Goal: Task Accomplishment & Management: Complete application form

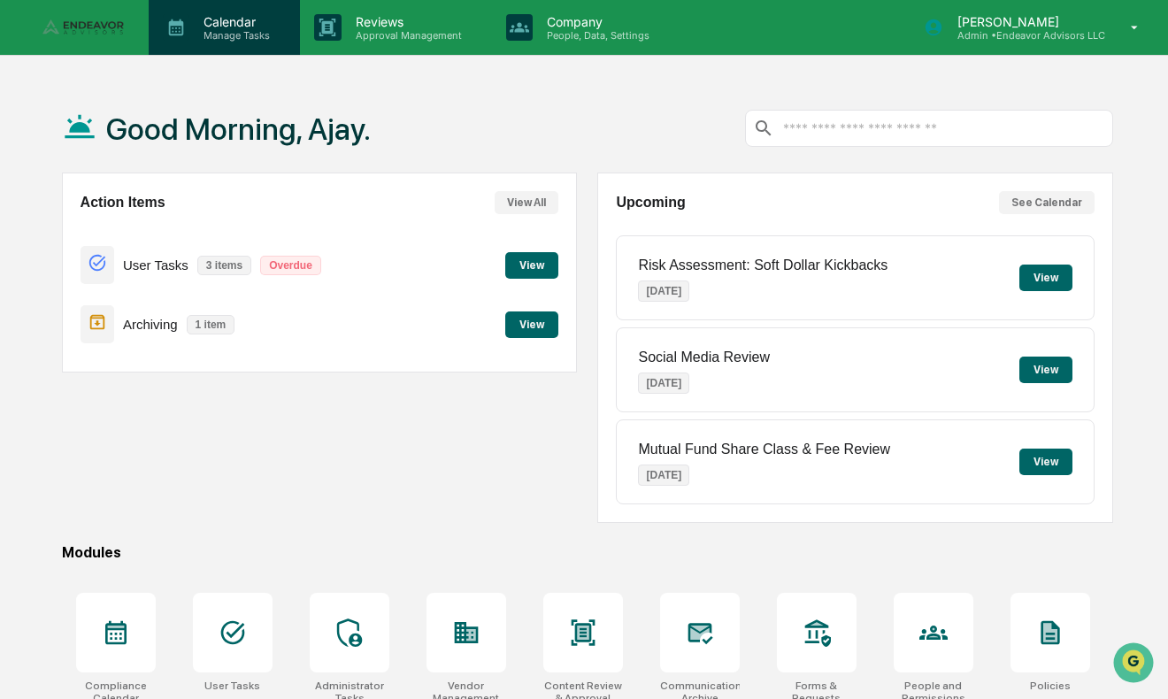
click at [238, 26] on p "Calendar" at bounding box center [233, 21] width 89 height 15
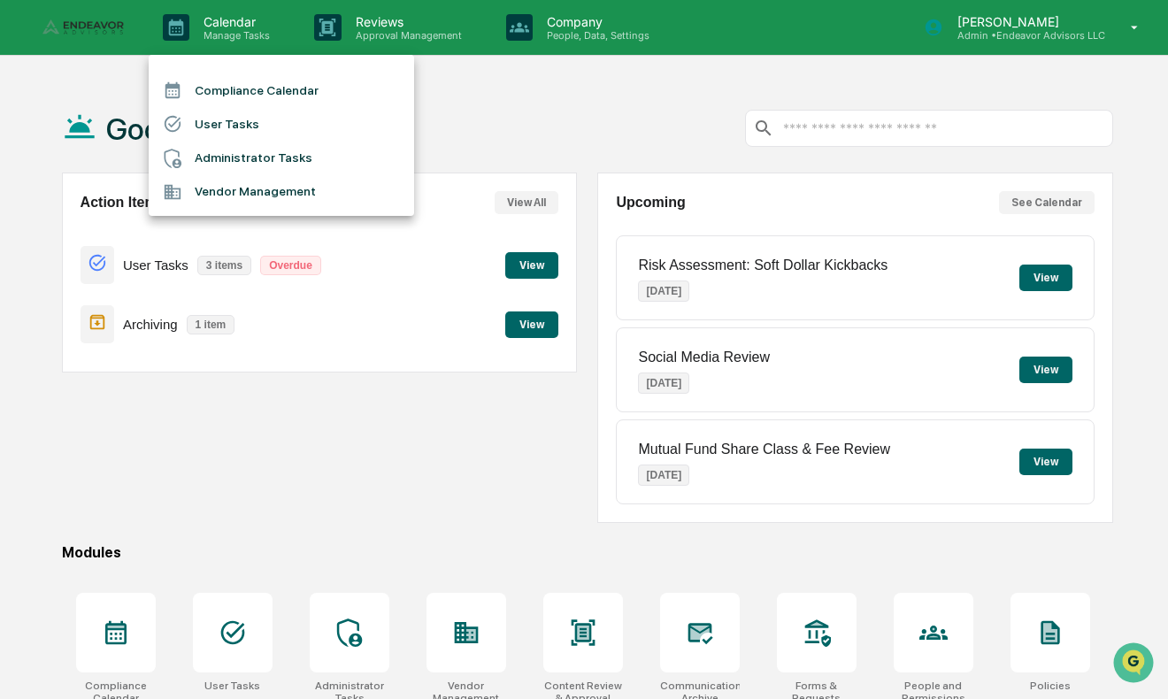
click at [254, 159] on li "Administrator Tasks" at bounding box center [281, 159] width 265 height 34
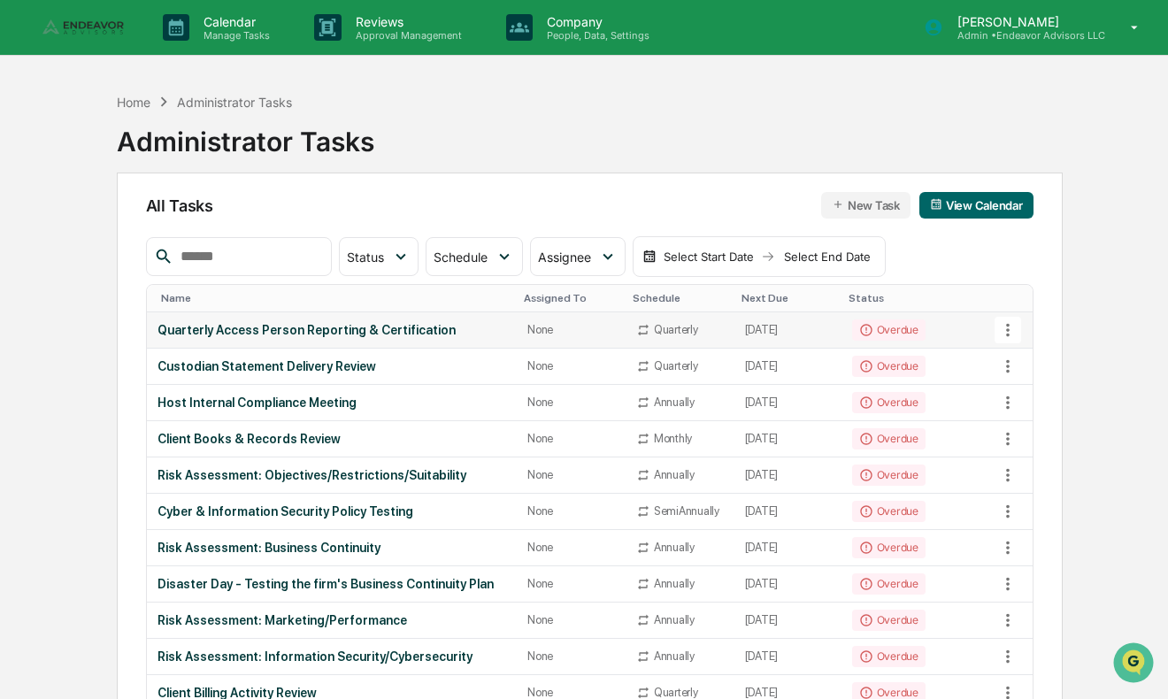
click at [879, 326] on div "Overdue" at bounding box center [888, 329] width 73 height 21
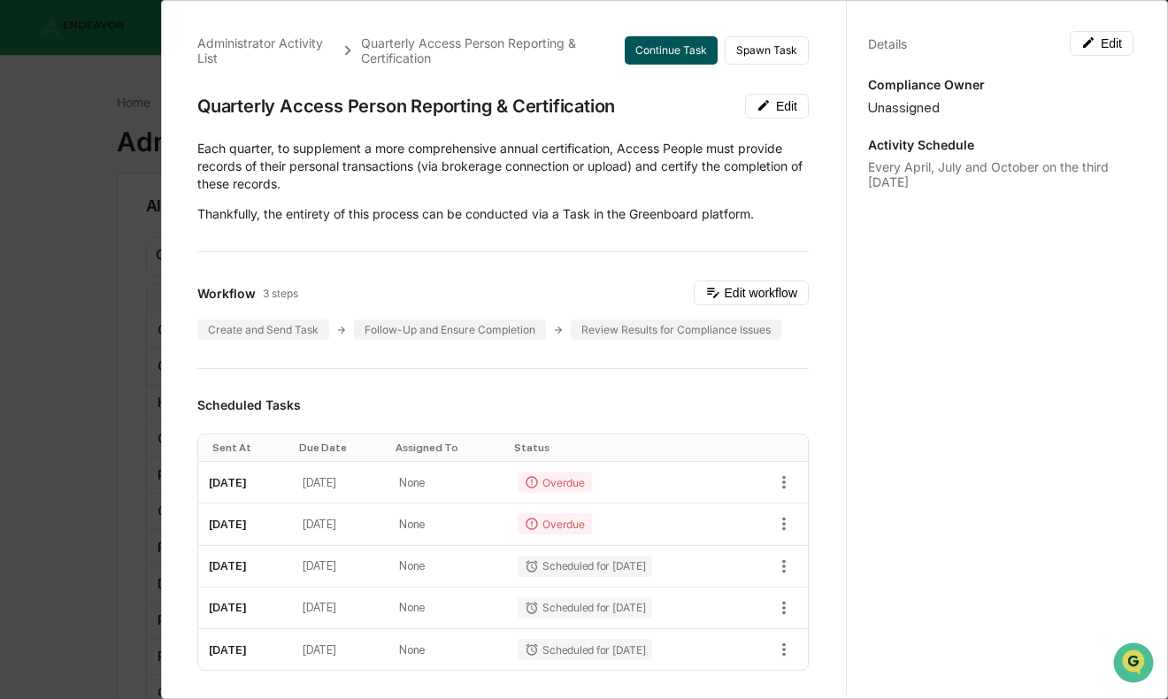
click at [679, 50] on button "Continue Task" at bounding box center [670, 50] width 93 height 28
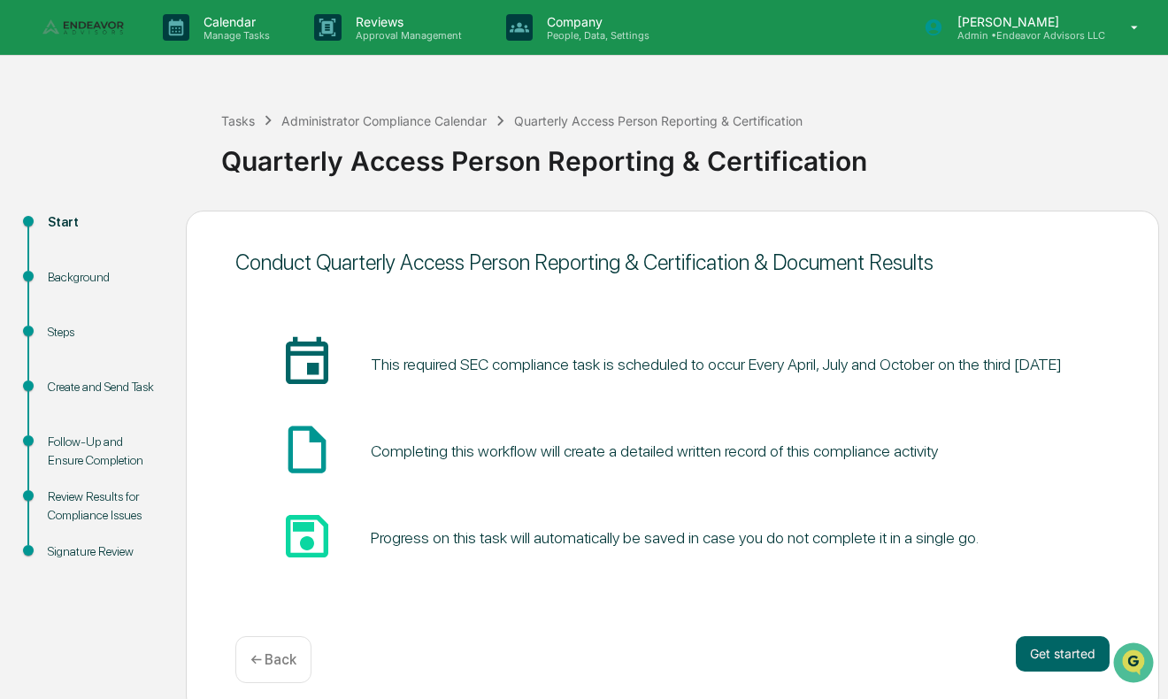
scroll to position [14, 0]
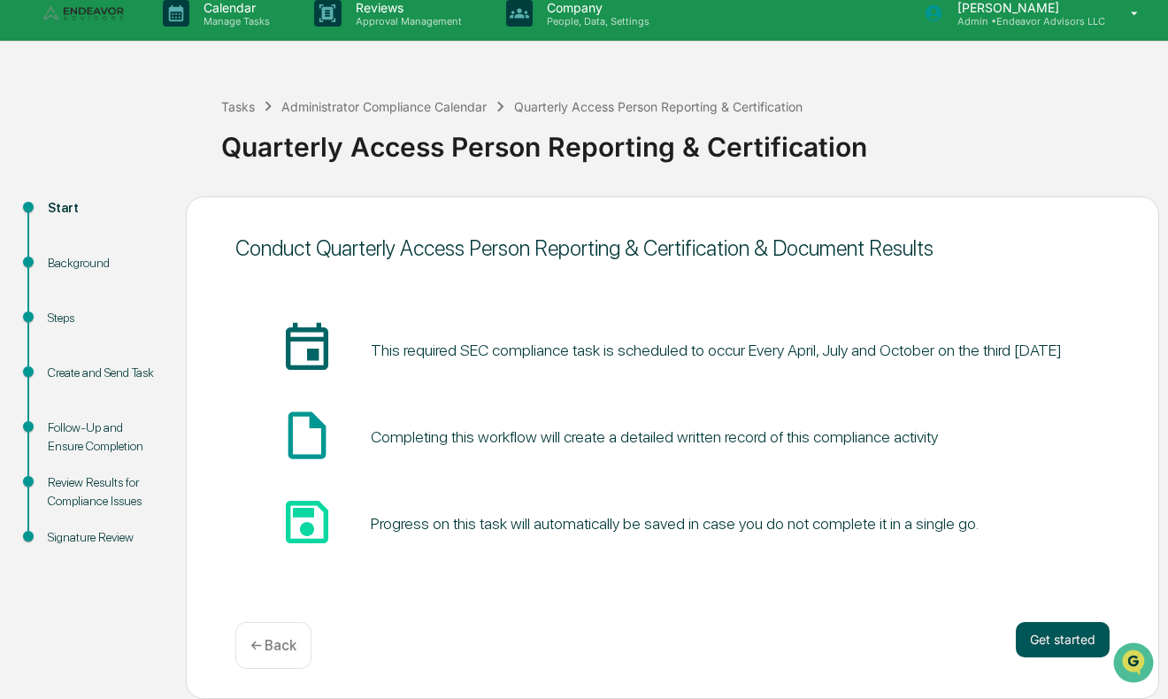
click at [1045, 632] on button "Get started" at bounding box center [1062, 639] width 94 height 35
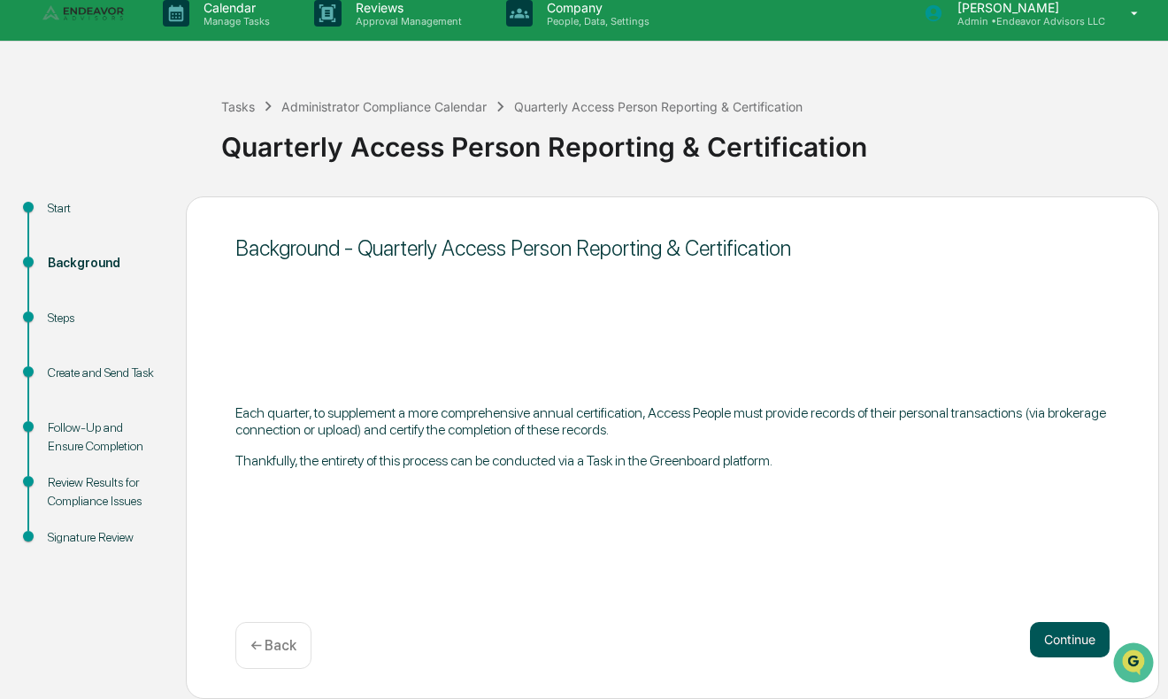
click at [1048, 633] on button "Continue" at bounding box center [1070, 639] width 80 height 35
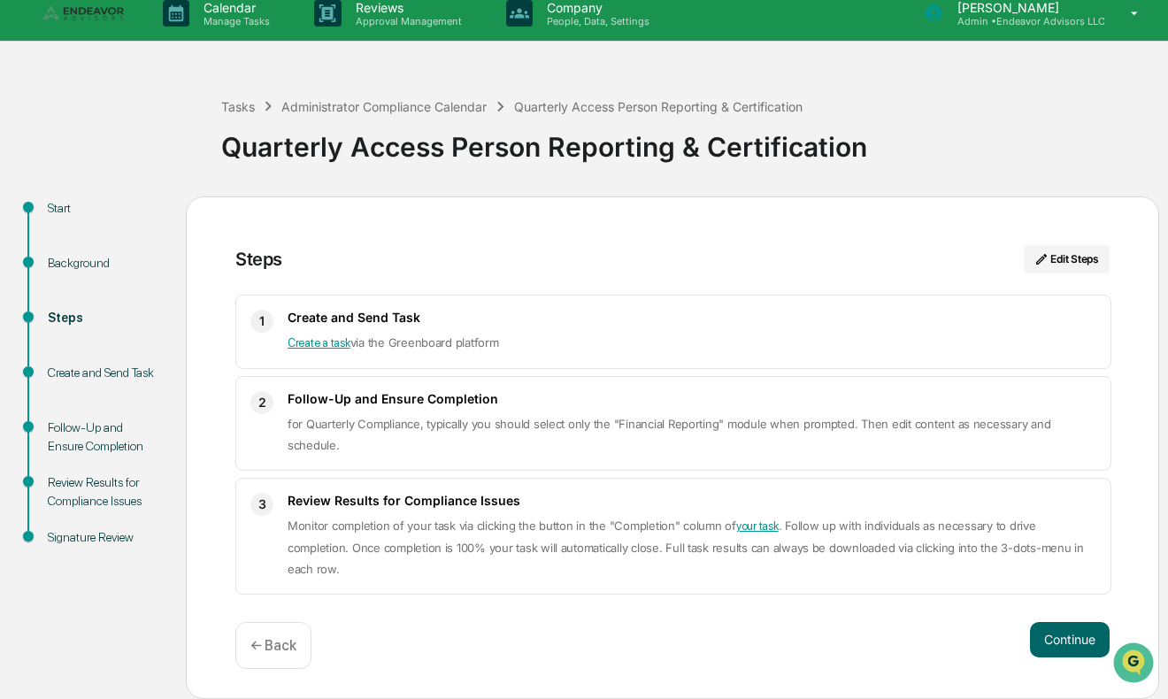
click at [337, 349] on link "Create a task" at bounding box center [318, 342] width 63 height 13
click at [1083, 640] on button "Continue" at bounding box center [1070, 639] width 80 height 35
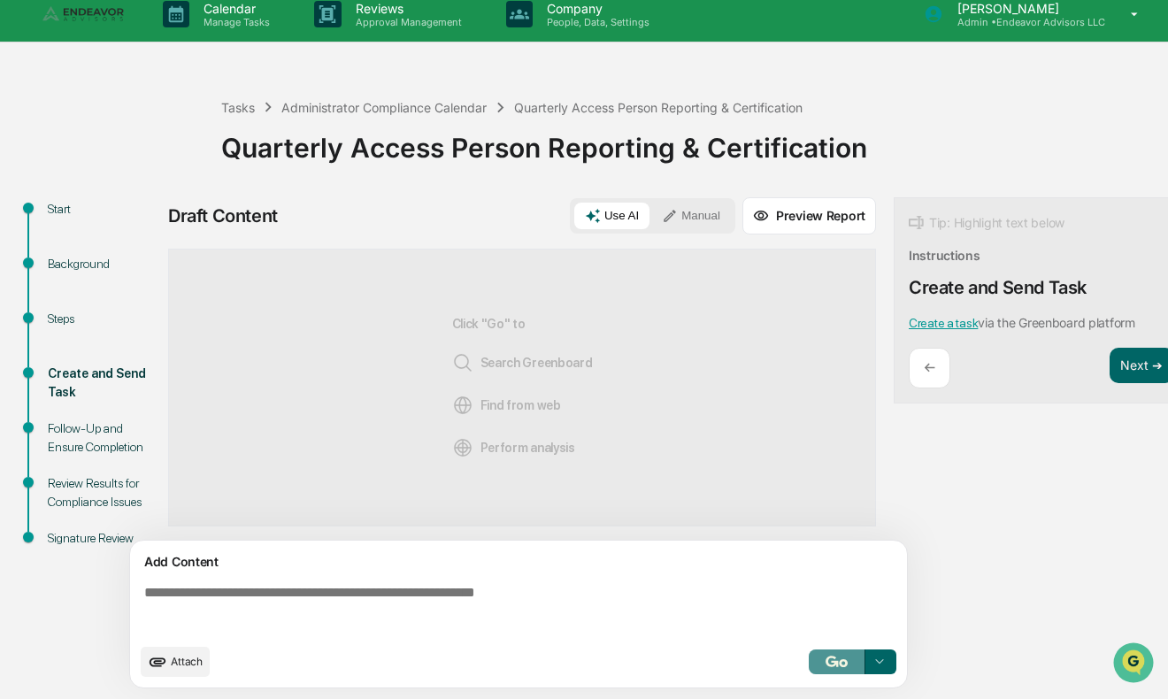
click at [823, 659] on button "button" at bounding box center [836, 661] width 57 height 25
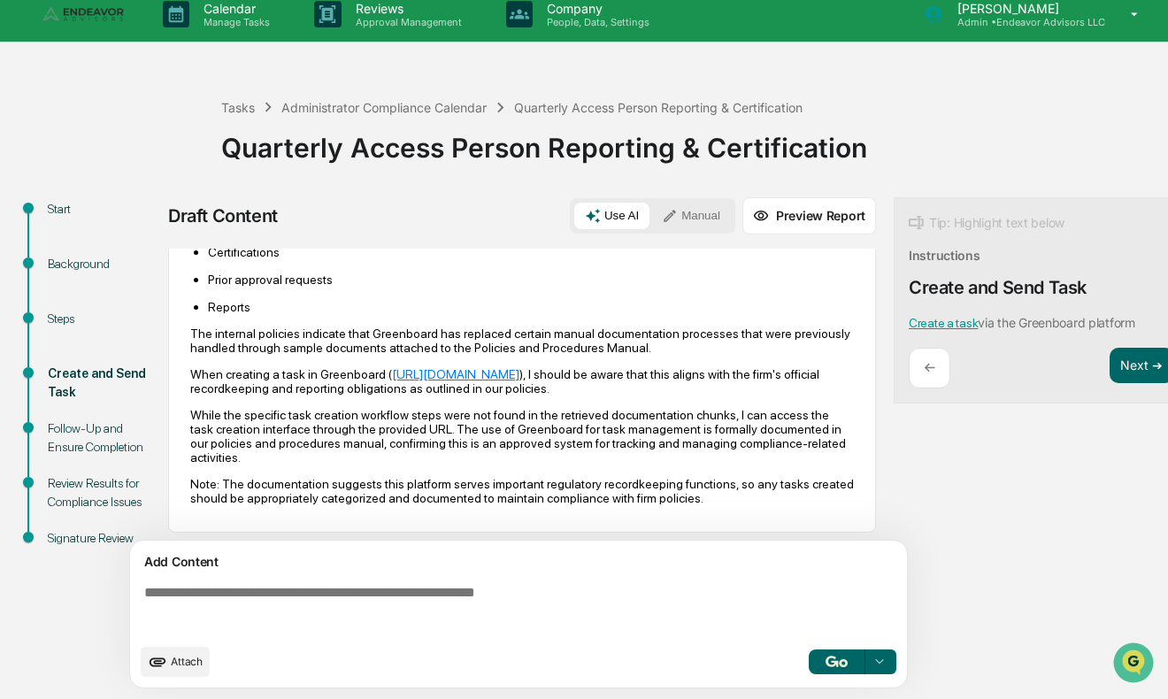
scroll to position [158, 0]
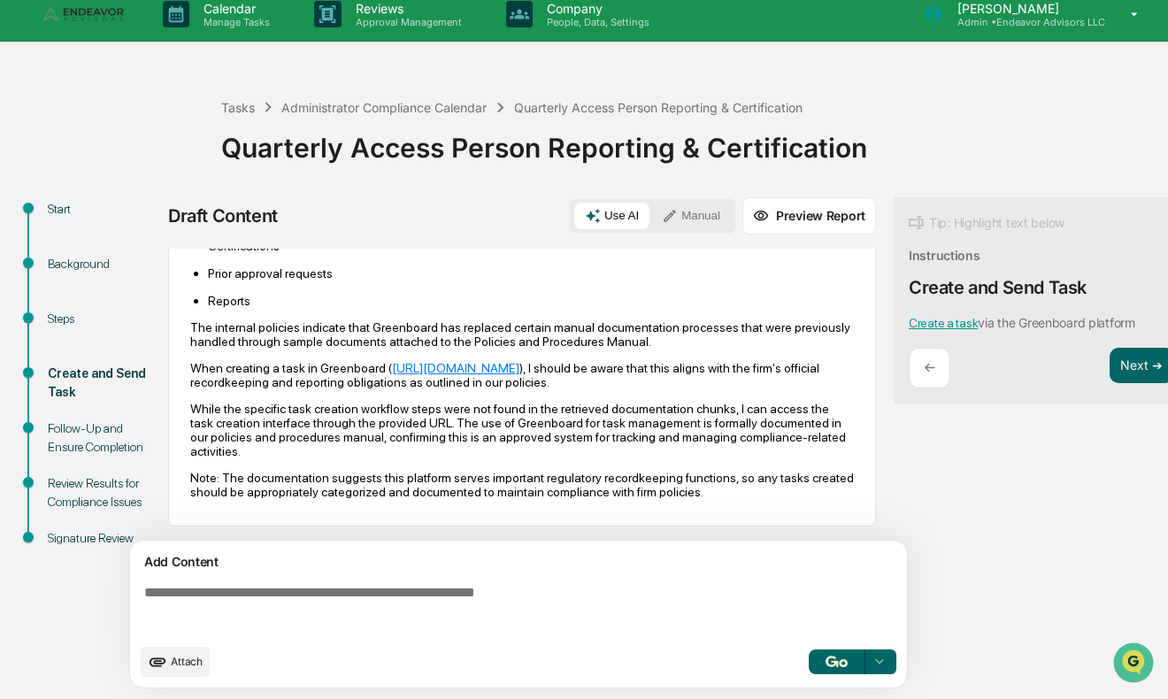
click at [848, 657] on button "button" at bounding box center [836, 661] width 57 height 25
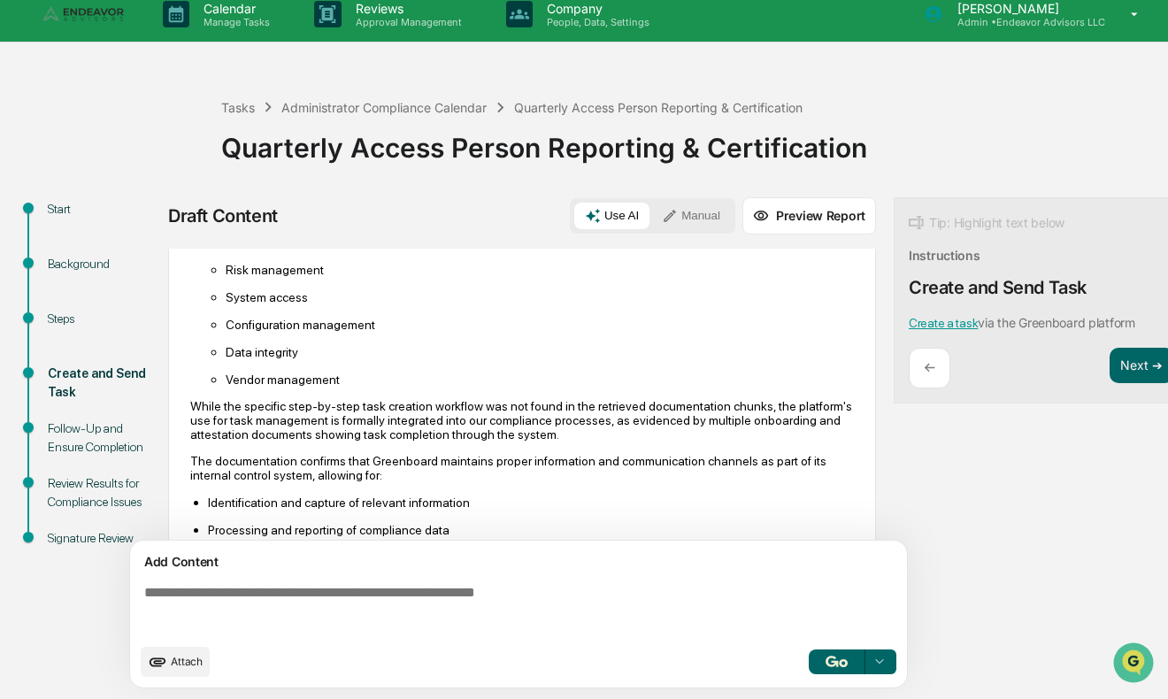
scroll to position [998, 0]
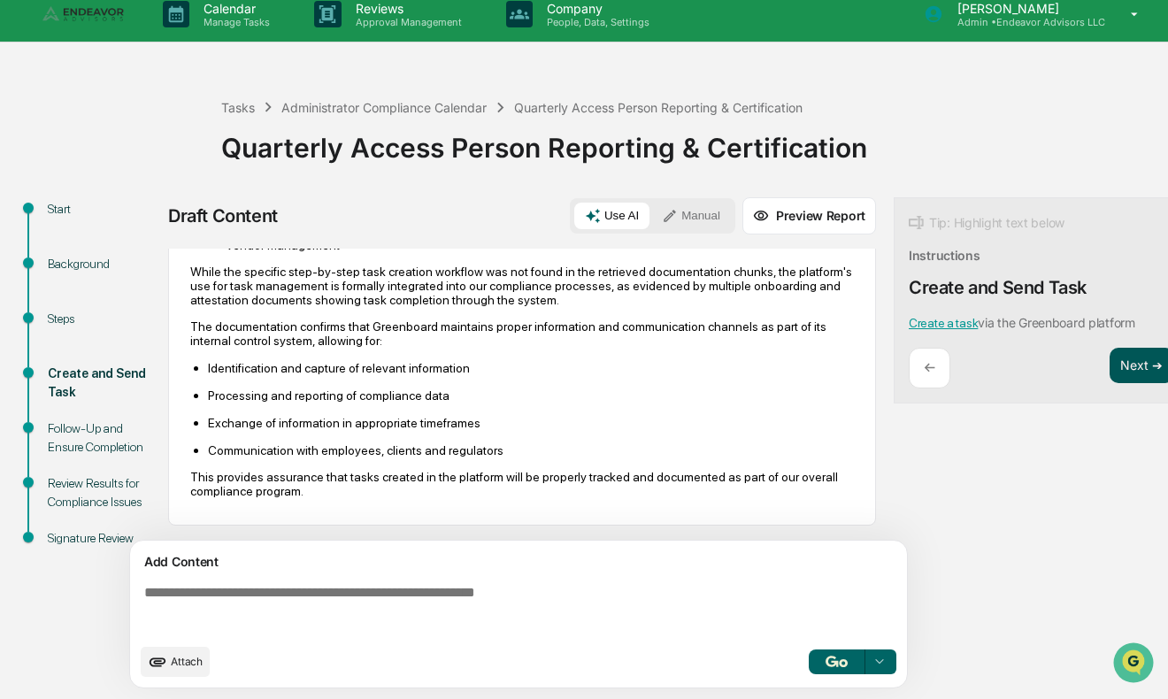
click at [1127, 369] on button "Next ➔" at bounding box center [1141, 366] width 65 height 36
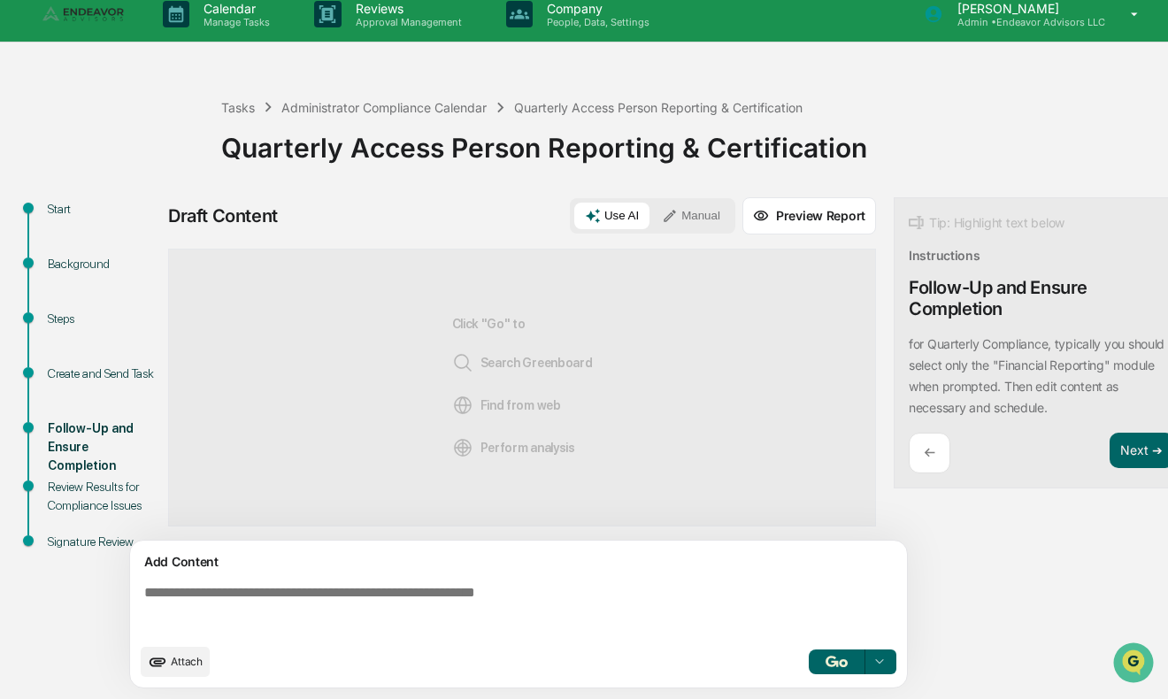
click at [835, 665] on img "button" at bounding box center [835, 660] width 21 height 11
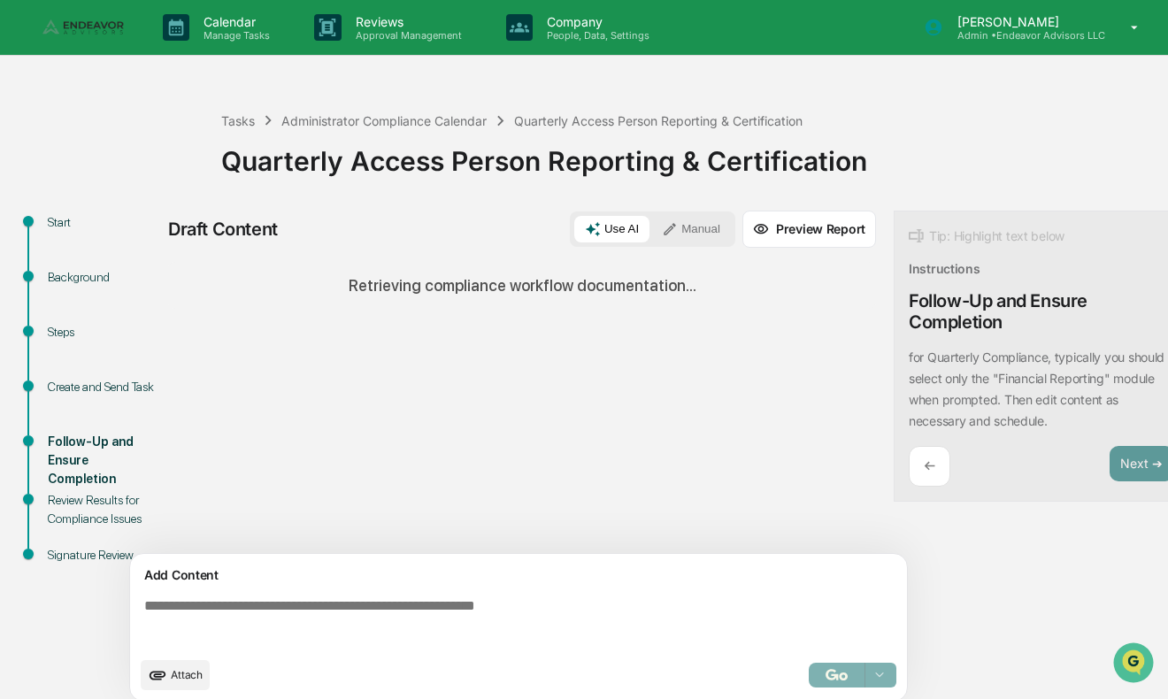
click at [96, 27] on img at bounding box center [84, 27] width 85 height 16
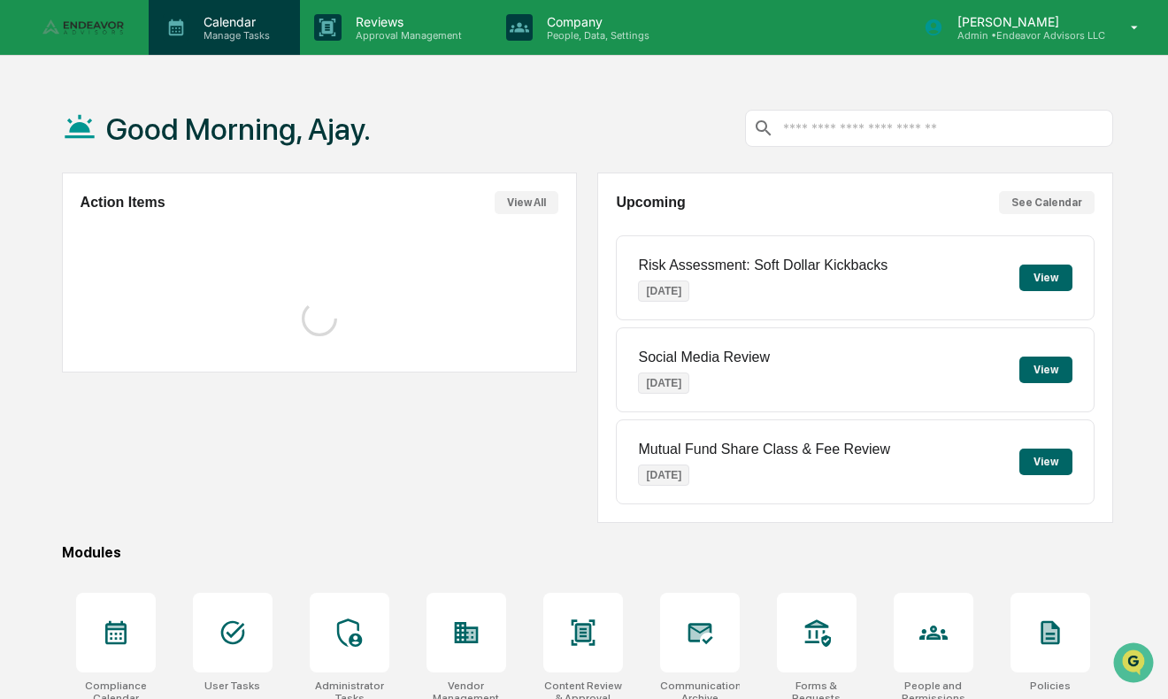
click at [229, 34] on p "Manage Tasks" at bounding box center [233, 35] width 89 height 12
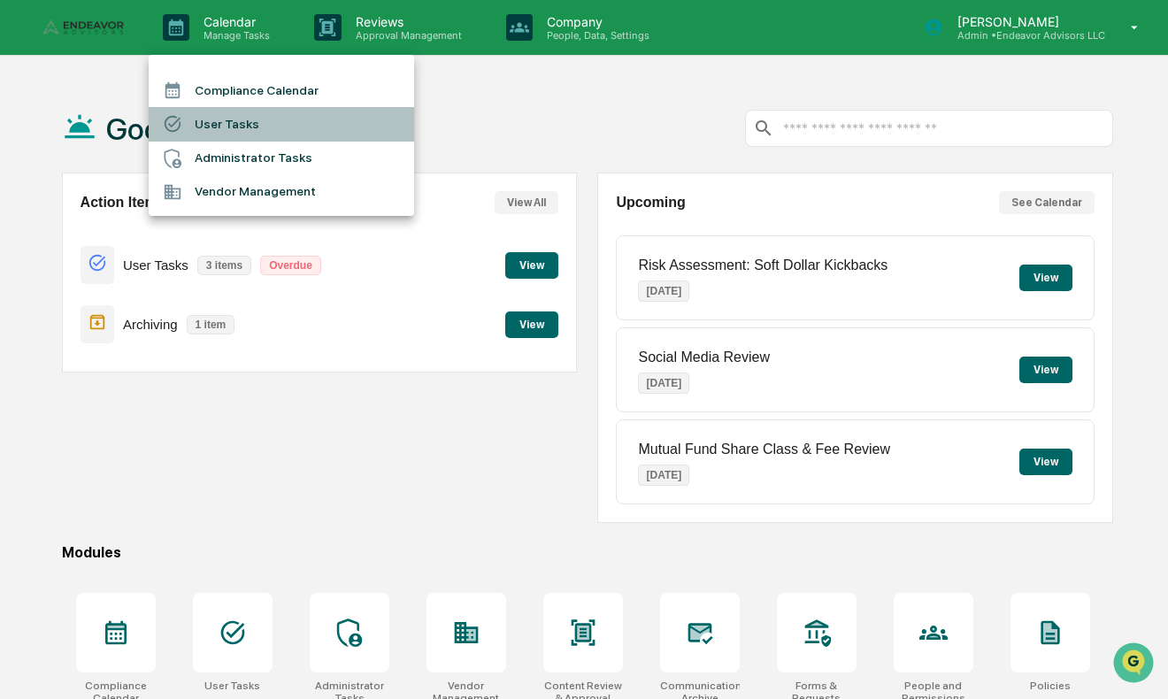
click at [236, 126] on li "User Tasks" at bounding box center [281, 124] width 265 height 34
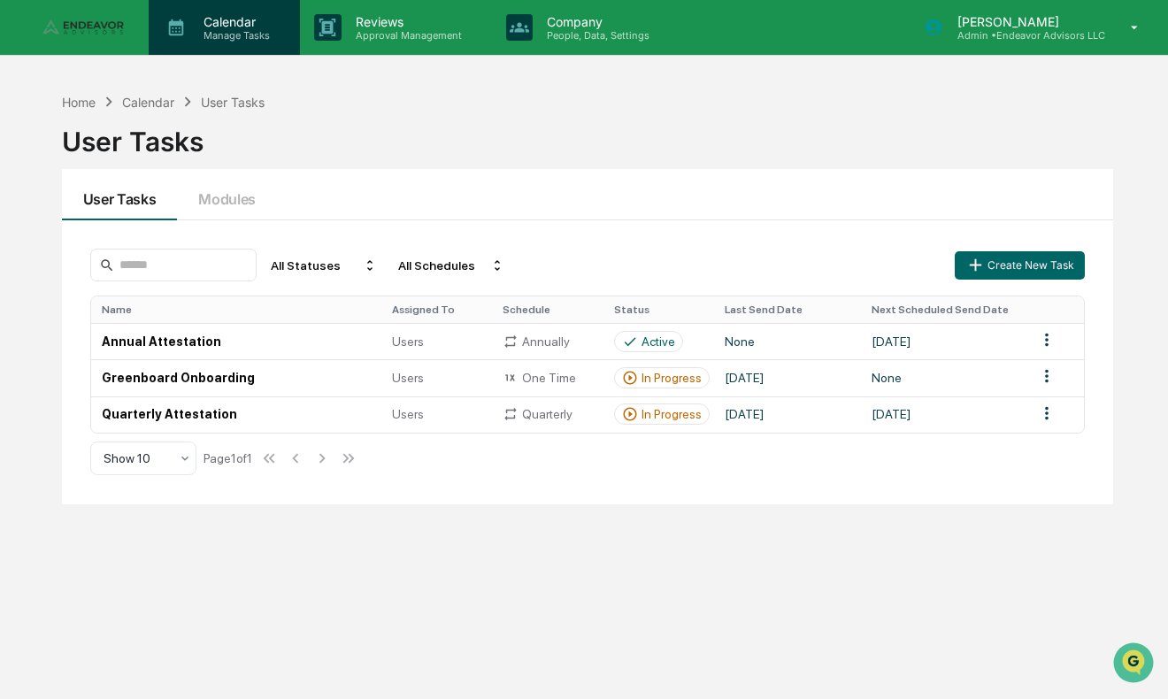
click at [226, 34] on p "Manage Tasks" at bounding box center [233, 35] width 89 height 12
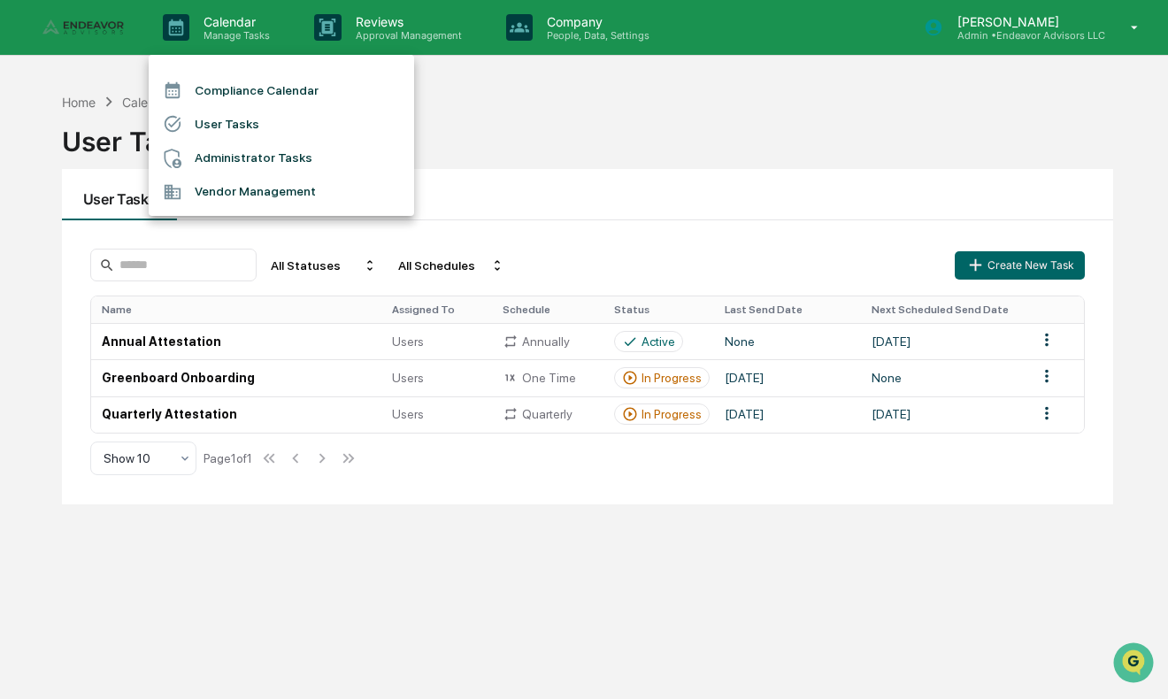
click at [234, 160] on li "Administrator Tasks" at bounding box center [281, 159] width 265 height 34
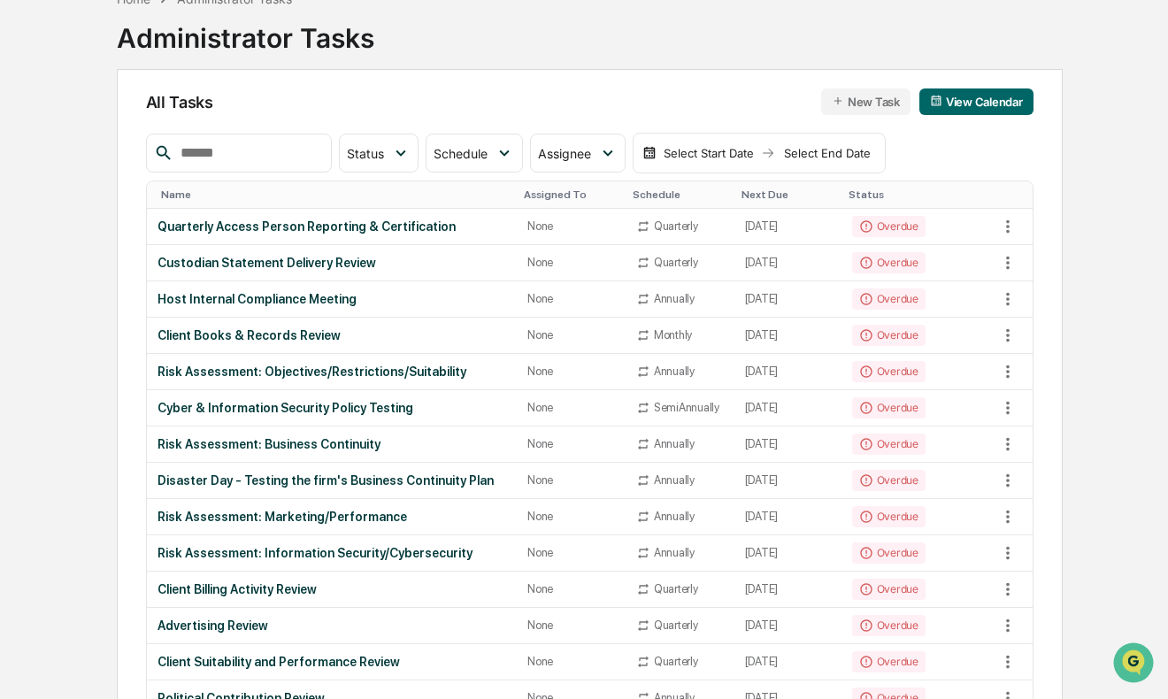
scroll to position [105, 0]
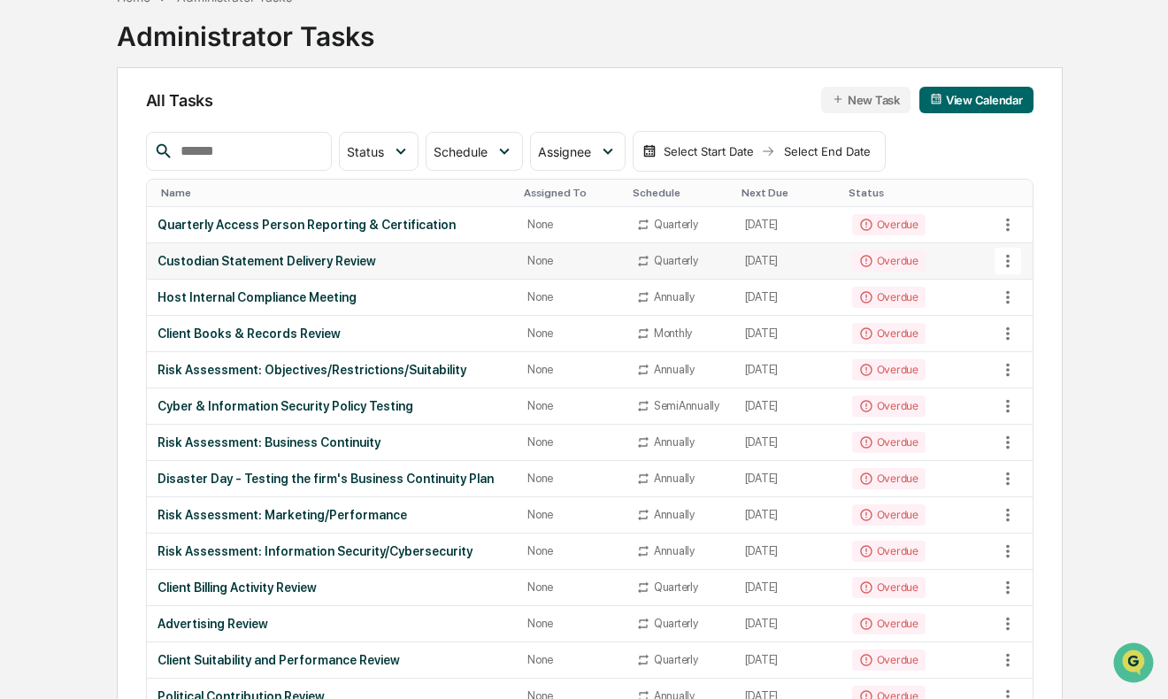
click at [350, 260] on div "Custodian Statement Delivery Review" at bounding box center [331, 261] width 349 height 14
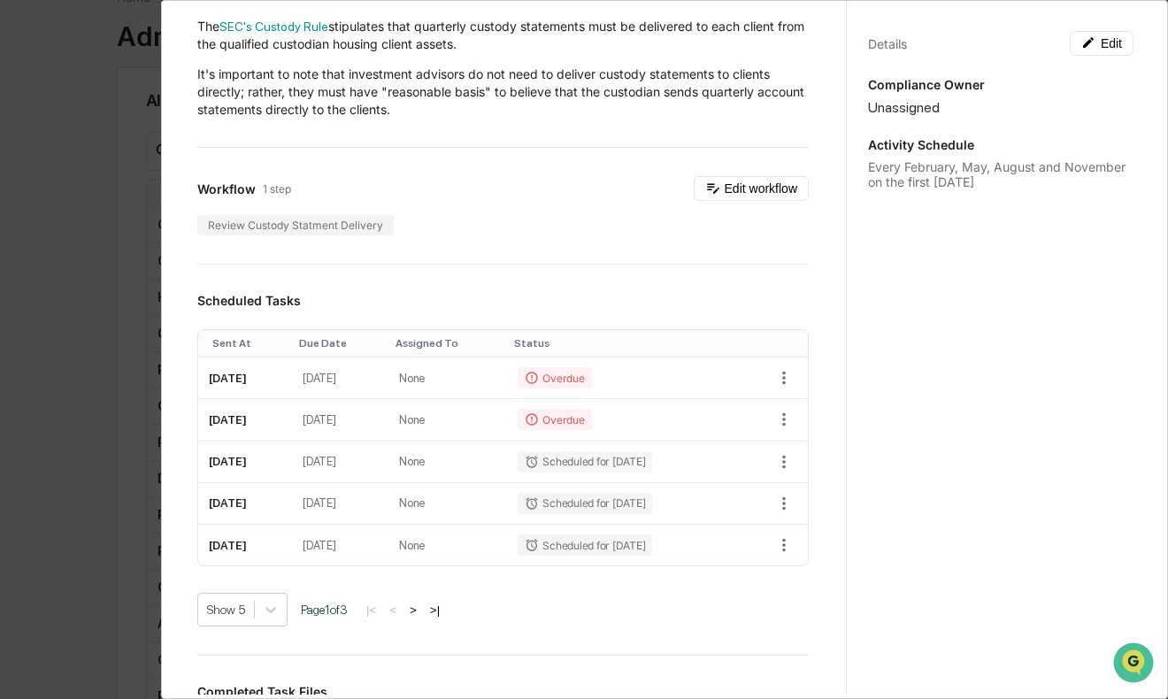
scroll to position [0, 0]
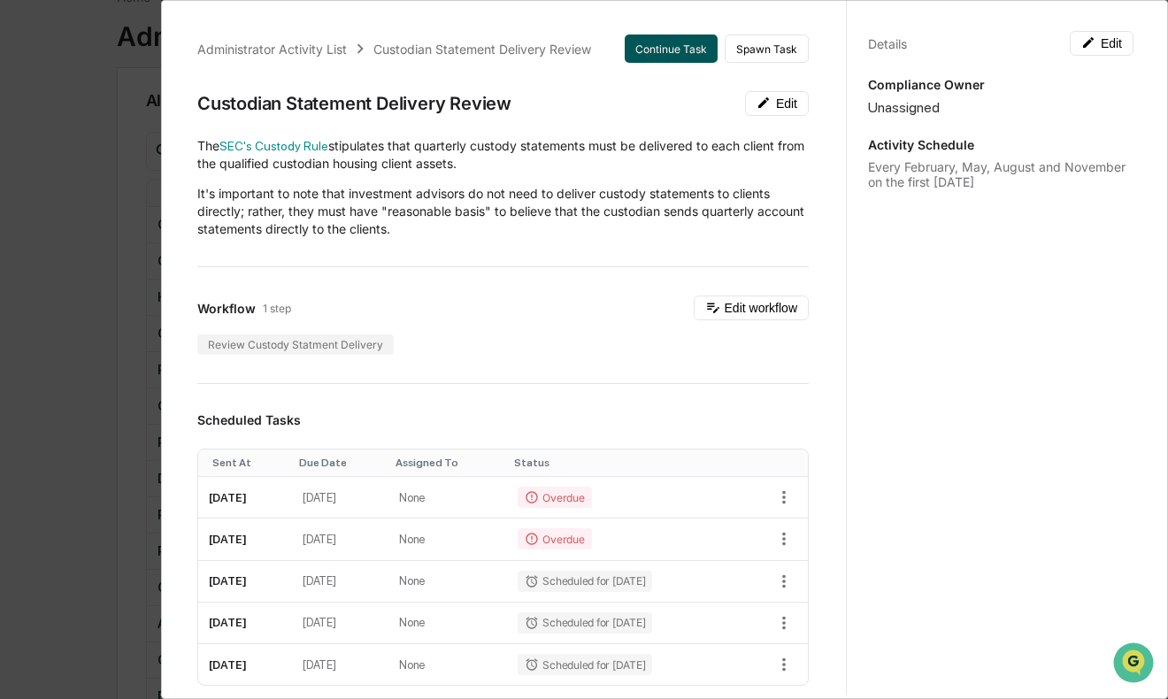
click at [667, 57] on button "Continue Task" at bounding box center [670, 48] width 93 height 28
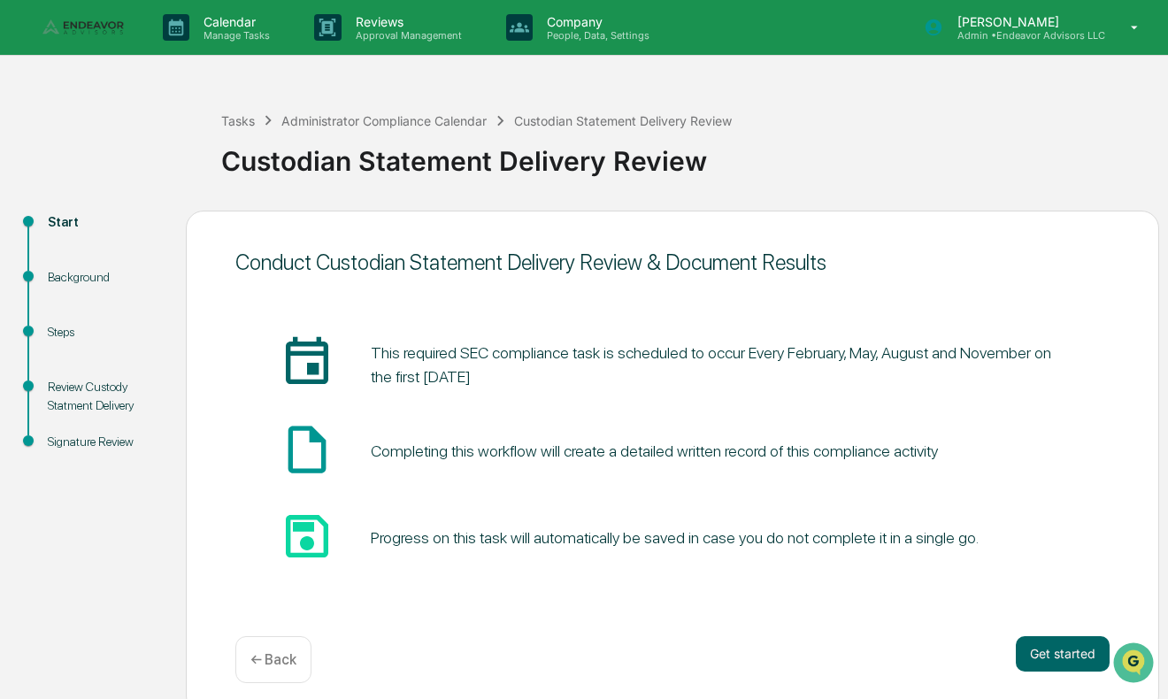
scroll to position [14, 0]
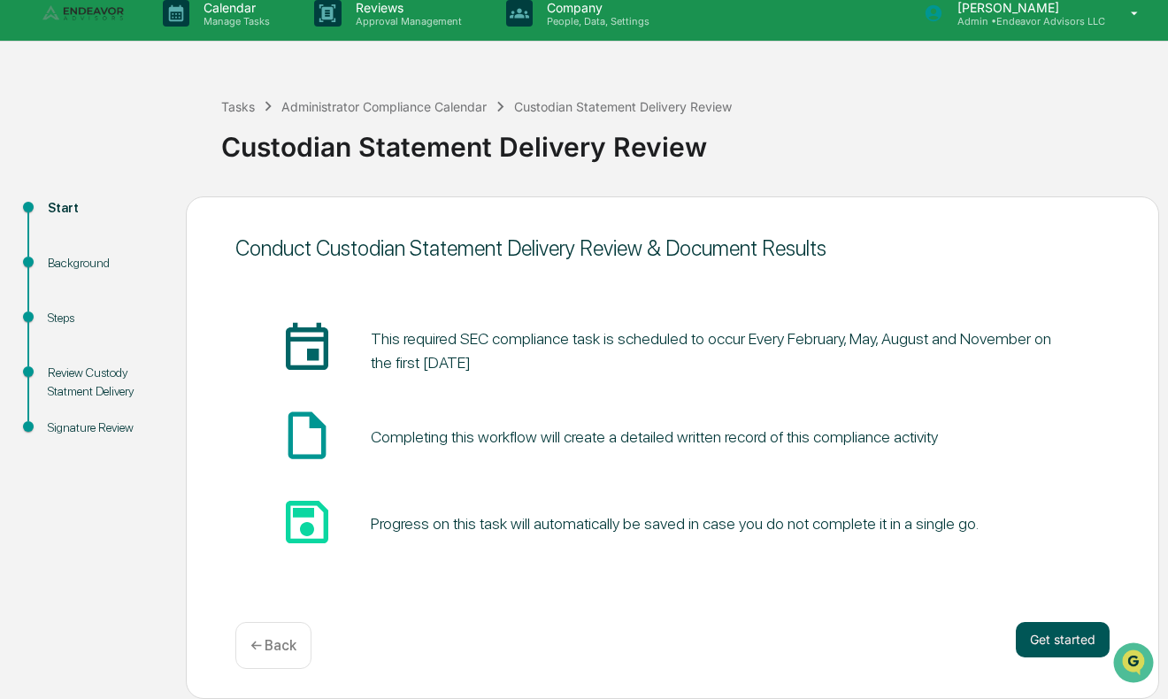
click at [1057, 637] on button "Get started" at bounding box center [1062, 639] width 94 height 35
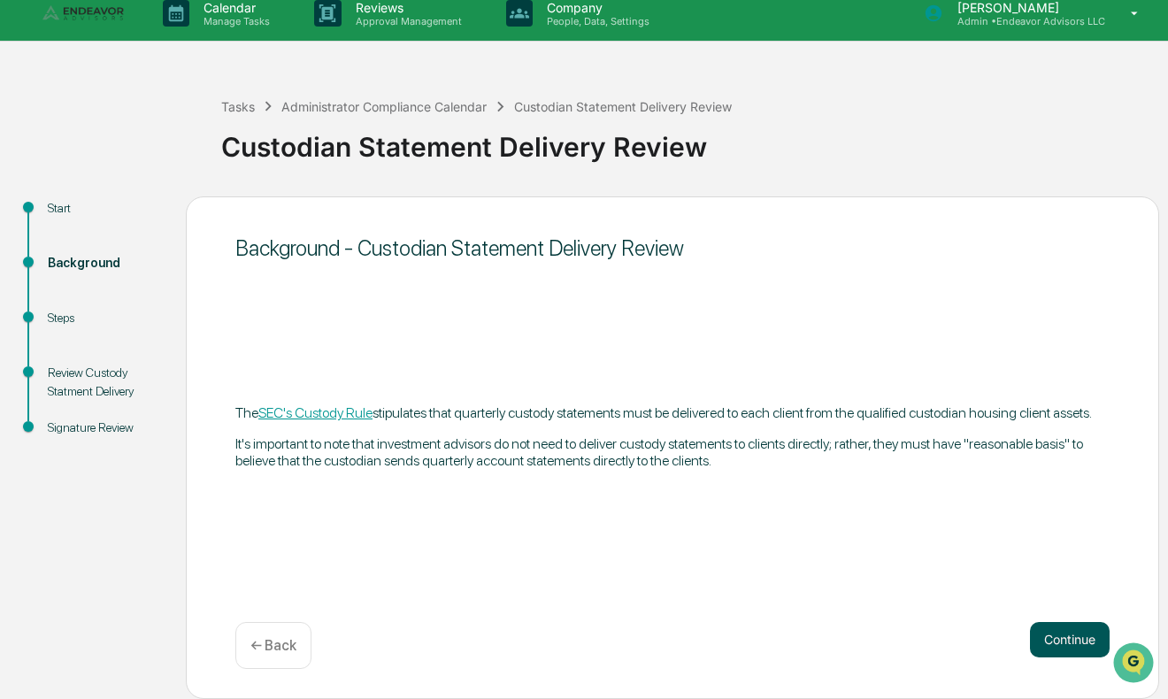
click at [1059, 632] on button "Continue" at bounding box center [1070, 639] width 80 height 35
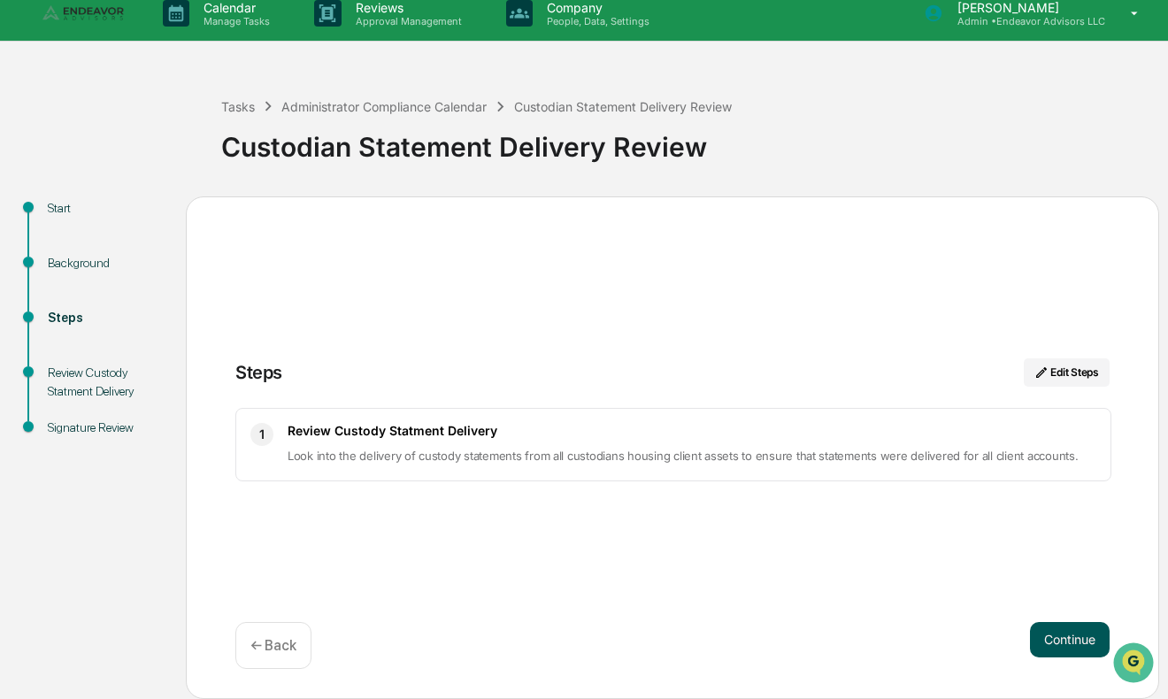
click at [1056, 631] on button "Continue" at bounding box center [1070, 639] width 80 height 35
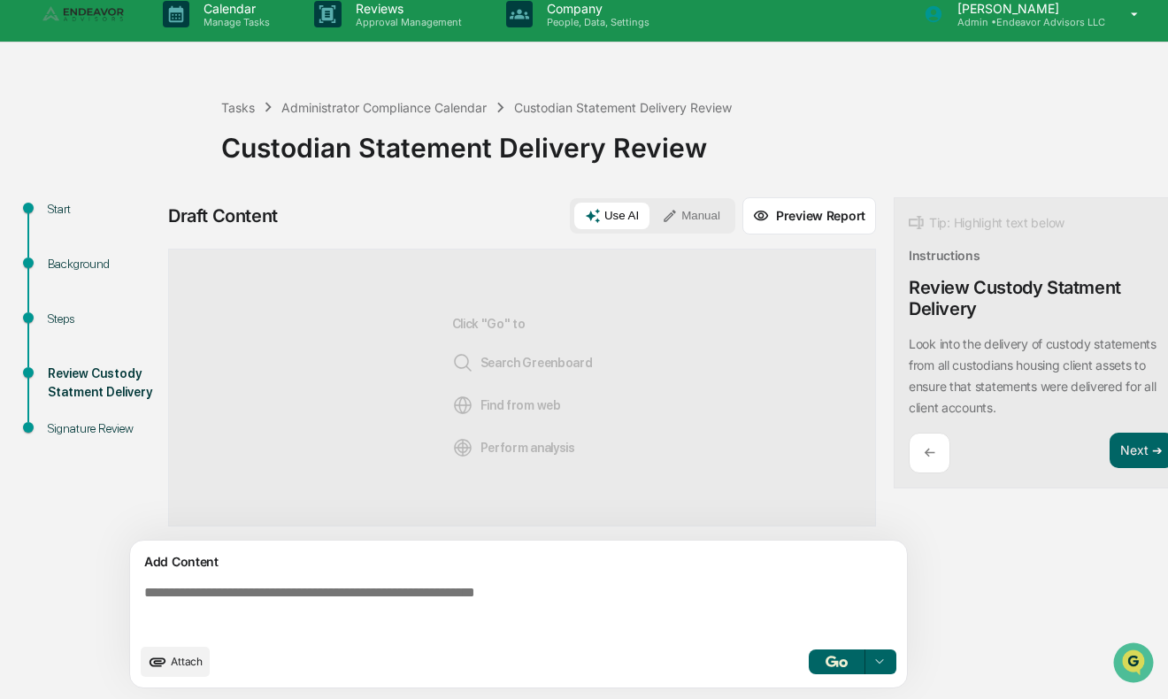
click at [832, 659] on img "button" at bounding box center [835, 660] width 21 height 11
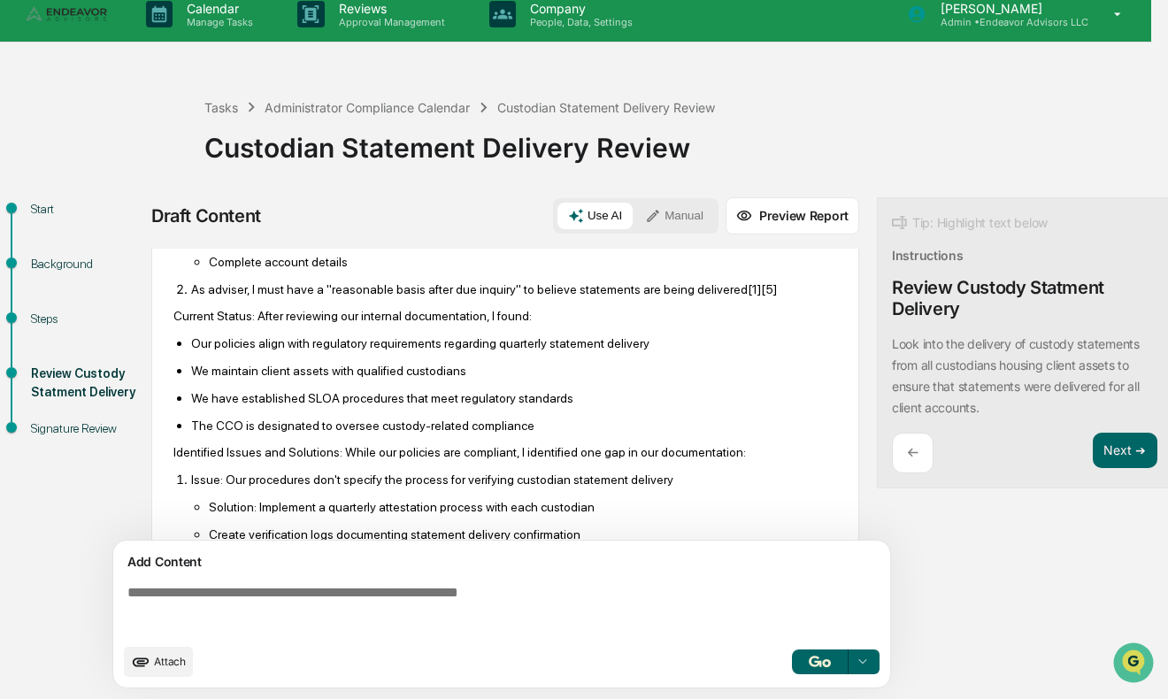
scroll to position [693, 0]
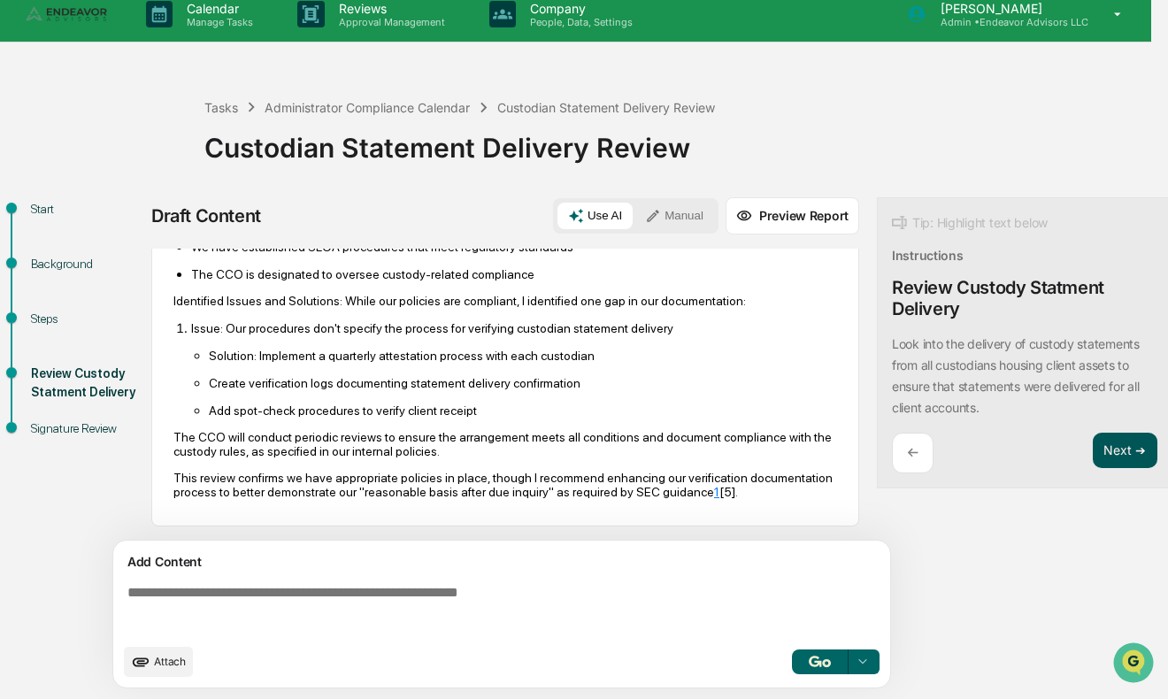
click at [1114, 442] on button "Next ➔" at bounding box center [1124, 451] width 65 height 36
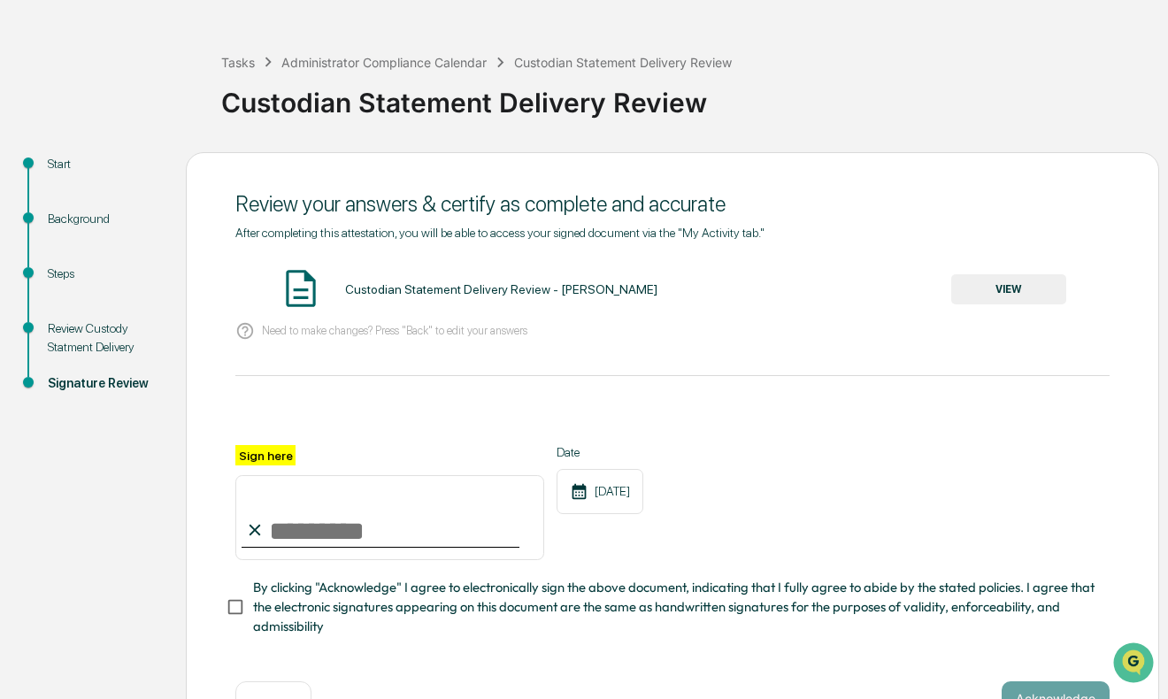
scroll to position [63, 0]
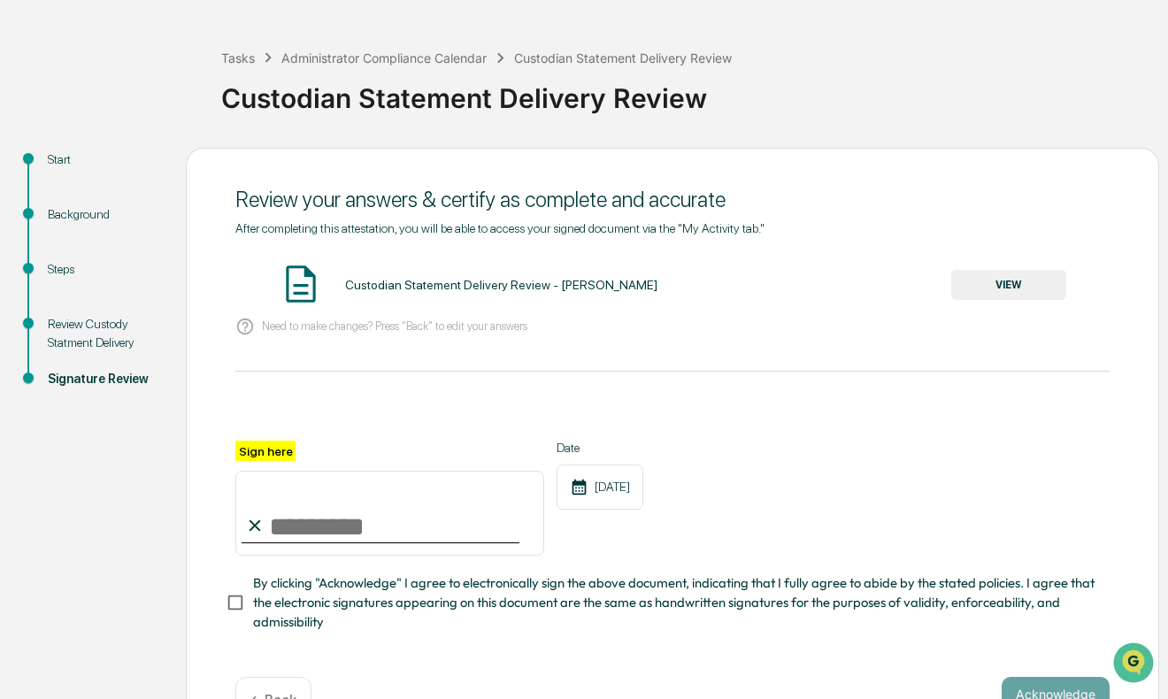
click at [540, 286] on div "Custodian Statement Delivery Review - [PERSON_NAME]" at bounding box center [501, 285] width 312 height 14
click at [996, 280] on button "VIEW" at bounding box center [1008, 285] width 115 height 30
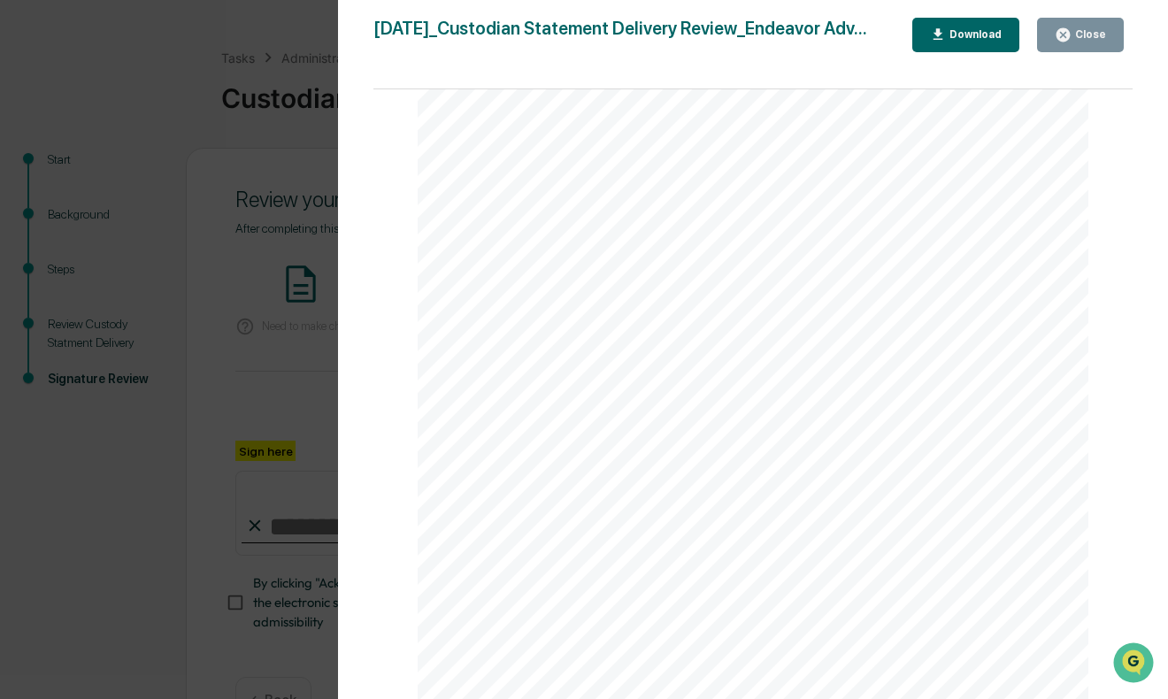
scroll to position [116, 0]
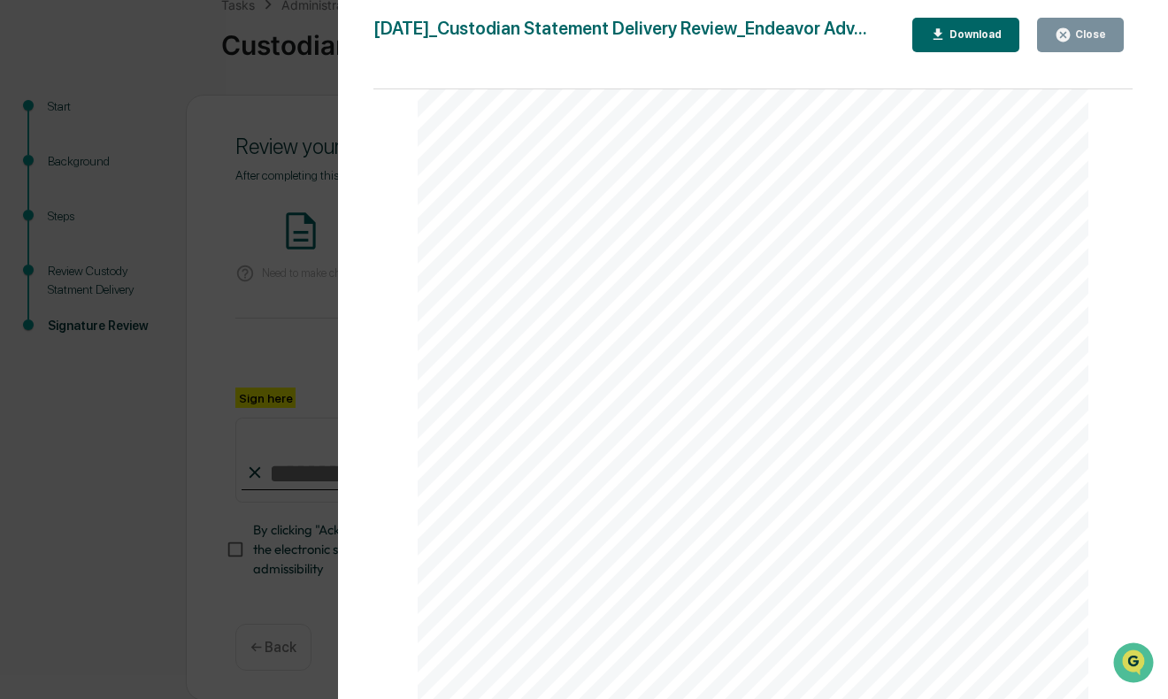
click at [1067, 35] on icon "button" at bounding box center [1062, 34] width 13 height 13
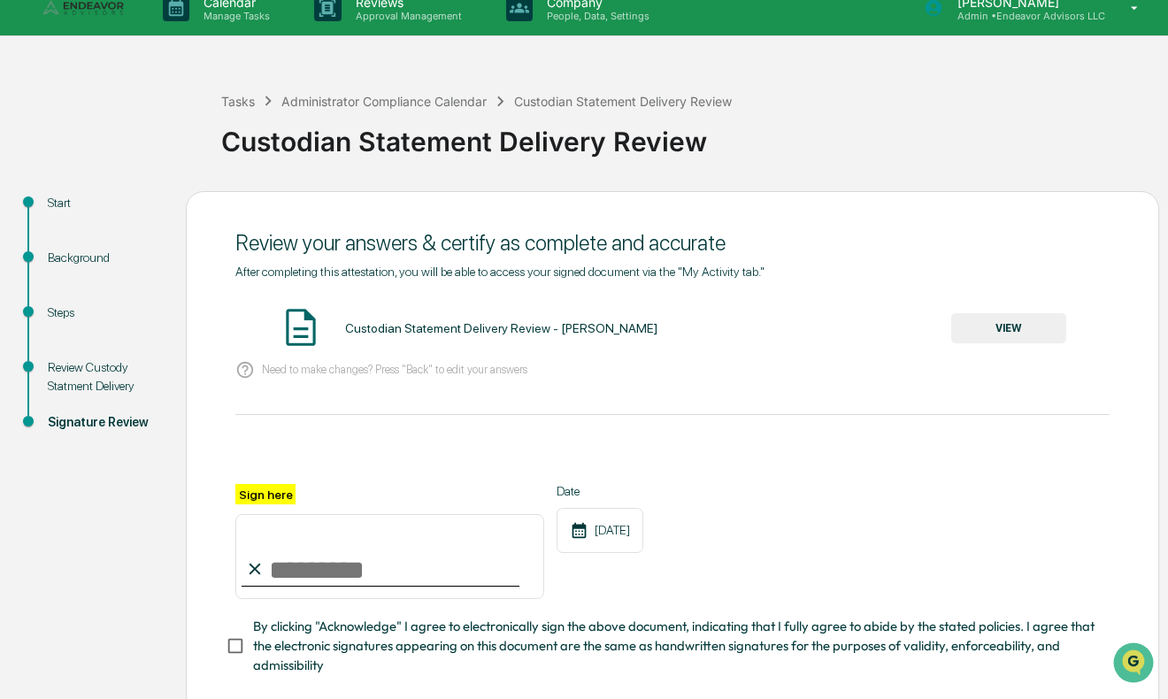
scroll to position [6, 0]
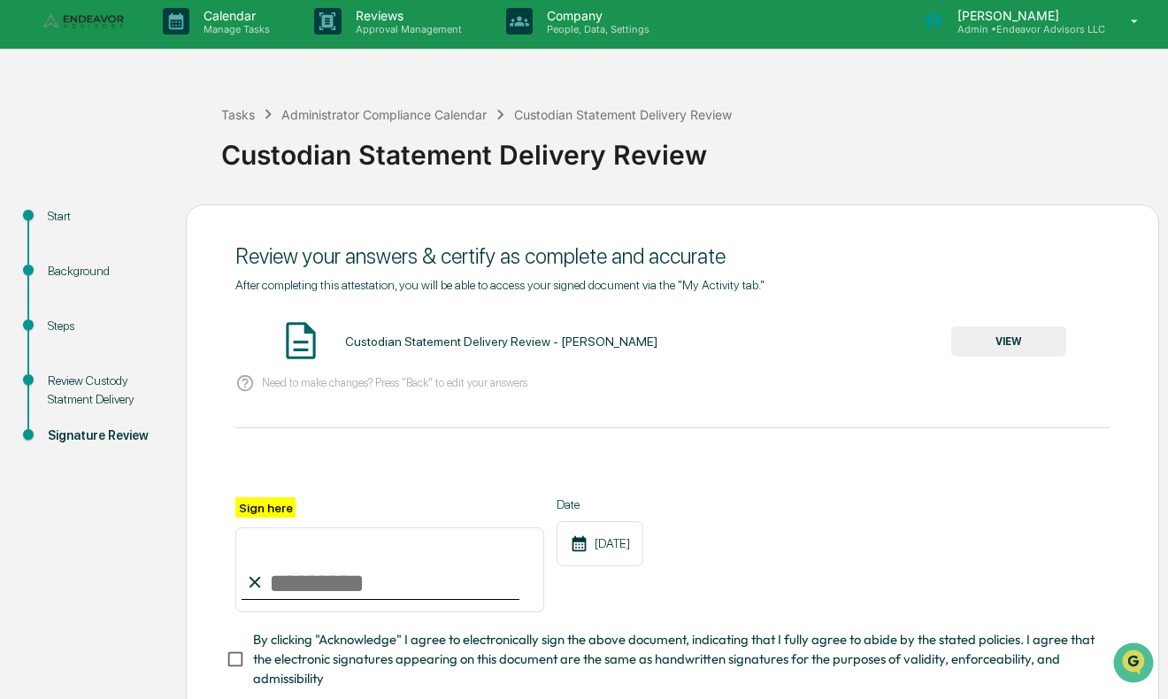
click at [358, 571] on input "Sign here" at bounding box center [389, 569] width 309 height 85
type input "**********"
click at [863, 540] on div "**********" at bounding box center [672, 554] width 874 height 115
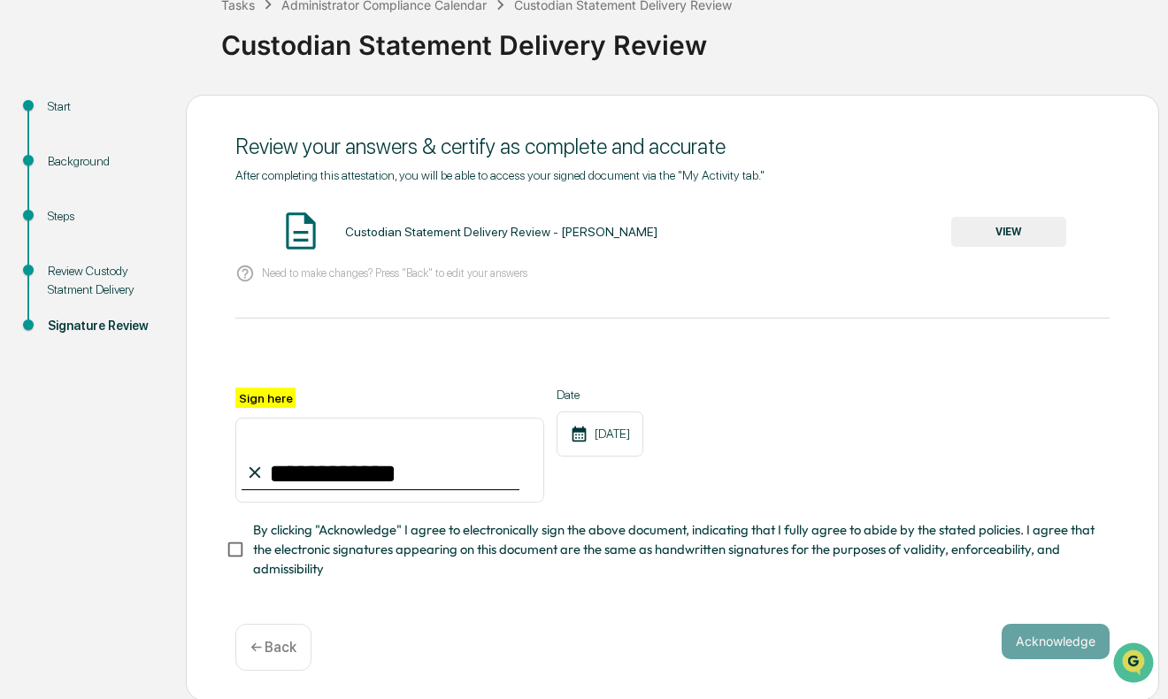
click at [745, 524] on span "By clicking "Acknowledge" I agree to electronically sign the above document, in…" at bounding box center [674, 549] width 842 height 59
click at [1076, 651] on button "Acknowledge" at bounding box center [1055, 641] width 108 height 35
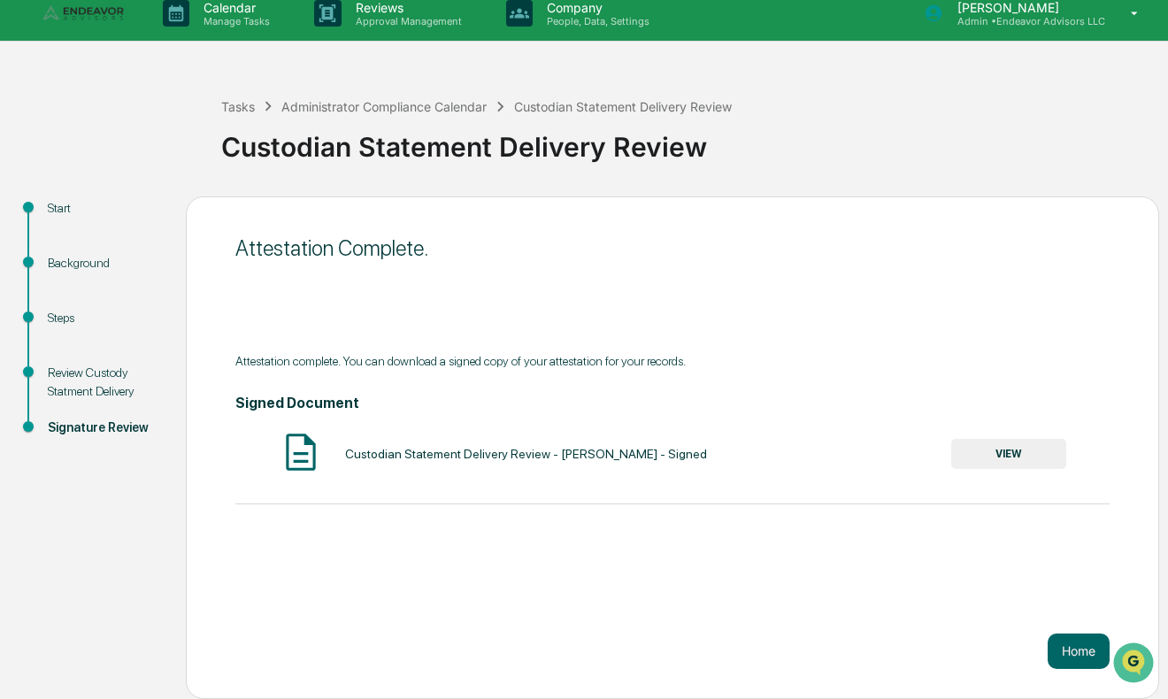
scroll to position [0, 0]
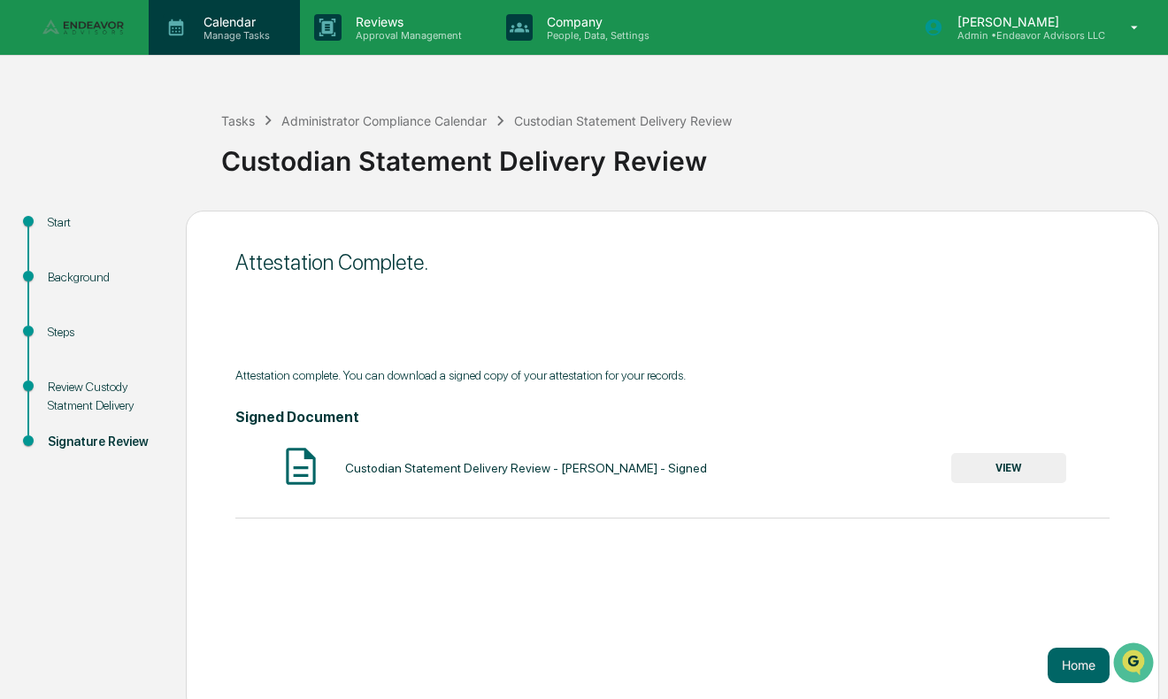
click at [240, 37] on p "Manage Tasks" at bounding box center [233, 35] width 89 height 12
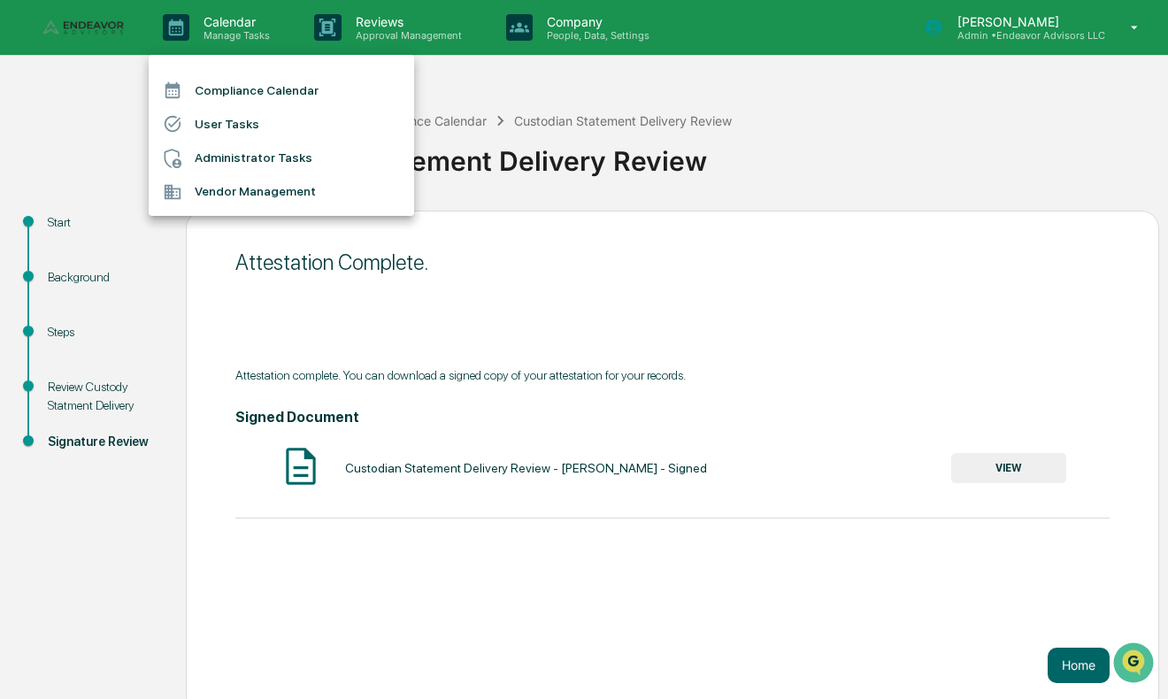
click at [240, 159] on li "Administrator Tasks" at bounding box center [281, 159] width 265 height 34
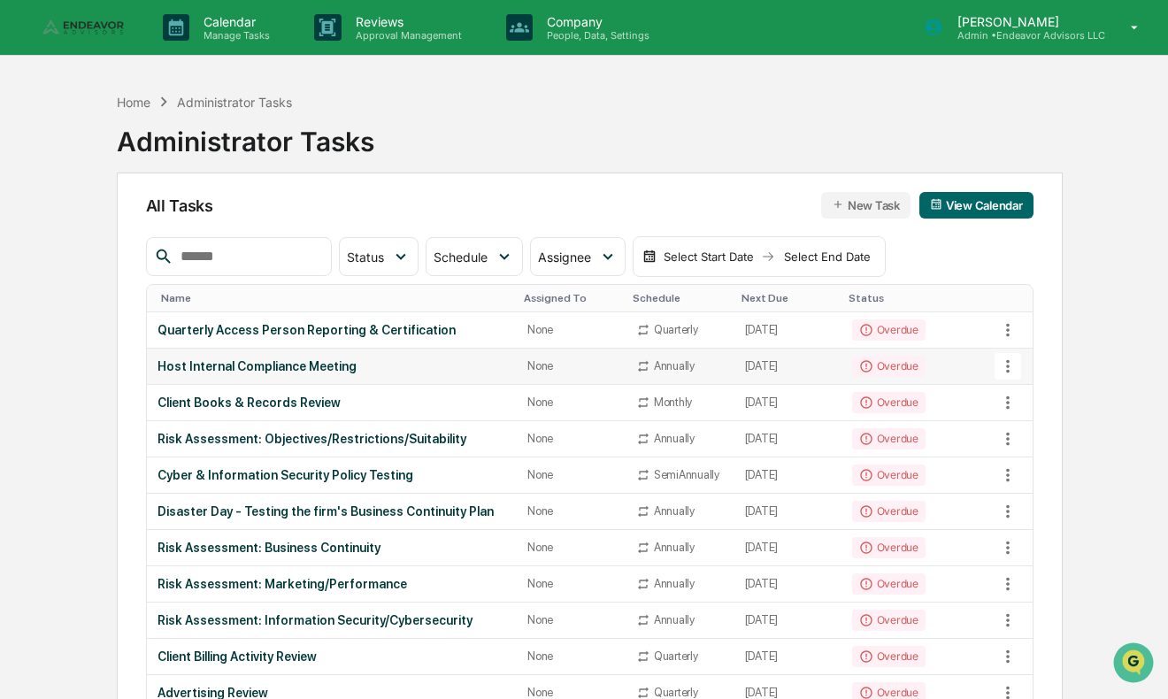
click at [218, 363] on div "Host Internal Compliance Meeting" at bounding box center [331, 366] width 349 height 14
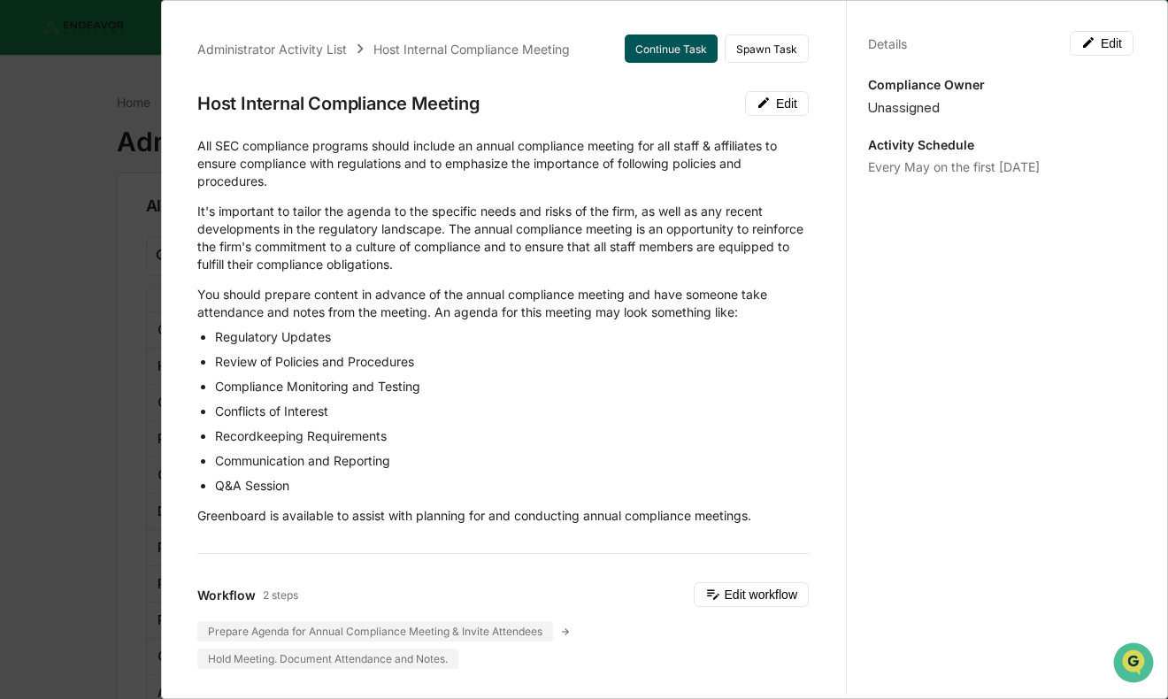
click at [671, 47] on button "Continue Task" at bounding box center [670, 48] width 93 height 28
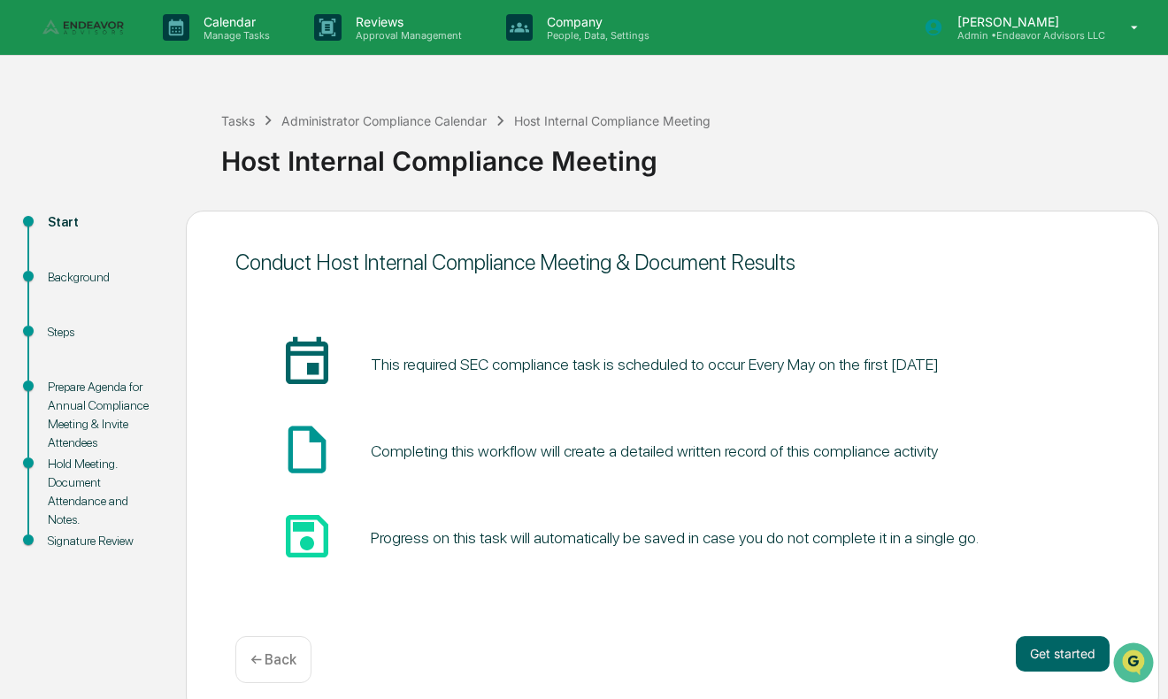
scroll to position [14, 0]
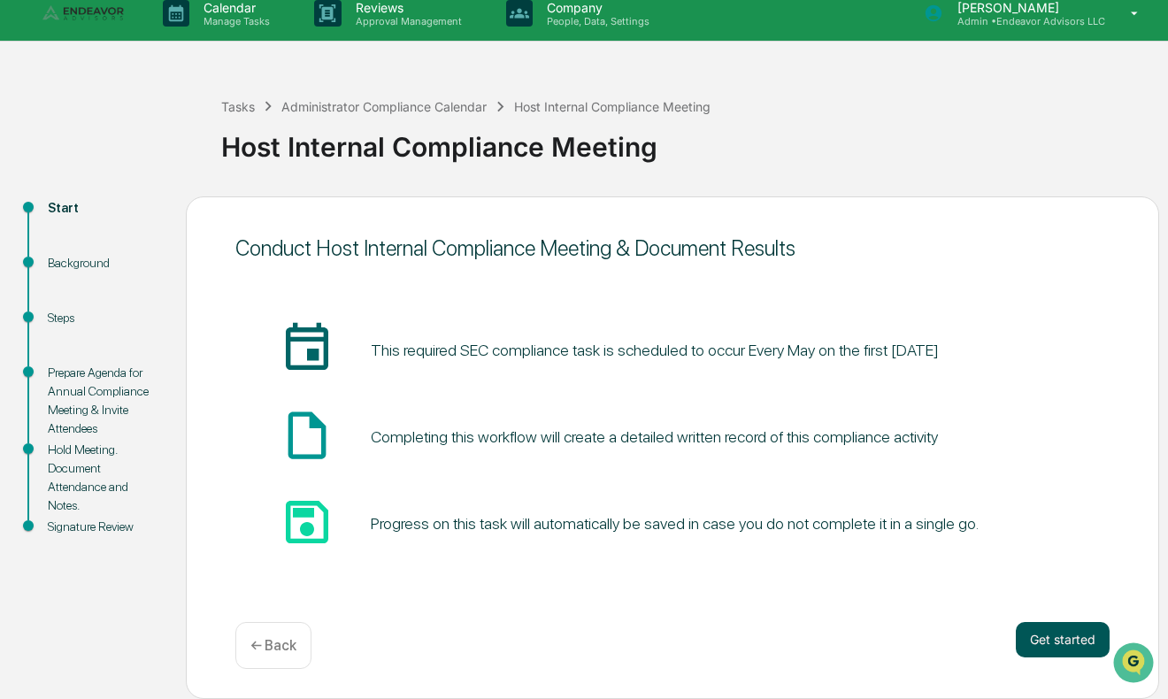
click at [1042, 627] on button "Get started" at bounding box center [1062, 639] width 94 height 35
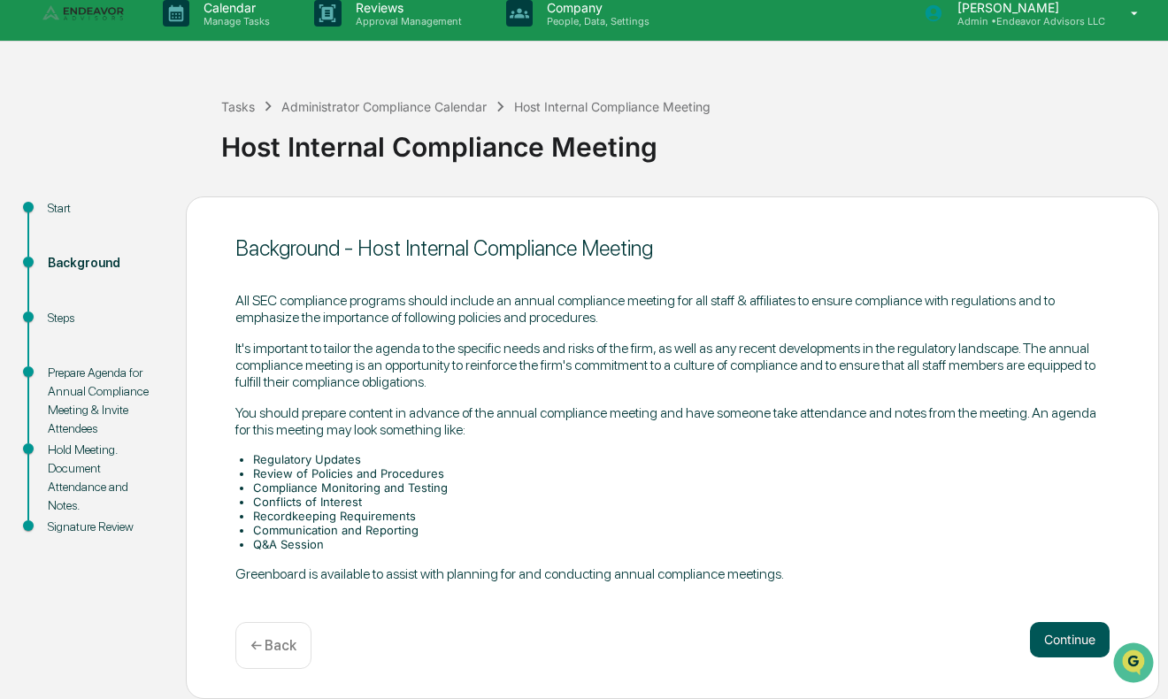
click at [1071, 642] on button "Continue" at bounding box center [1070, 639] width 80 height 35
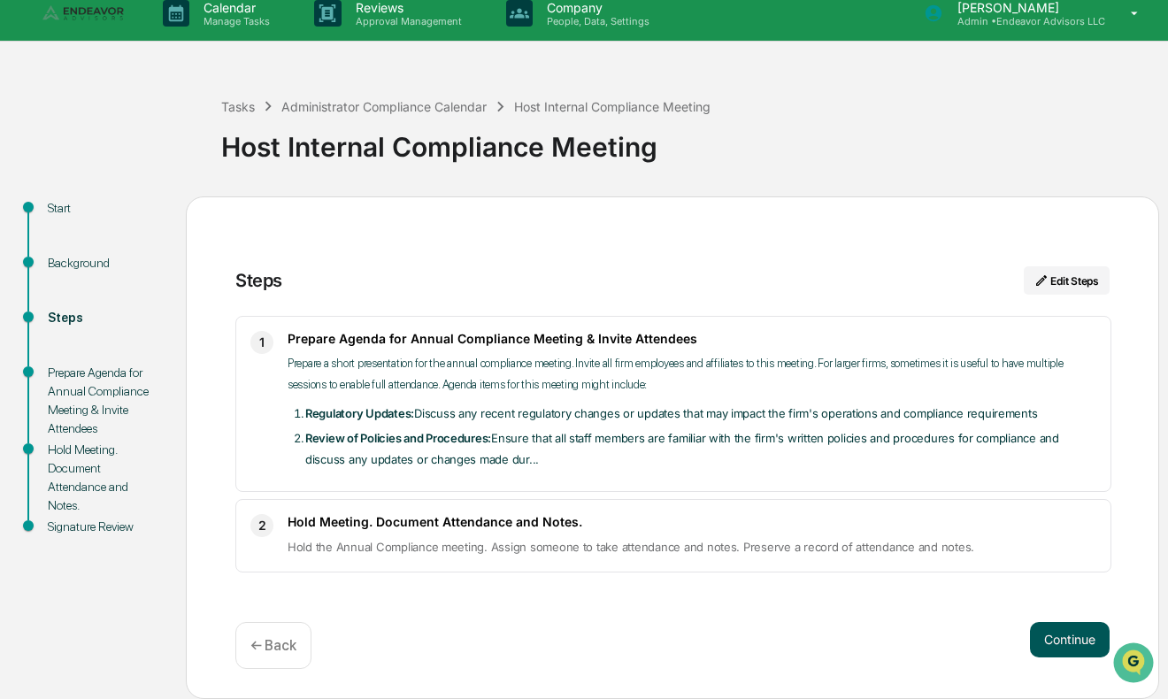
click at [1061, 641] on button "Continue" at bounding box center [1070, 639] width 80 height 35
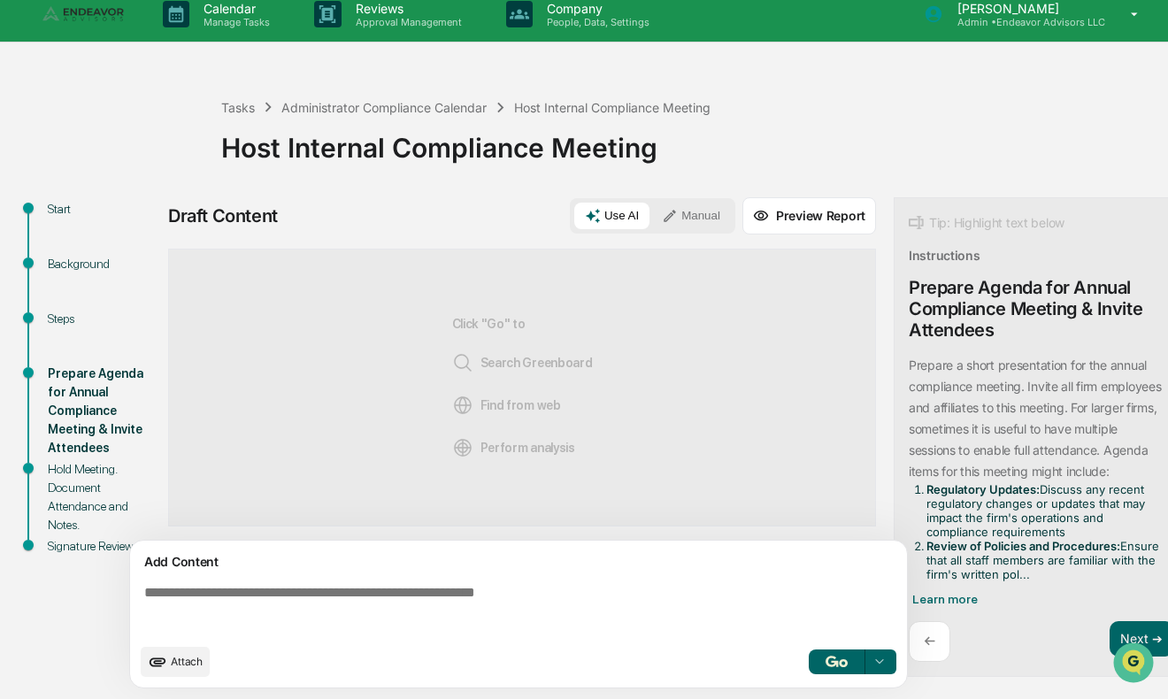
click at [848, 667] on button "button" at bounding box center [836, 661] width 57 height 25
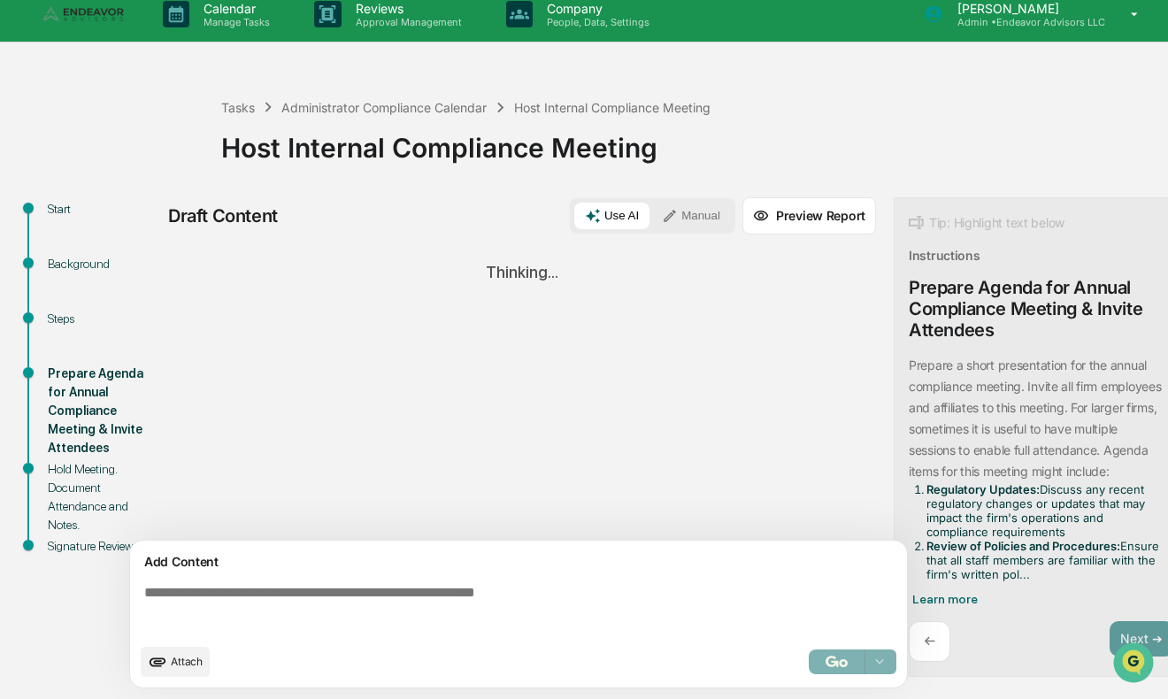
click at [621, 610] on textarea at bounding box center [522, 610] width 770 height 64
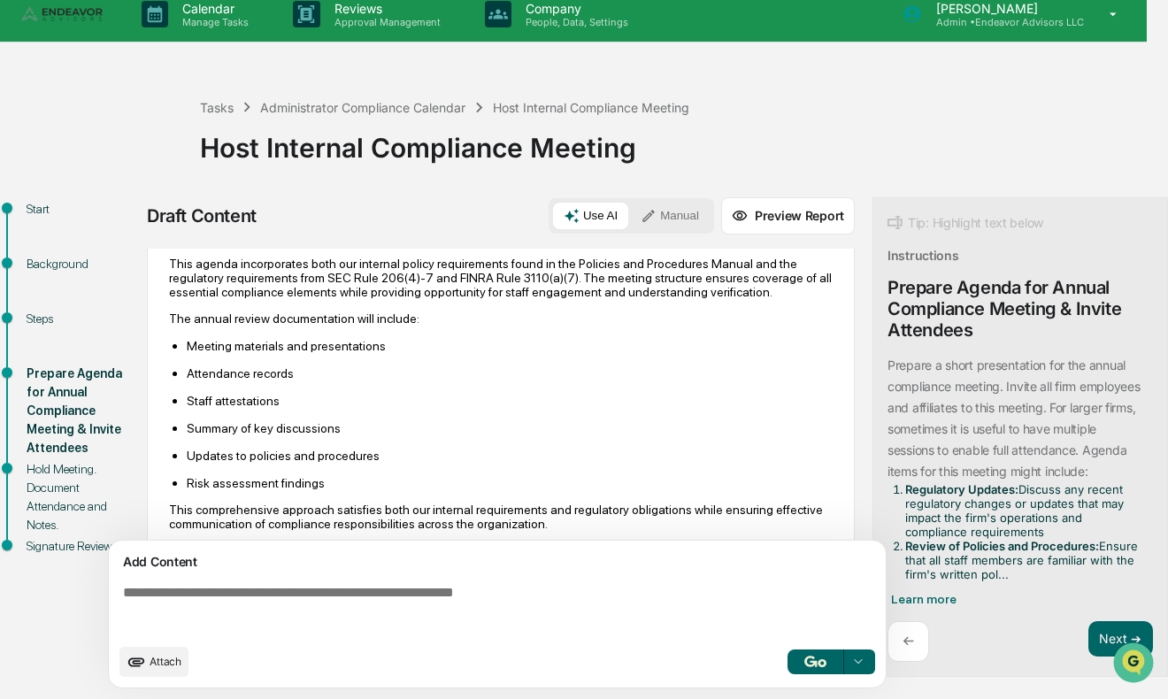
scroll to position [1490, 0]
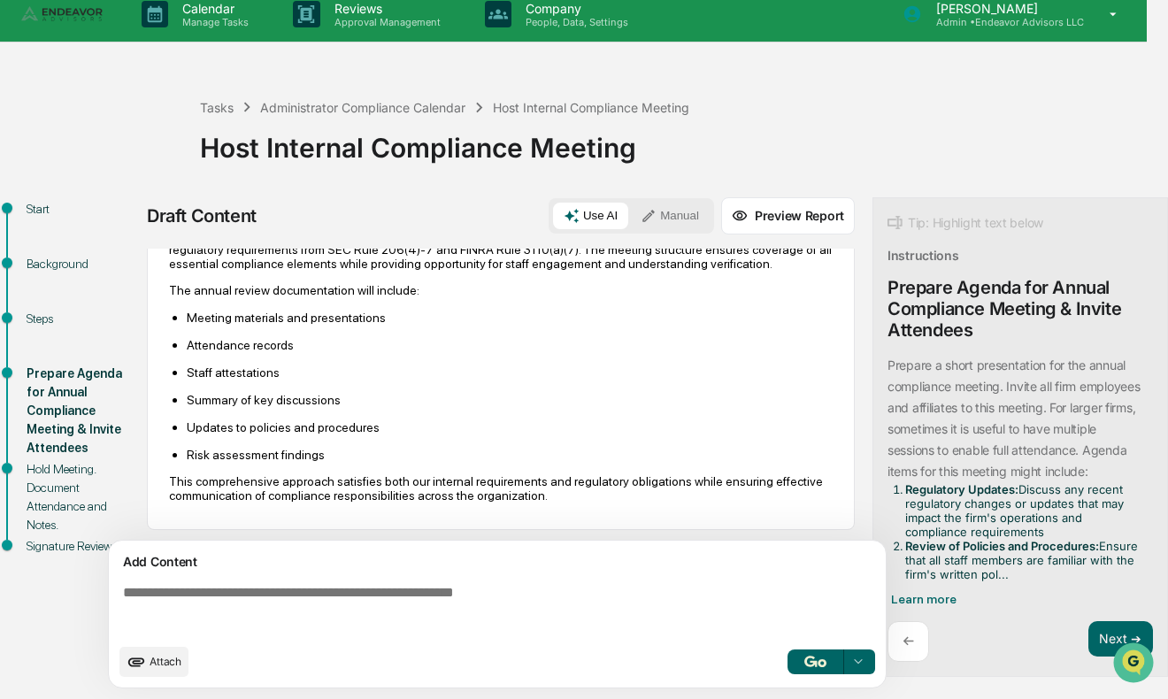
click at [828, 662] on button "button" at bounding box center [815, 661] width 57 height 25
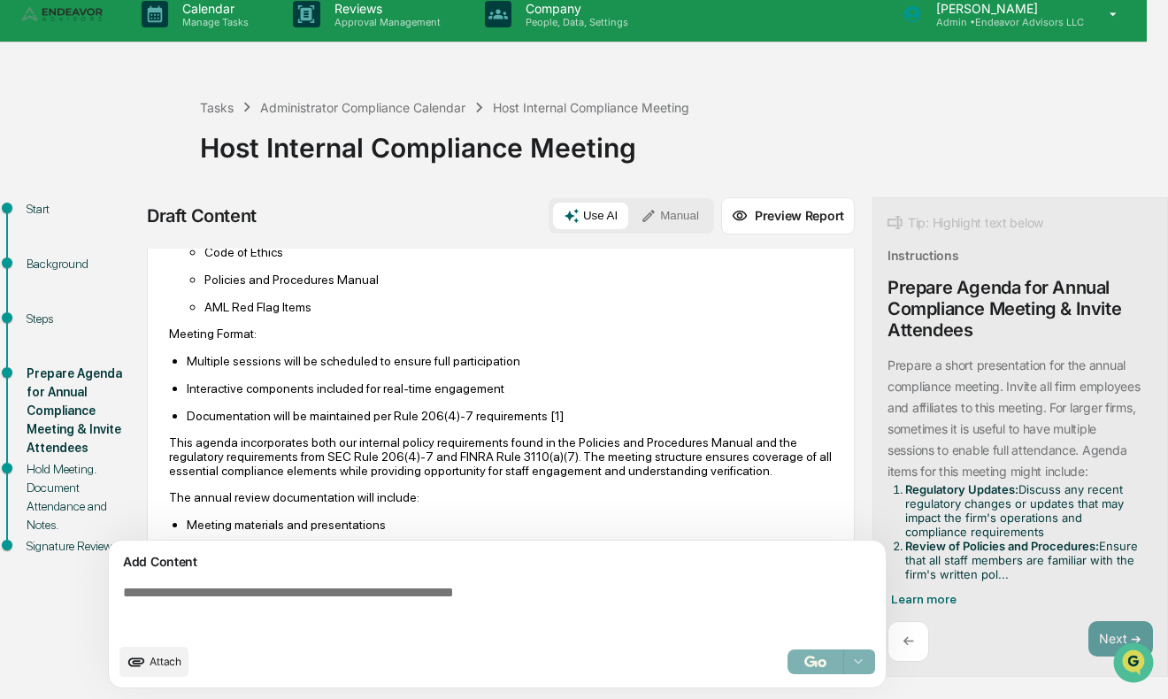
scroll to position [1277, 0]
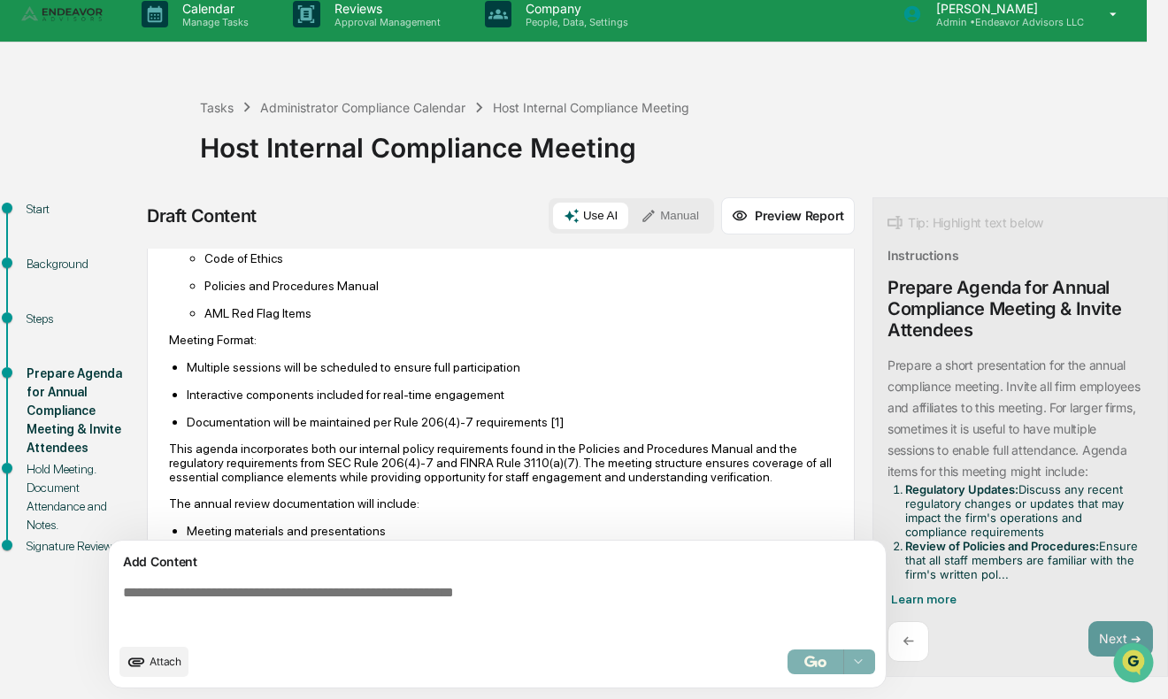
click at [799, 212] on button "Preview Report" at bounding box center [788, 215] width 134 height 37
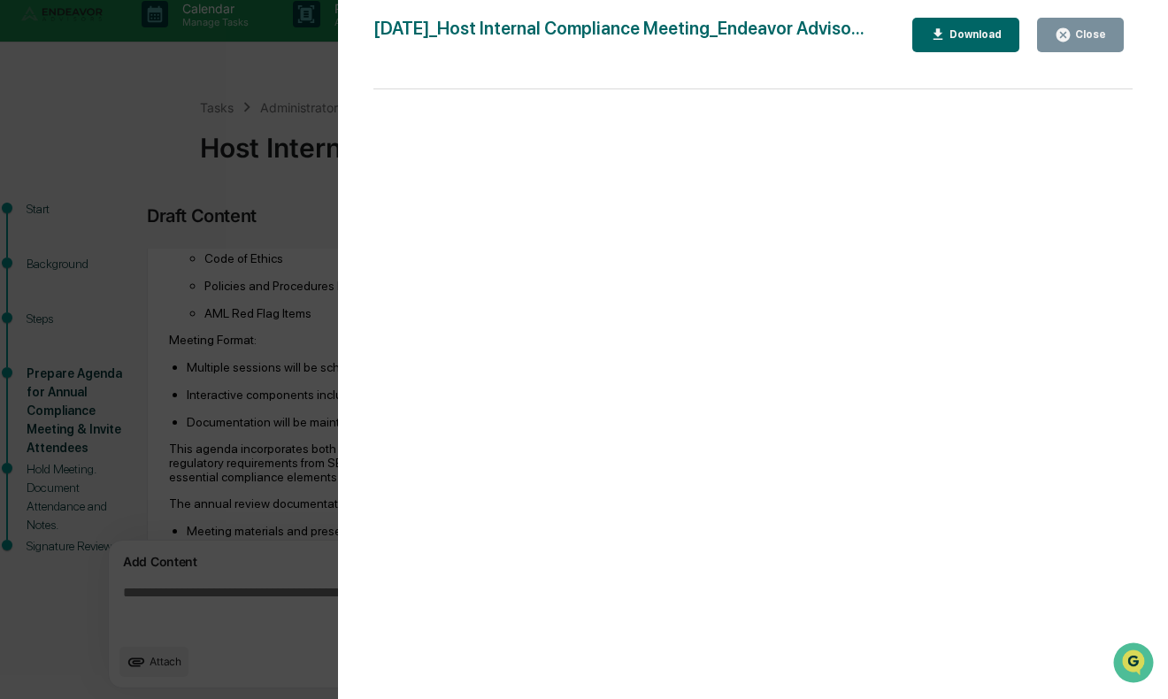
scroll to position [0, 21]
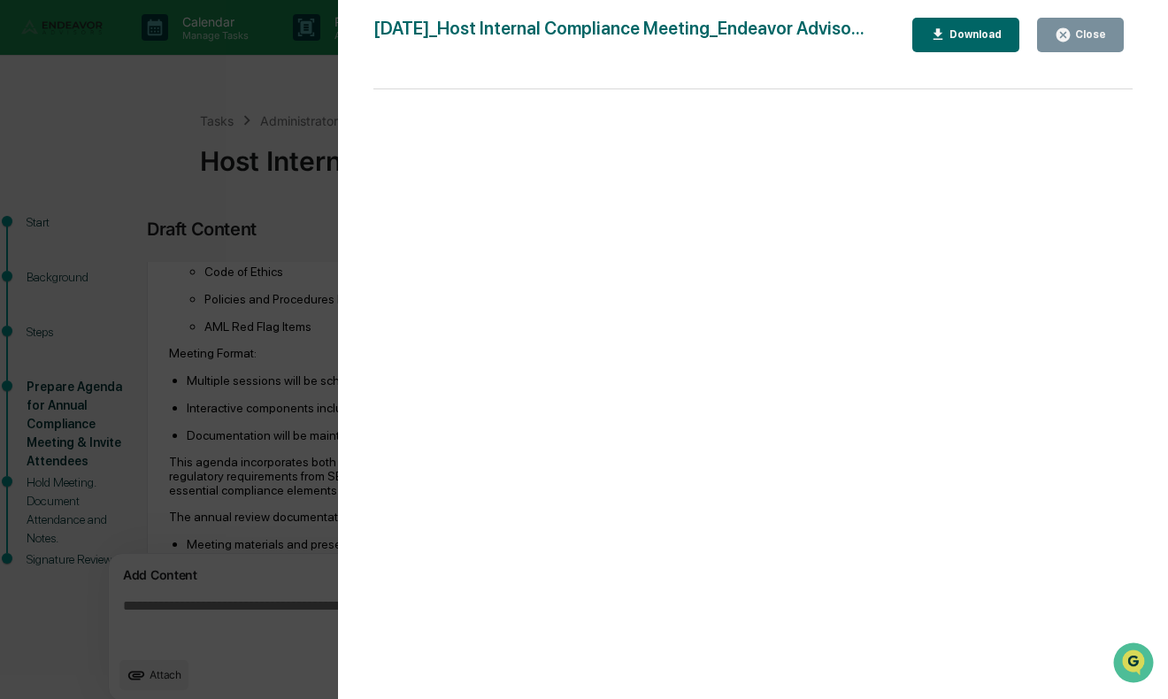
click at [1070, 29] on icon "button" at bounding box center [1062, 35] width 17 height 17
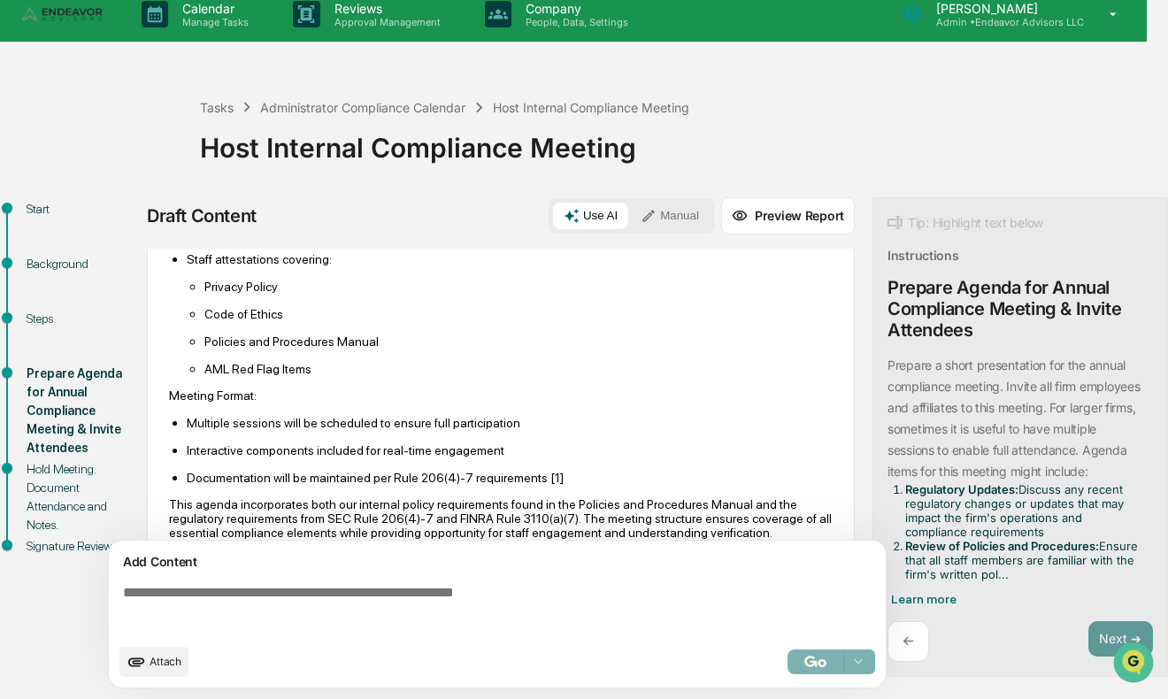
scroll to position [1551, 0]
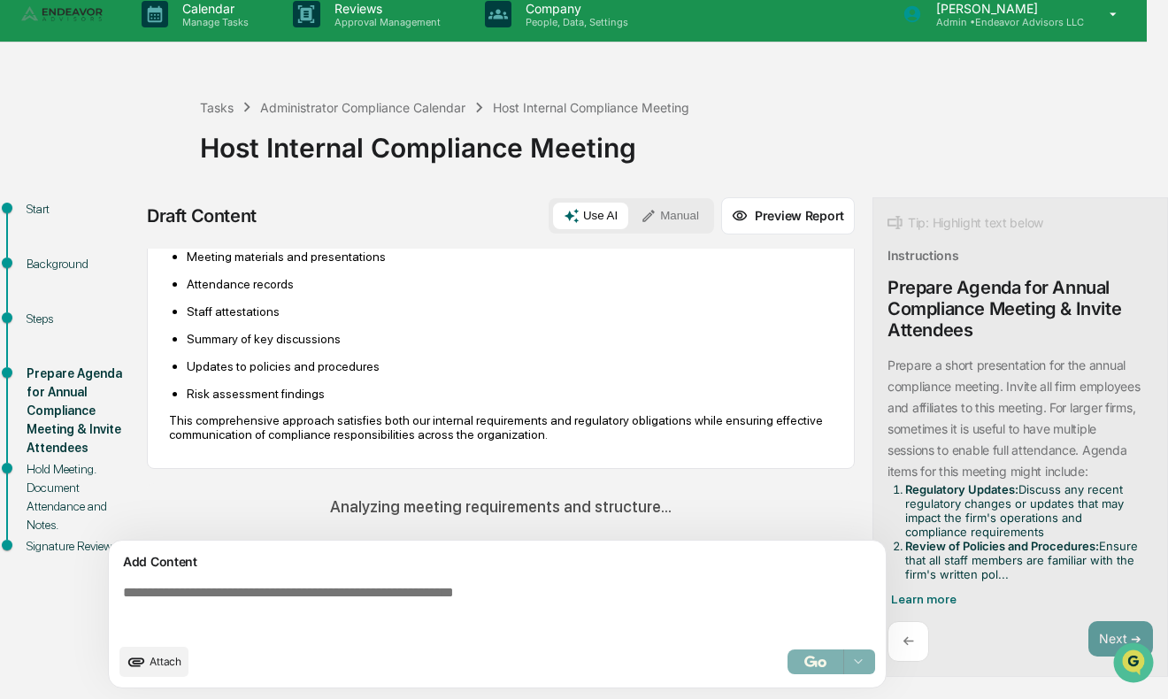
click at [803, 156] on div "Host Internal Compliance Meeting" at bounding box center [669, 141] width 938 height 46
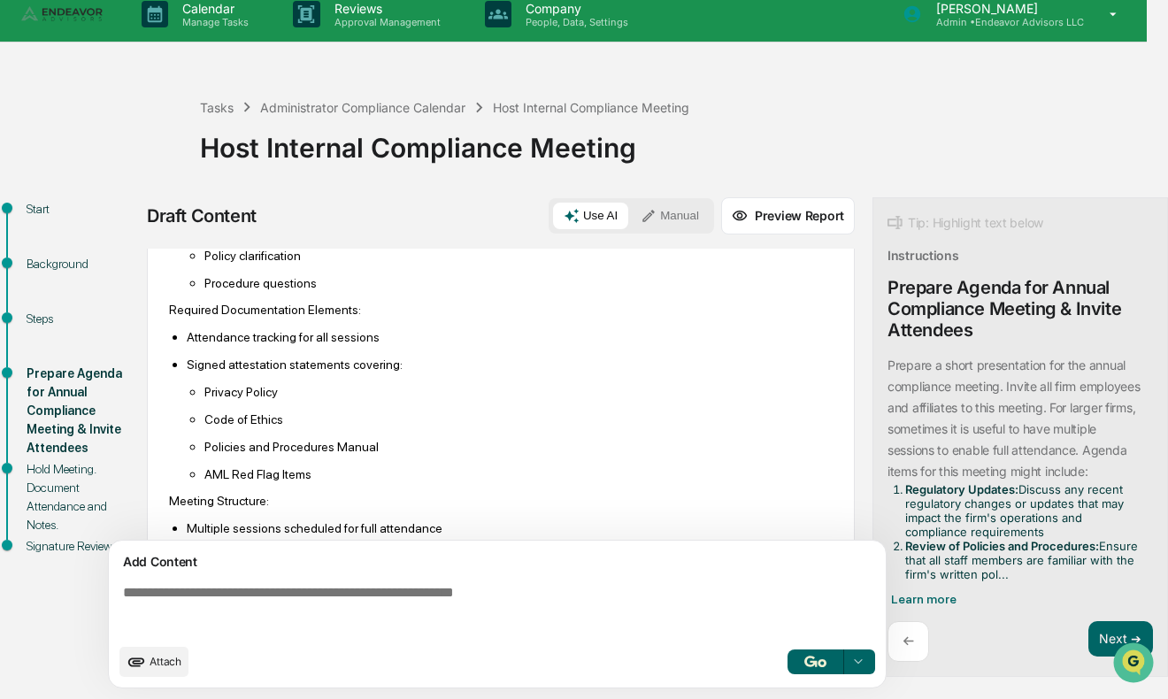
scroll to position [3108, 0]
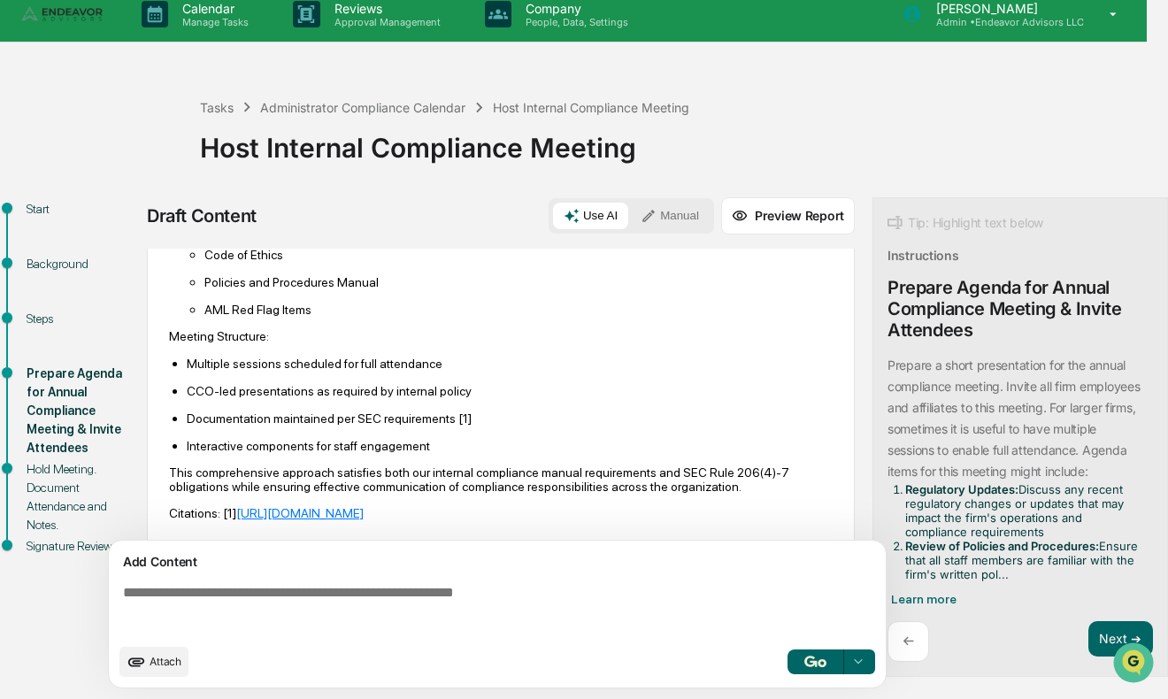
drag, startPoint x: 812, startPoint y: 653, endPoint x: 860, endPoint y: 537, distance: 125.3
click at [860, 537] on div "Draft Content Use AI Manual Preview Report Sources AI Synthesis View 9 sources …" at bounding box center [642, 448] width 991 height 502
click at [865, 657] on div at bounding box center [858, 661] width 28 height 28
click at [1124, 627] on button "Next ➔" at bounding box center [1120, 639] width 65 height 36
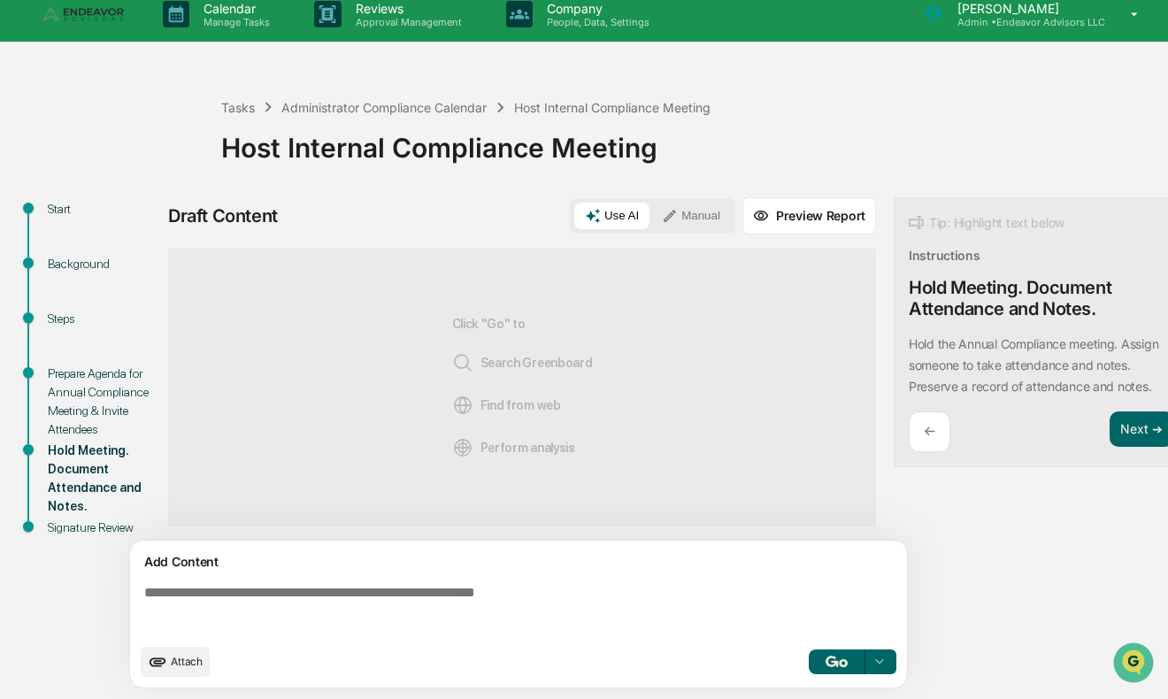
scroll to position [14, 21]
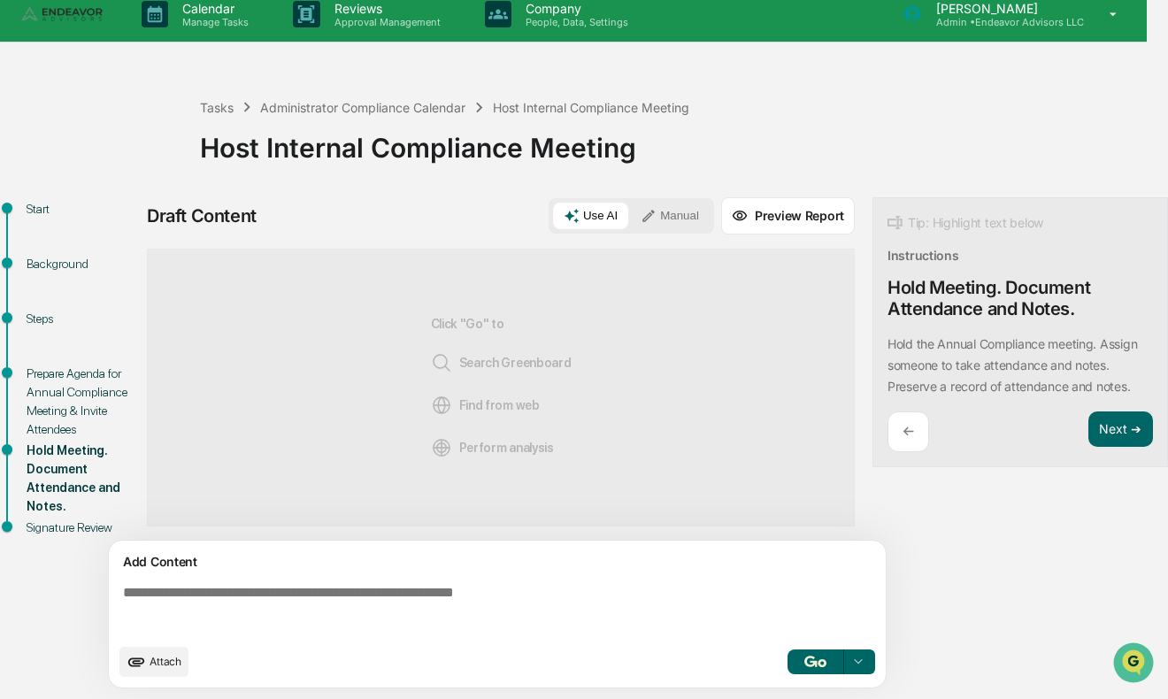
click at [813, 663] on img "button" at bounding box center [814, 660] width 21 height 11
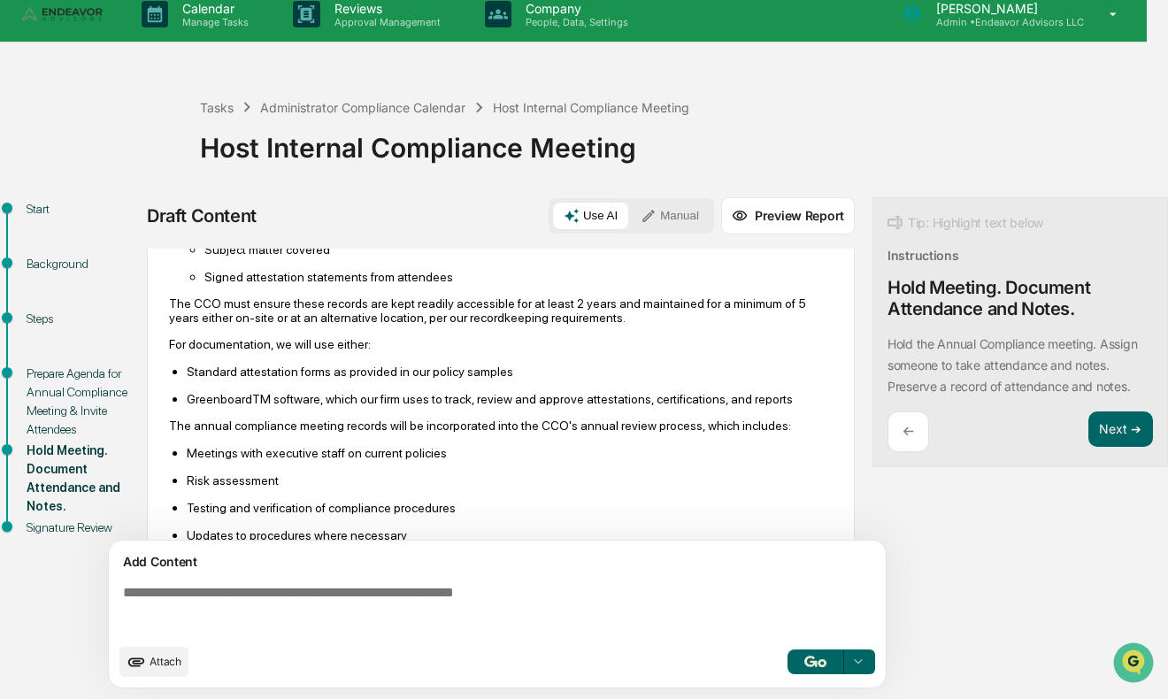
scroll to position [533, 0]
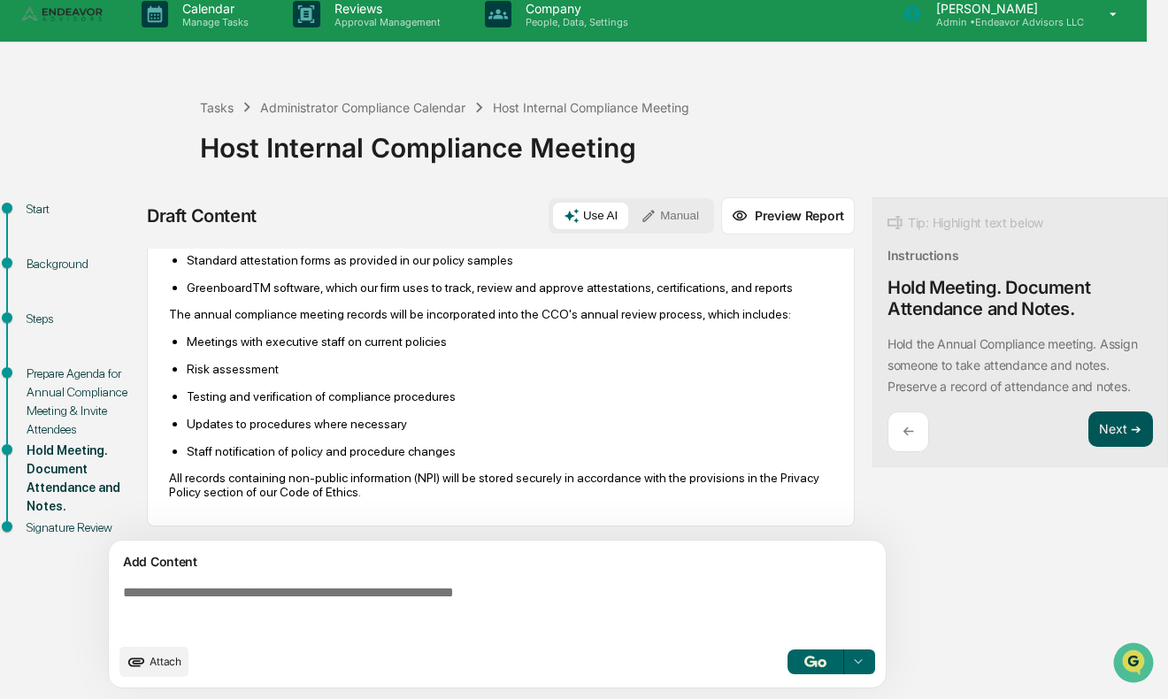
click at [1103, 436] on button "Next ➔" at bounding box center [1120, 429] width 65 height 36
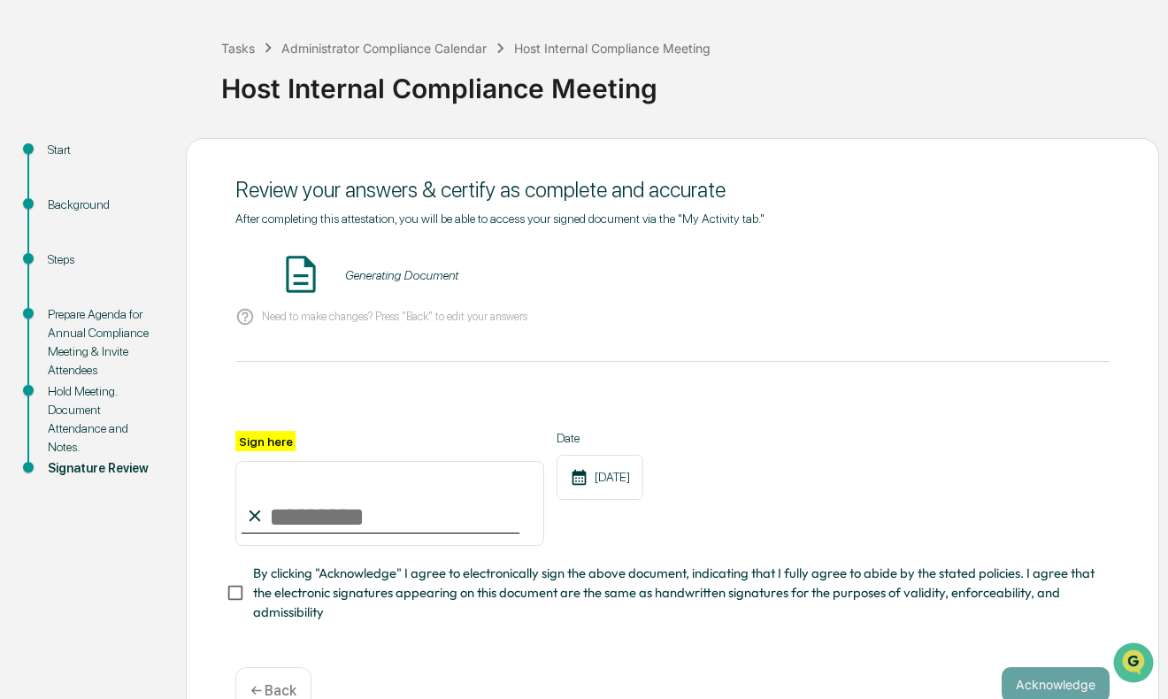
scroll to position [94, 0]
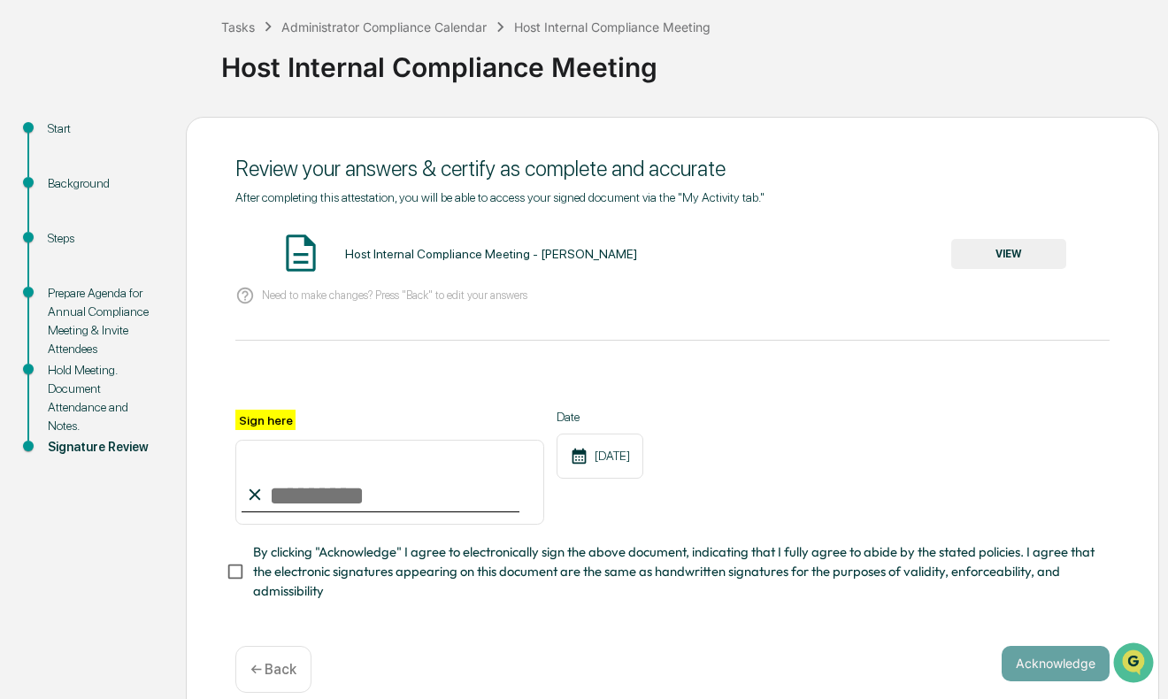
click at [398, 476] on input "Sign here" at bounding box center [389, 482] width 309 height 85
type input "*"
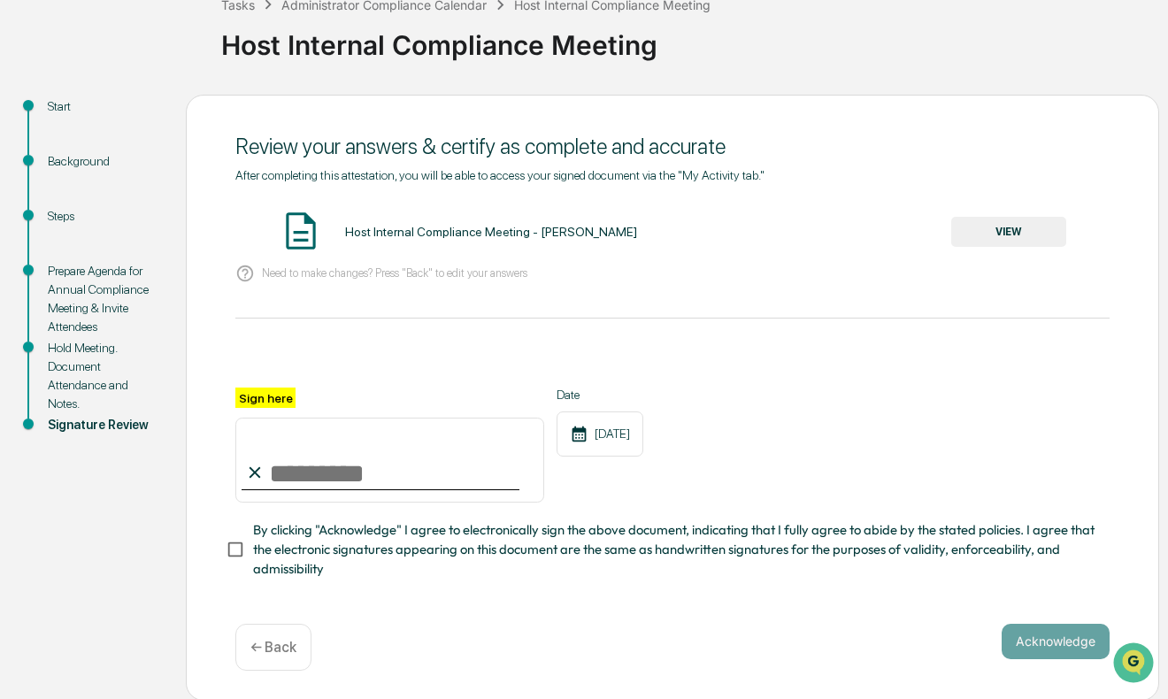
click at [300, 639] on div "← Back" at bounding box center [273, 647] width 76 height 47
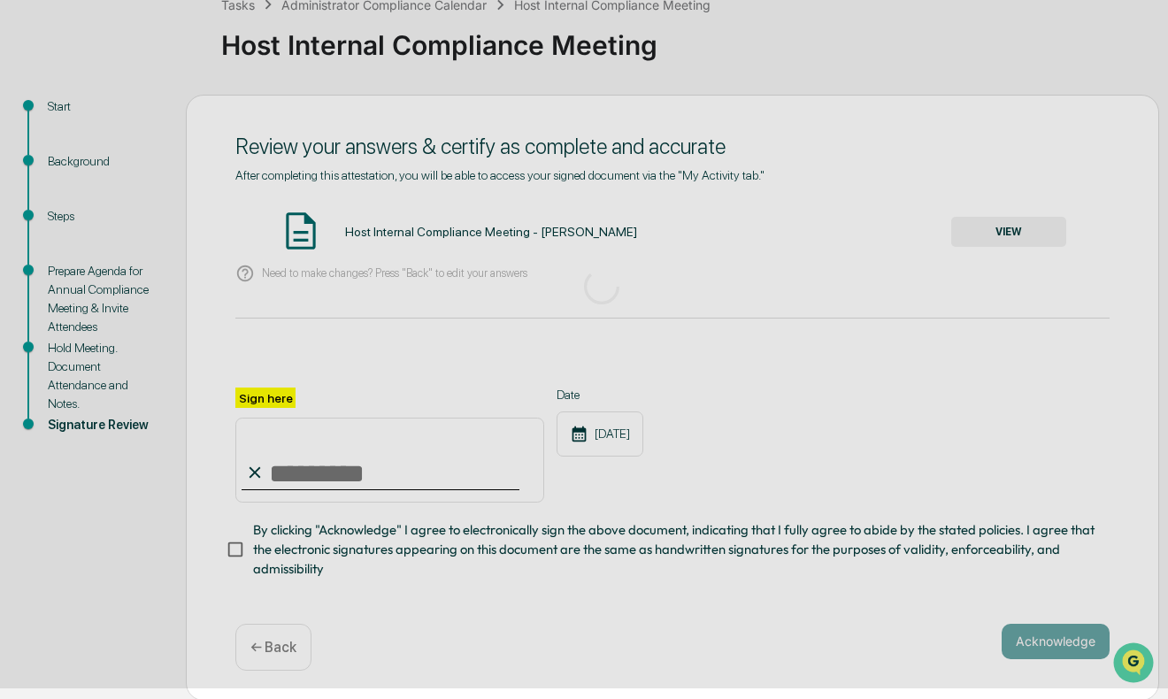
scroll to position [14, 0]
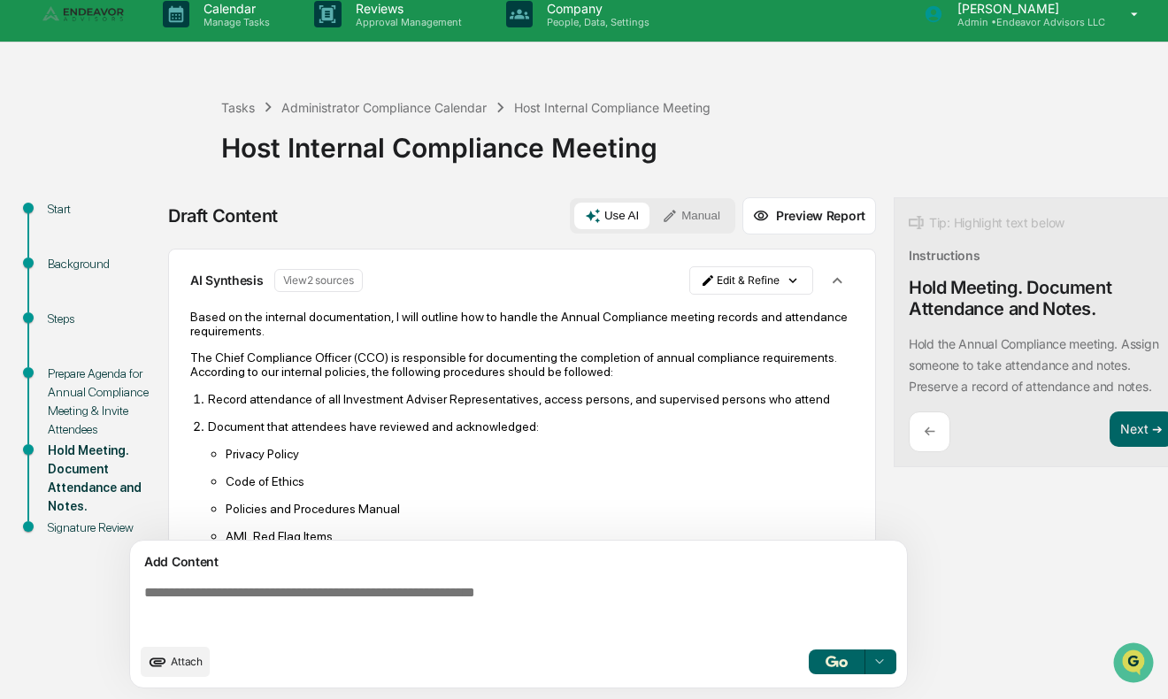
click at [332, 610] on textarea at bounding box center [522, 610] width 770 height 64
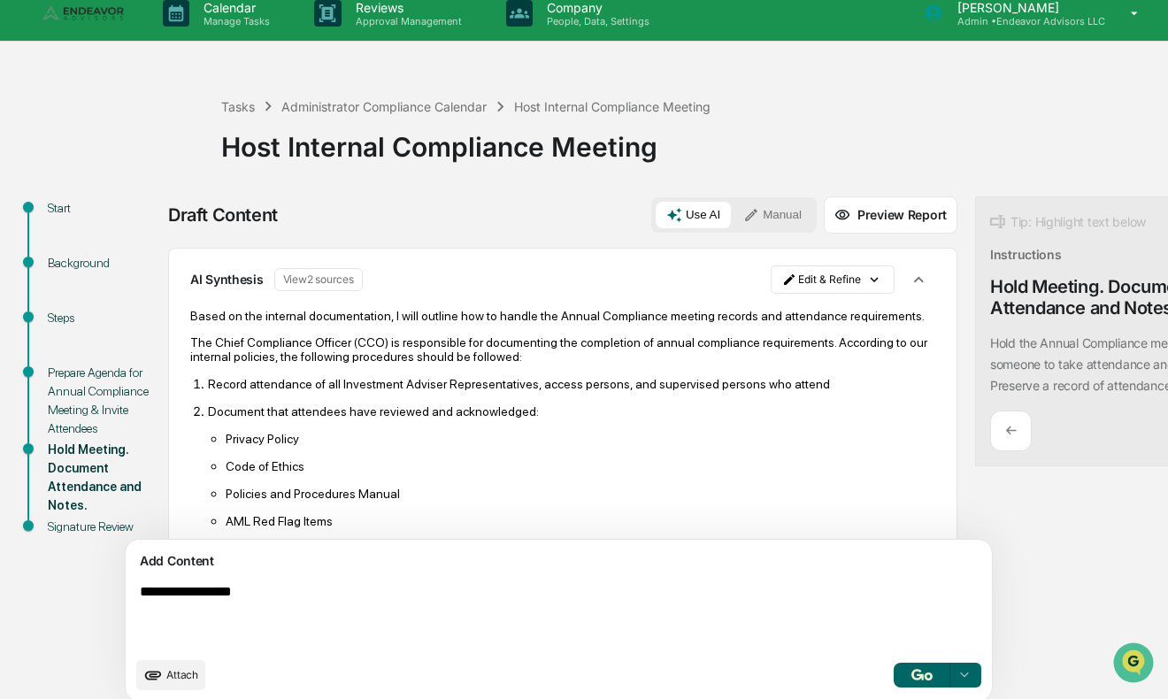
type textarea "**********"
click at [911, 677] on img "button" at bounding box center [921, 674] width 21 height 11
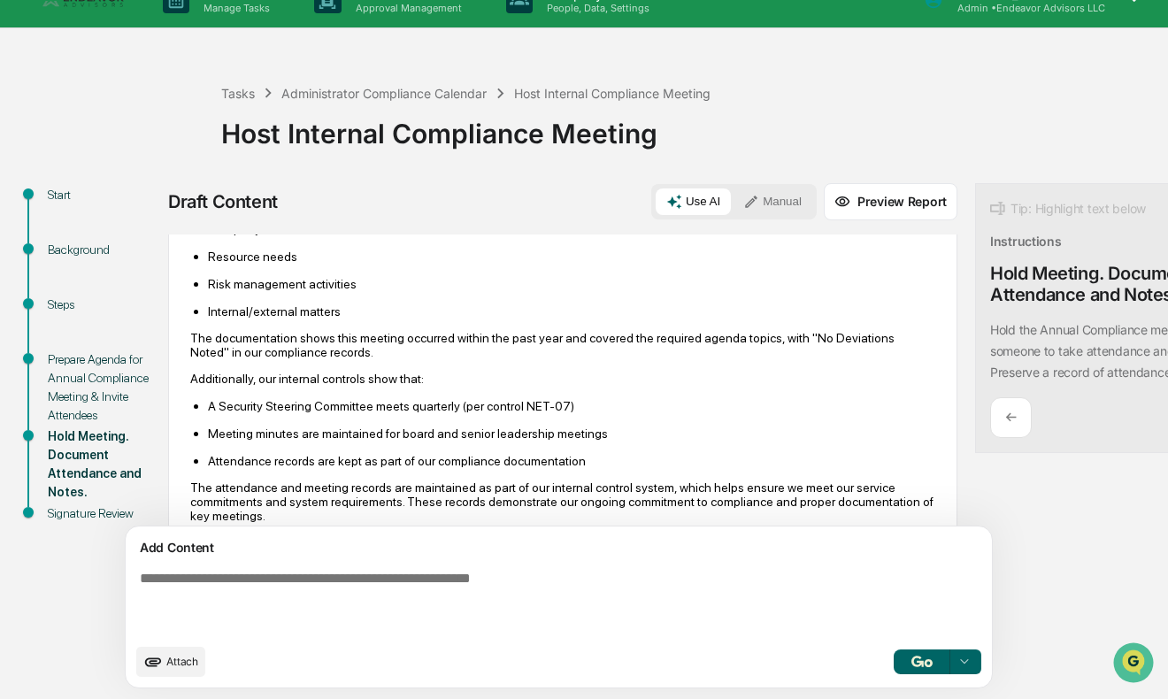
scroll to position [1068, 0]
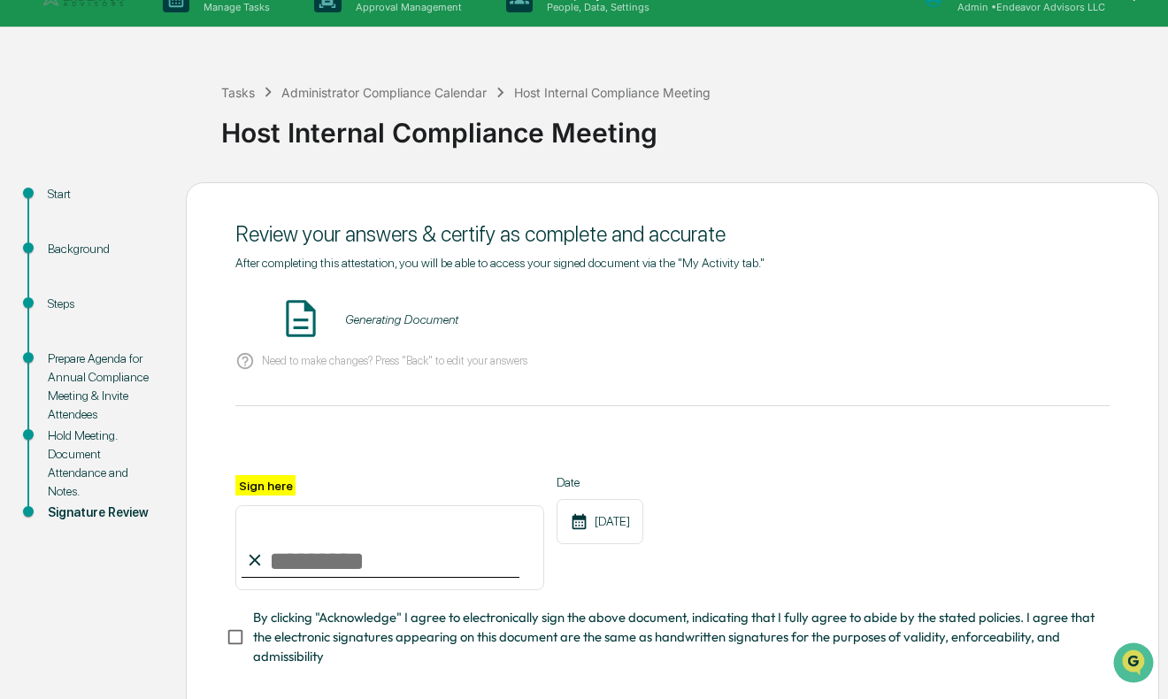
click at [352, 540] on input "Sign here" at bounding box center [389, 547] width 309 height 85
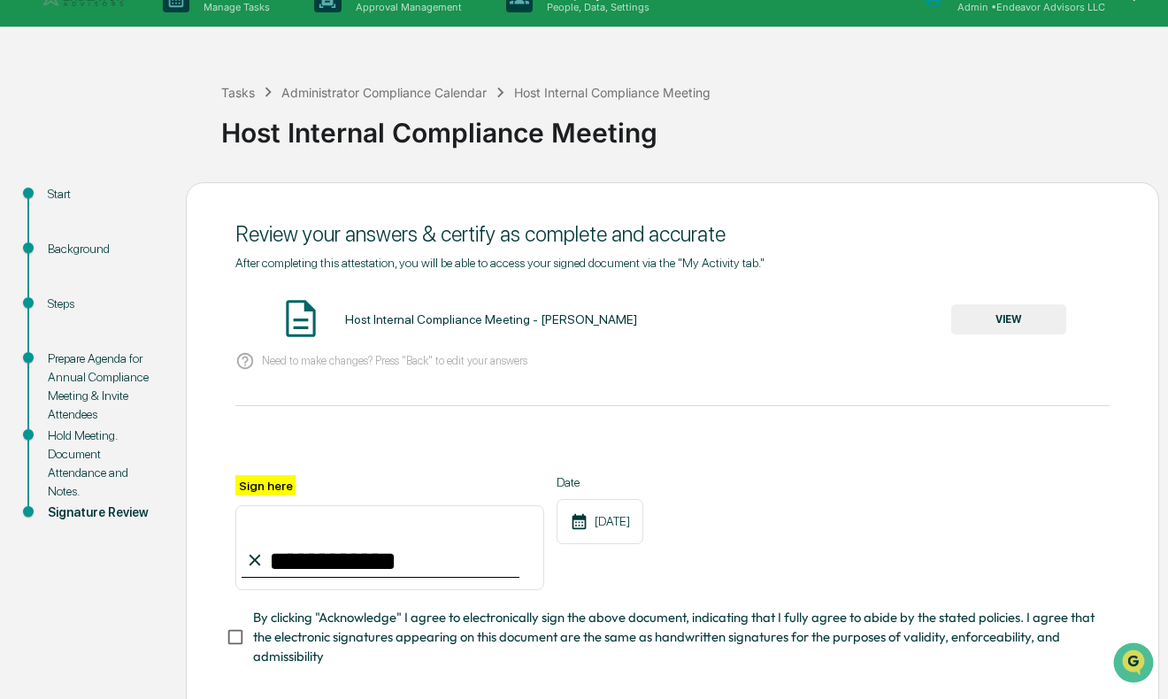
type input "**********"
click at [991, 319] on button "VIEW" at bounding box center [1008, 319] width 115 height 30
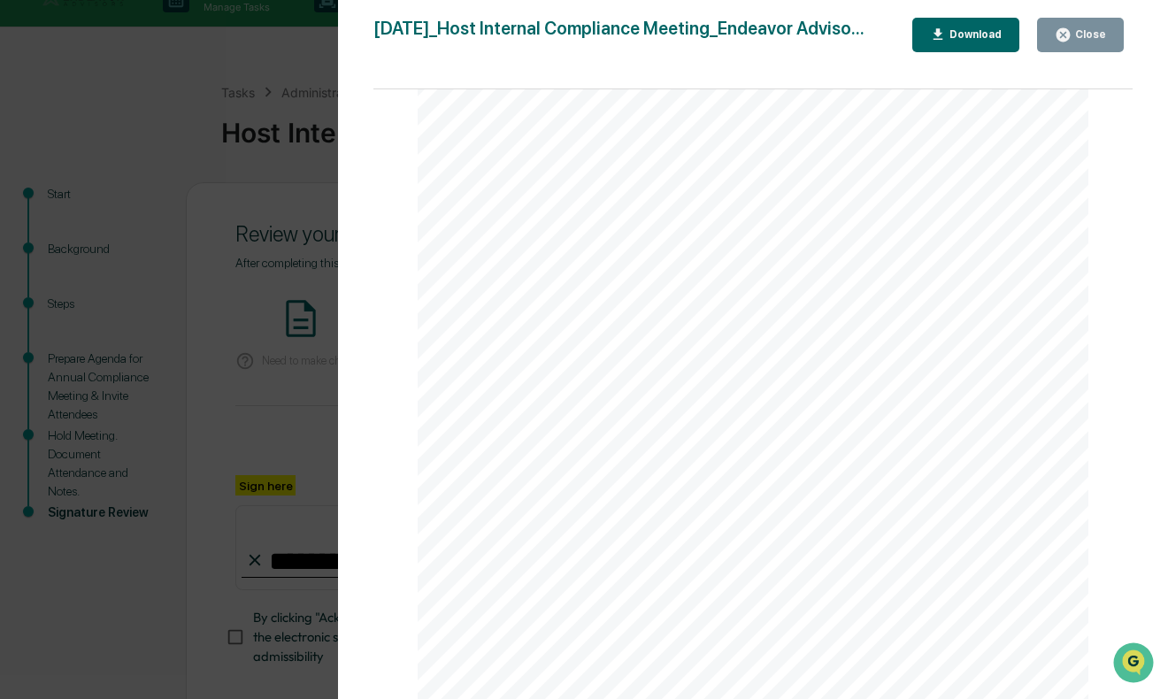
scroll to position [6263, 0]
click at [1099, 32] on div "Close" at bounding box center [1088, 34] width 34 height 12
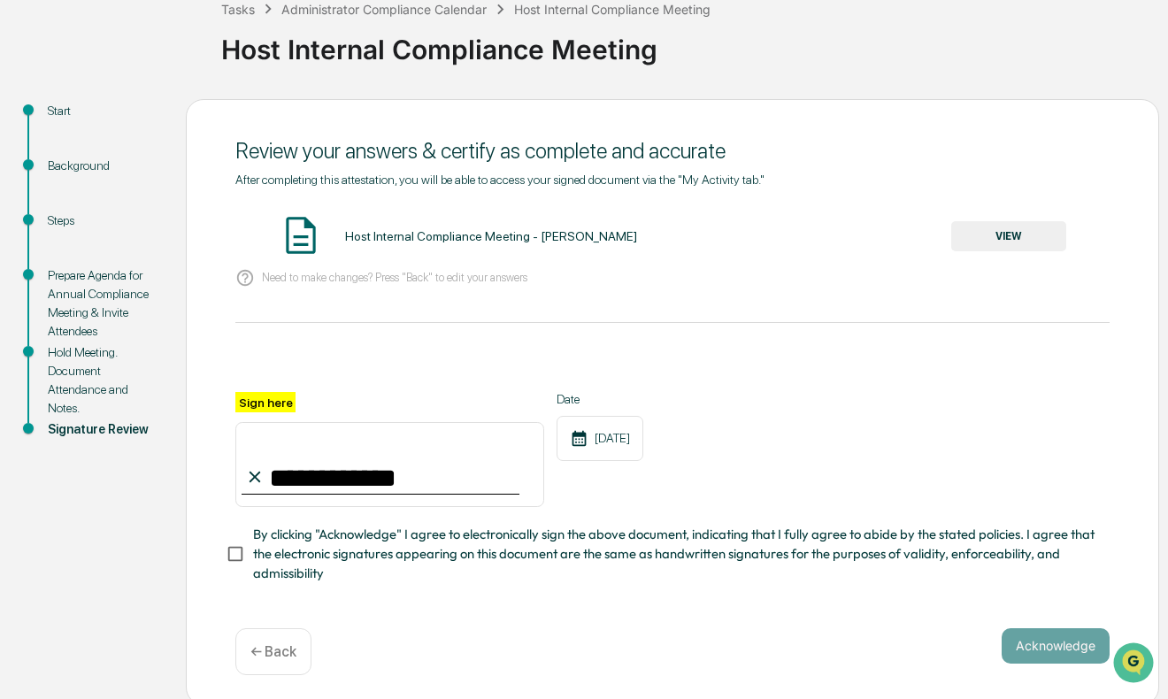
scroll to position [116, 0]
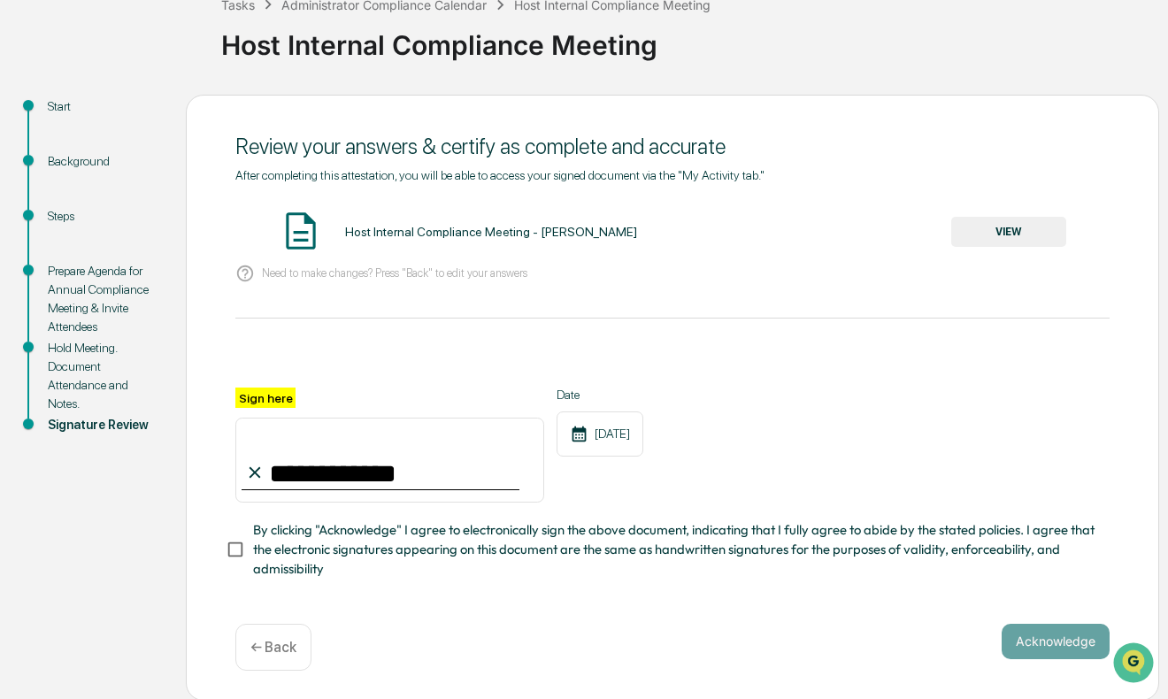
click at [401, 538] on span "By clicking "Acknowledge" I agree to electronically sign the above document, in…" at bounding box center [674, 549] width 842 height 59
click at [1060, 640] on button "Acknowledge" at bounding box center [1055, 641] width 108 height 35
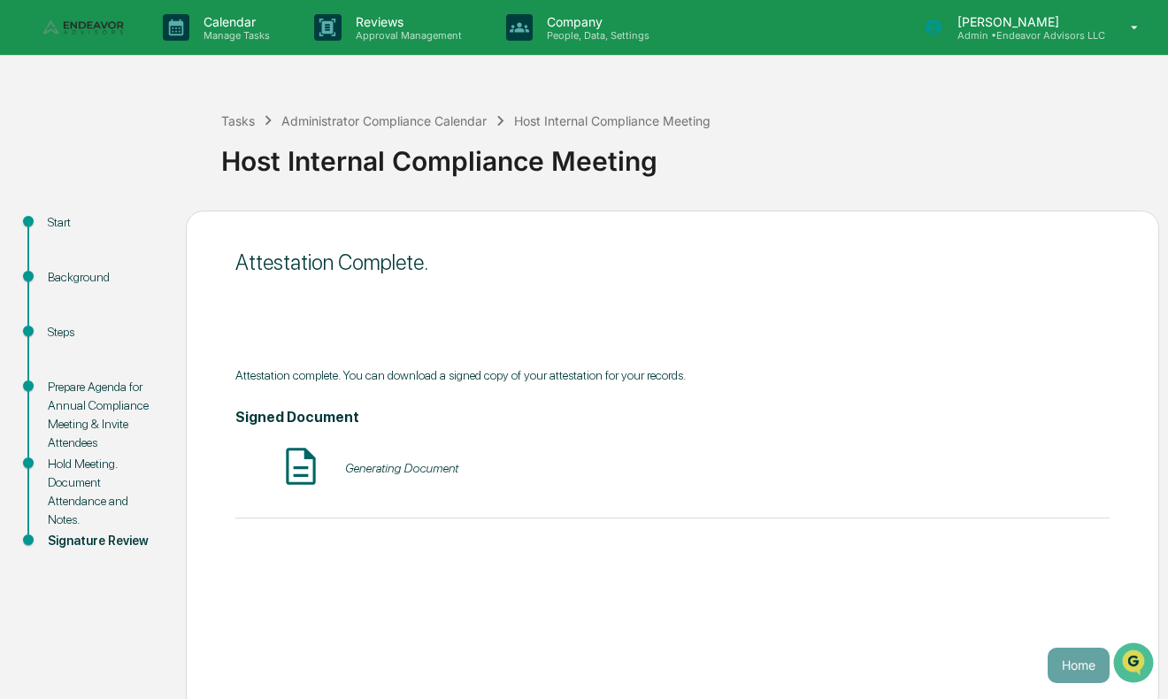
scroll to position [14, 0]
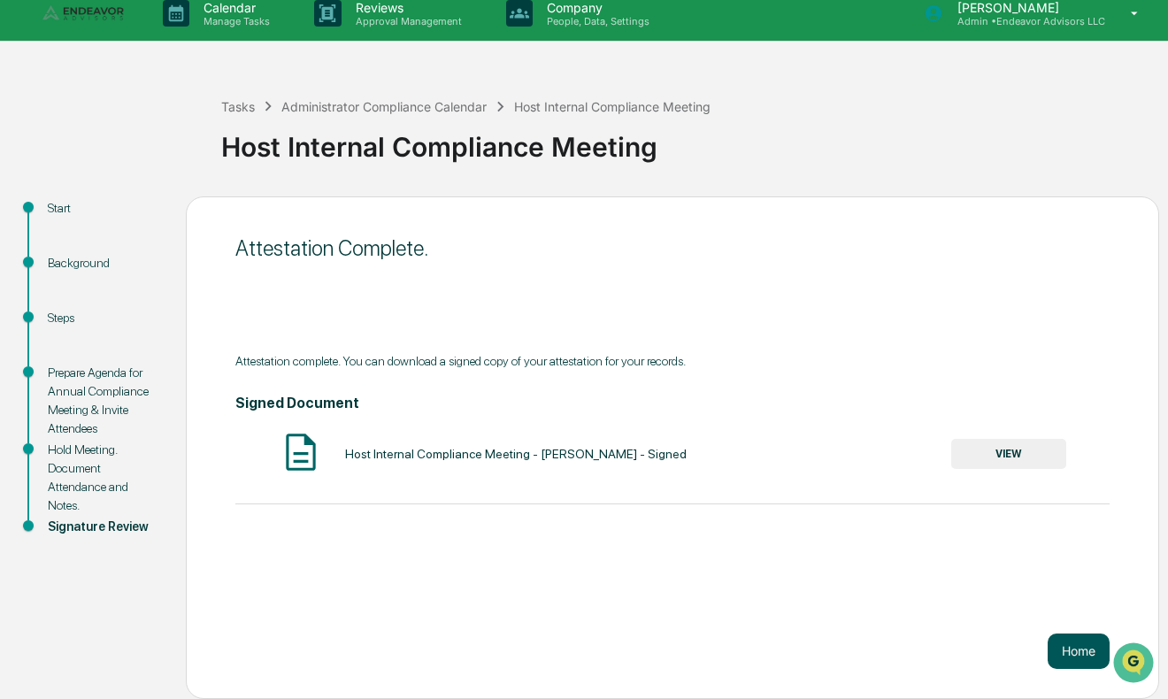
click at [1070, 643] on button "Home" at bounding box center [1078, 650] width 62 height 35
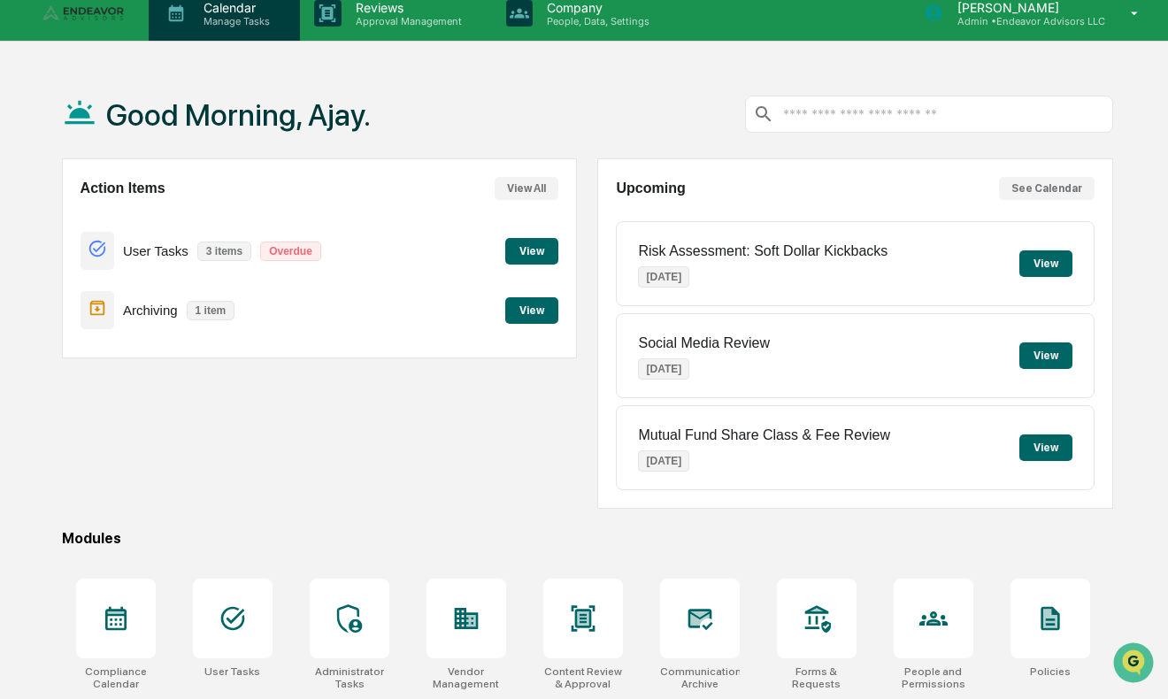
click at [234, 27] on div "Calendar Manage Tasks" at bounding box center [224, 13] width 151 height 55
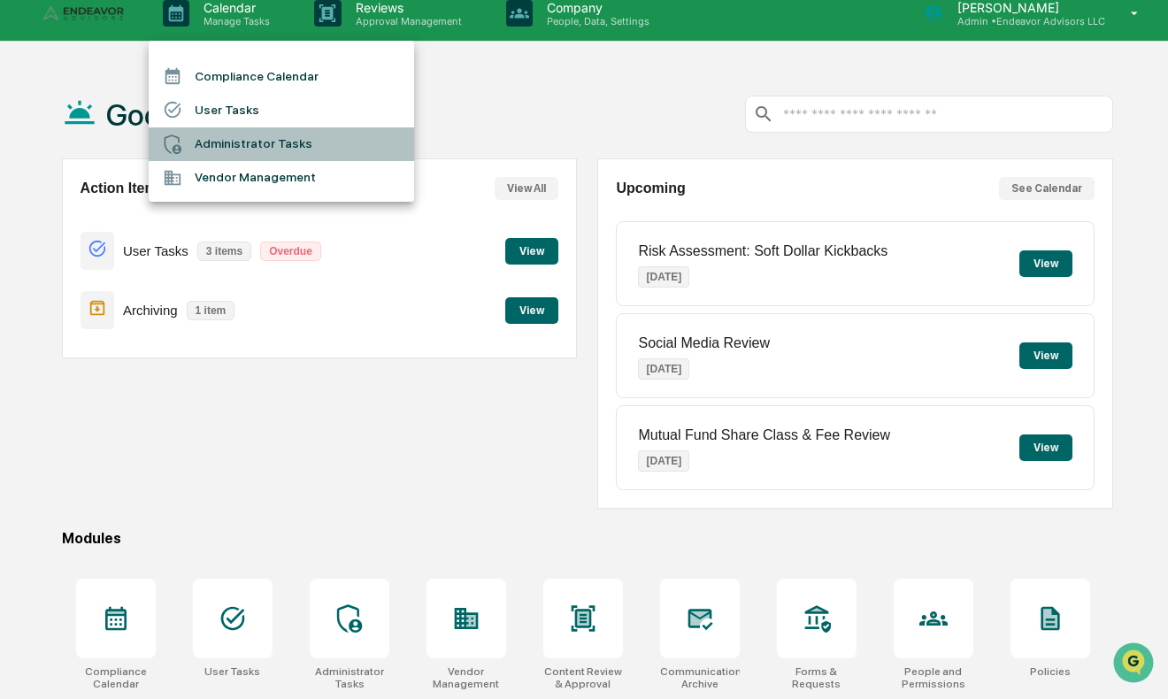
click at [246, 148] on li "Administrator Tasks" at bounding box center [281, 144] width 265 height 34
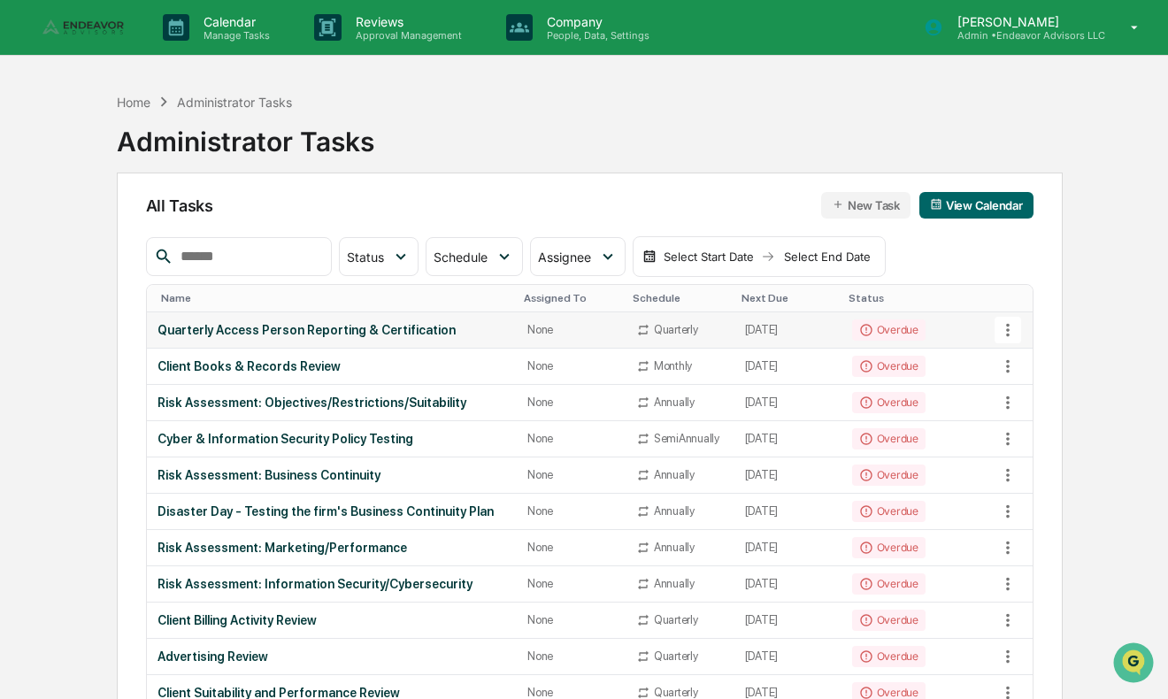
click at [287, 335] on div "Quarterly Access Person Reporting & Certification" at bounding box center [331, 330] width 349 height 14
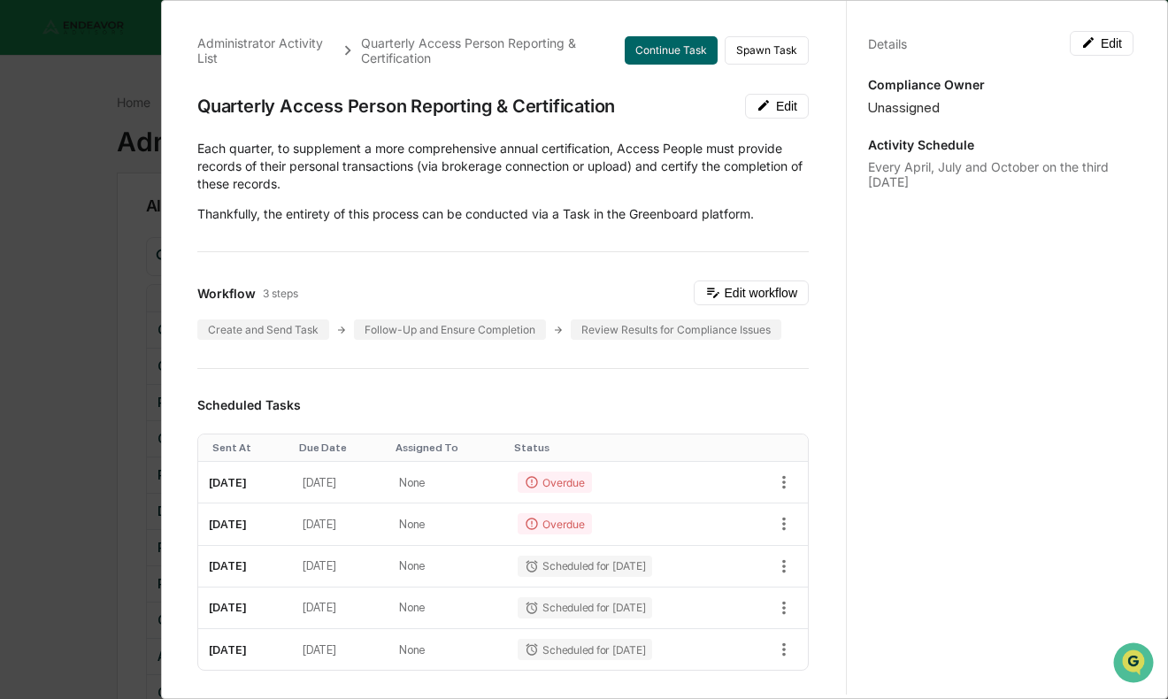
click at [130, 299] on div "Administrator Activity List Quarterly Access Person Reporting & Certification C…" at bounding box center [584, 349] width 1168 height 699
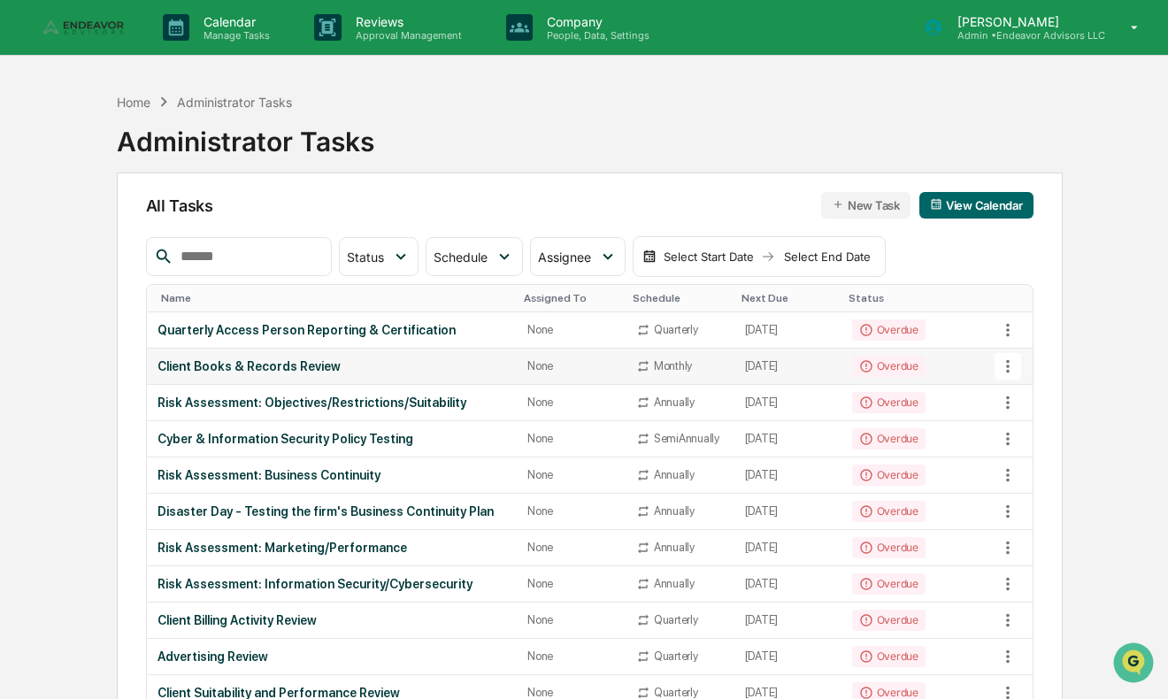
click at [281, 366] on div "Client Books & Records Review" at bounding box center [331, 366] width 349 height 14
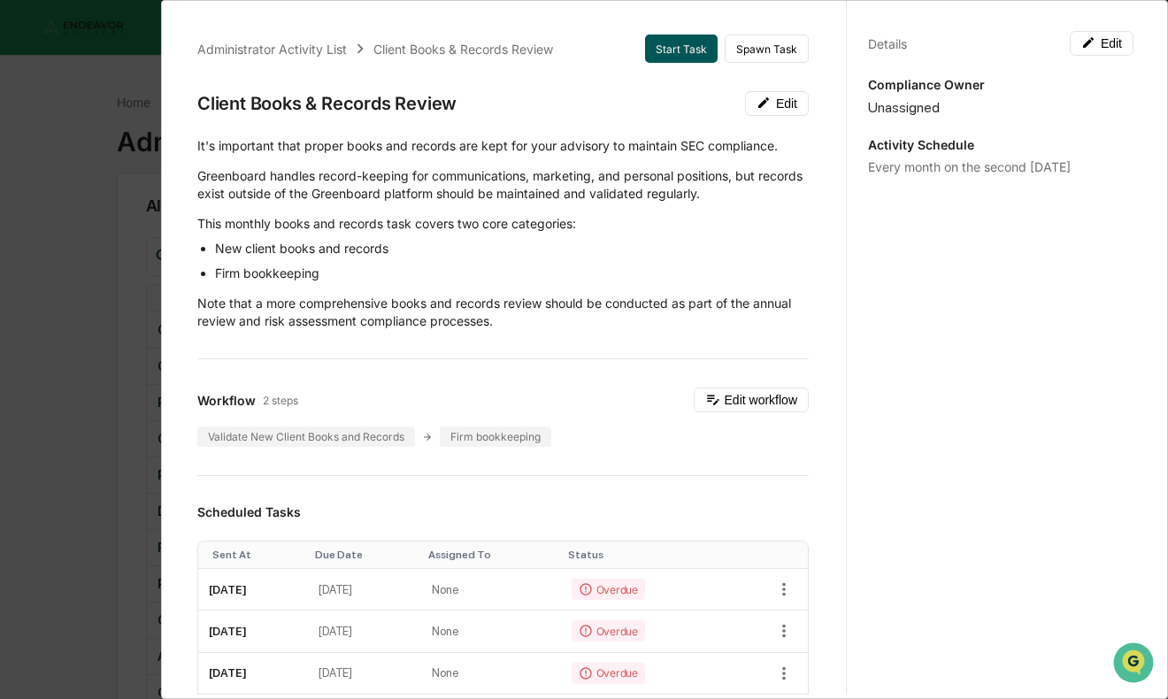
click at [689, 55] on button "Start Task" at bounding box center [681, 48] width 73 height 28
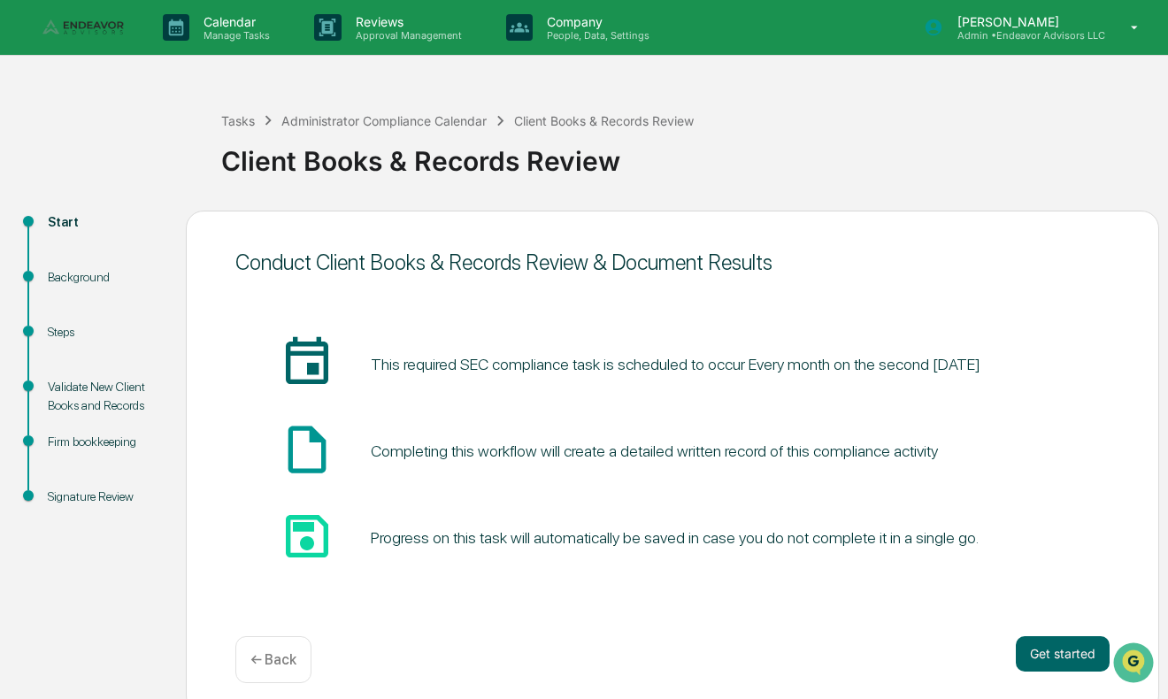
scroll to position [14, 0]
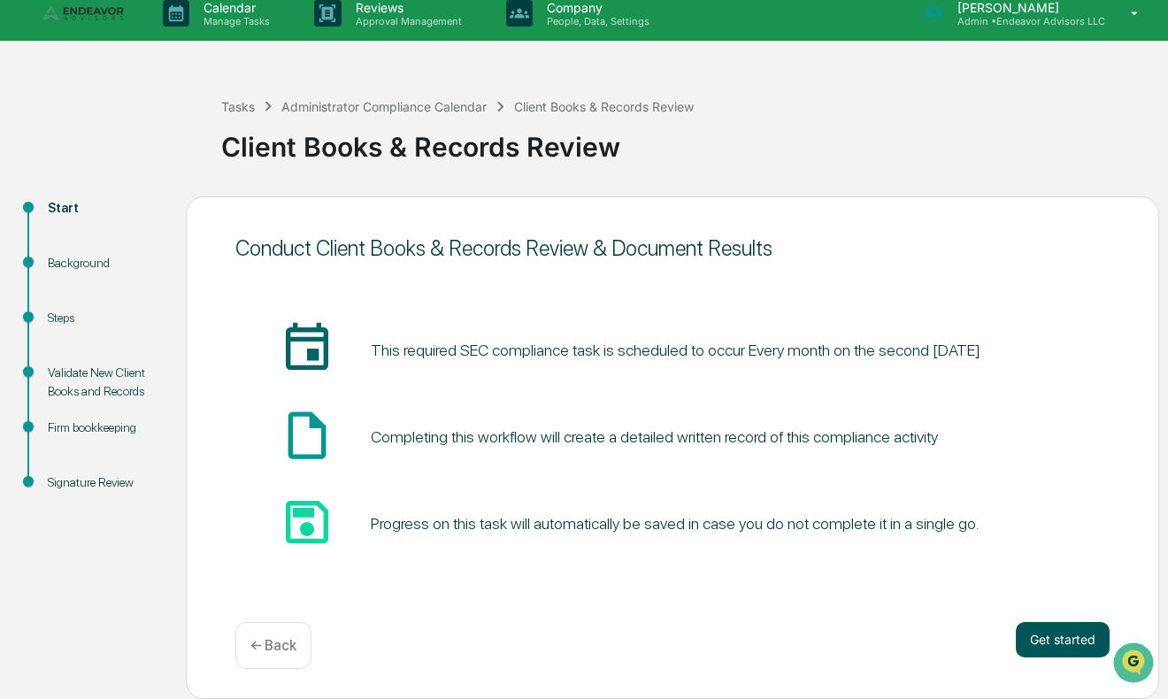
click at [1052, 640] on button "Get started" at bounding box center [1062, 639] width 94 height 35
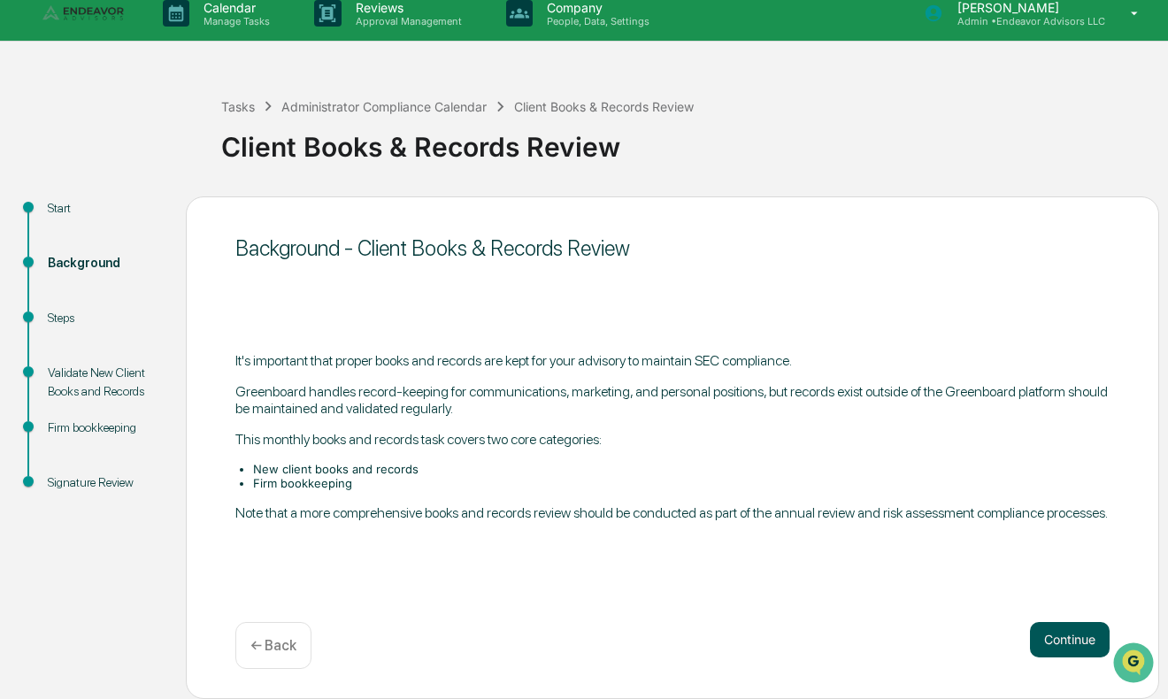
click at [1074, 633] on button "Continue" at bounding box center [1070, 639] width 80 height 35
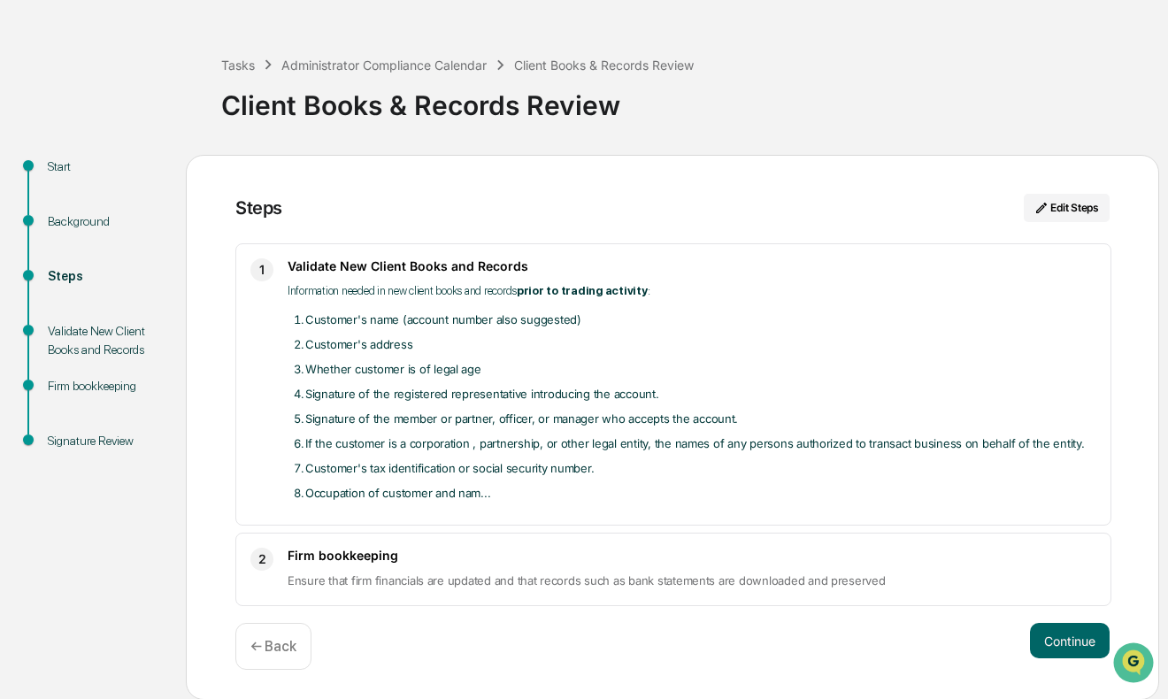
scroll to position [57, 0]
click at [1040, 636] on button "Continue" at bounding box center [1070, 639] width 80 height 35
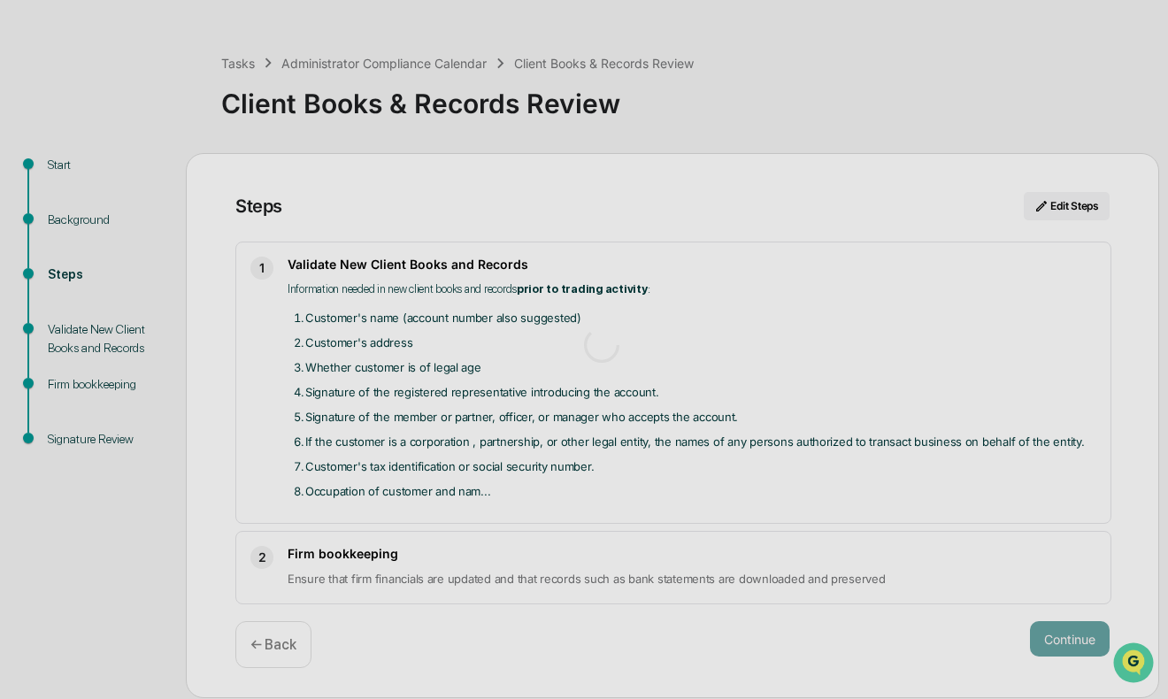
scroll to position [14, 0]
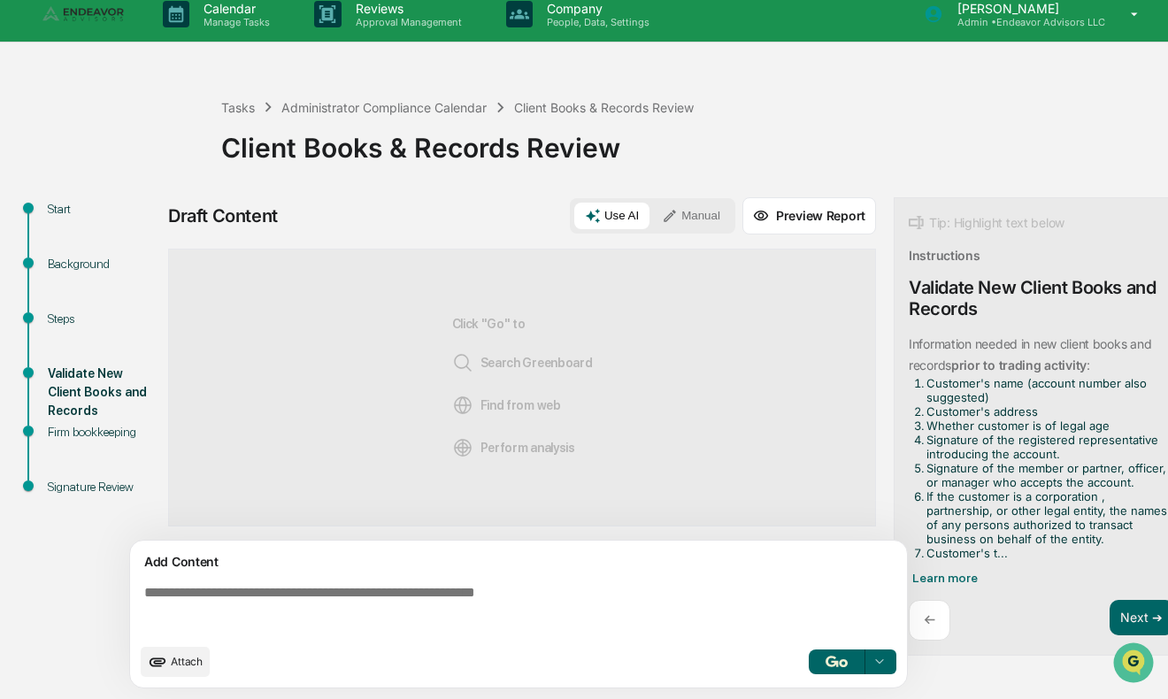
click at [639, 580] on textarea at bounding box center [522, 610] width 770 height 64
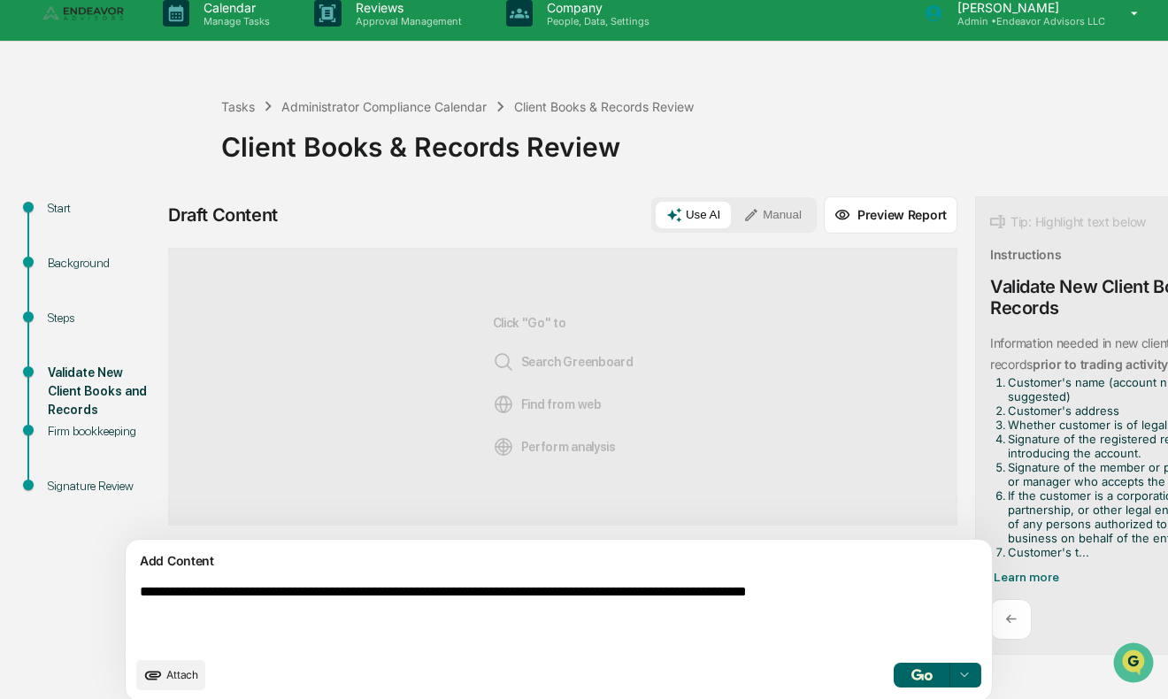
type textarea "**********"
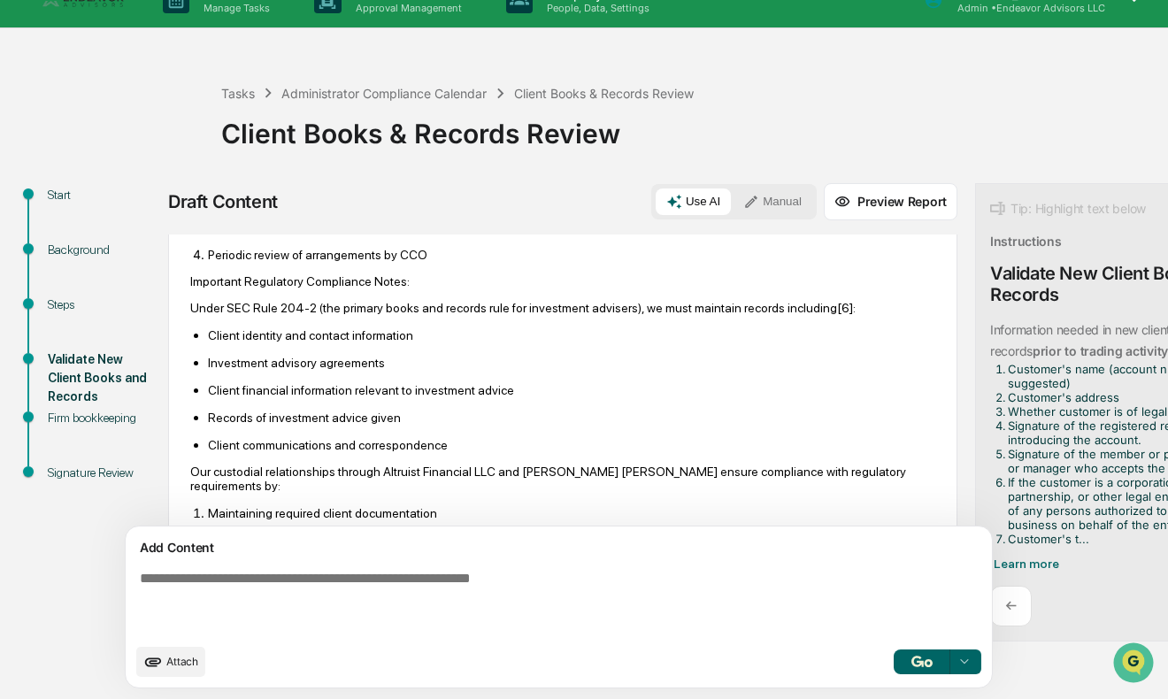
scroll to position [961, 0]
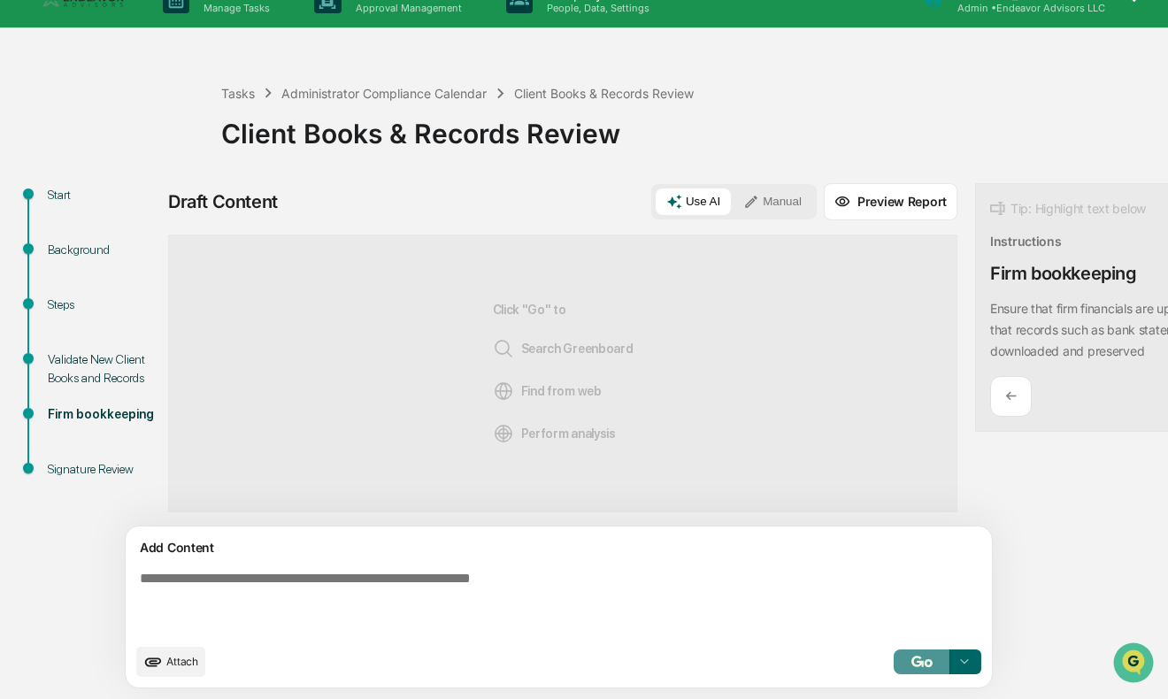
click at [911, 661] on img "button" at bounding box center [921, 660] width 21 height 11
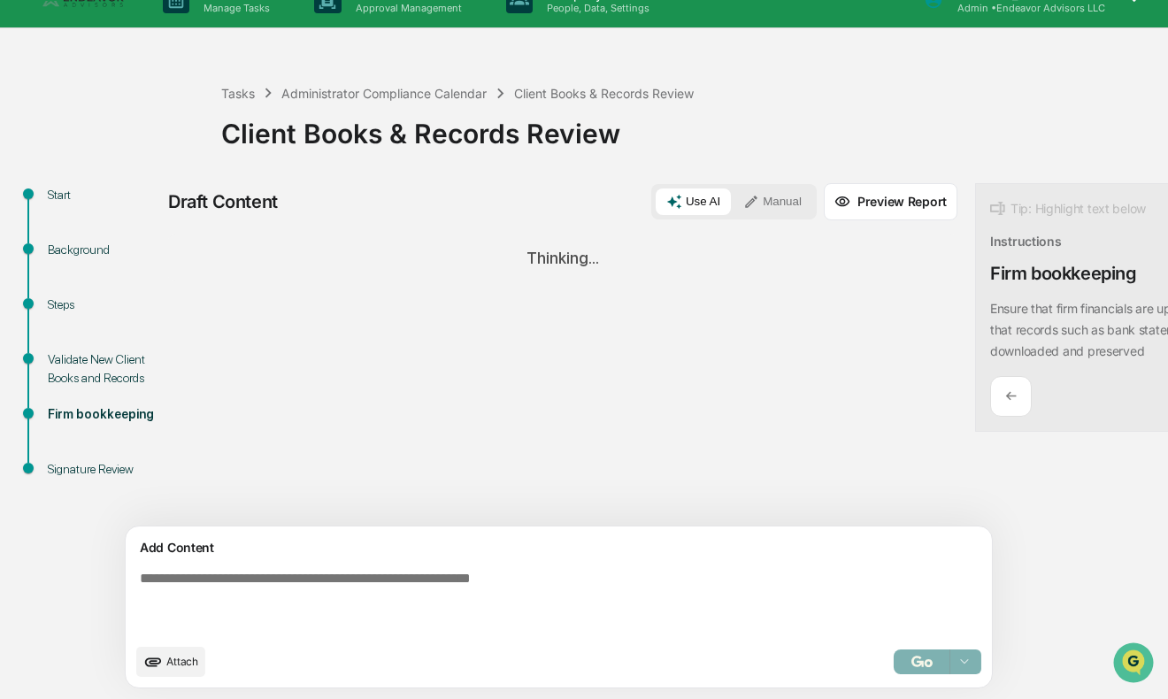
click at [601, 573] on textarea at bounding box center [518, 602] width 770 height 78
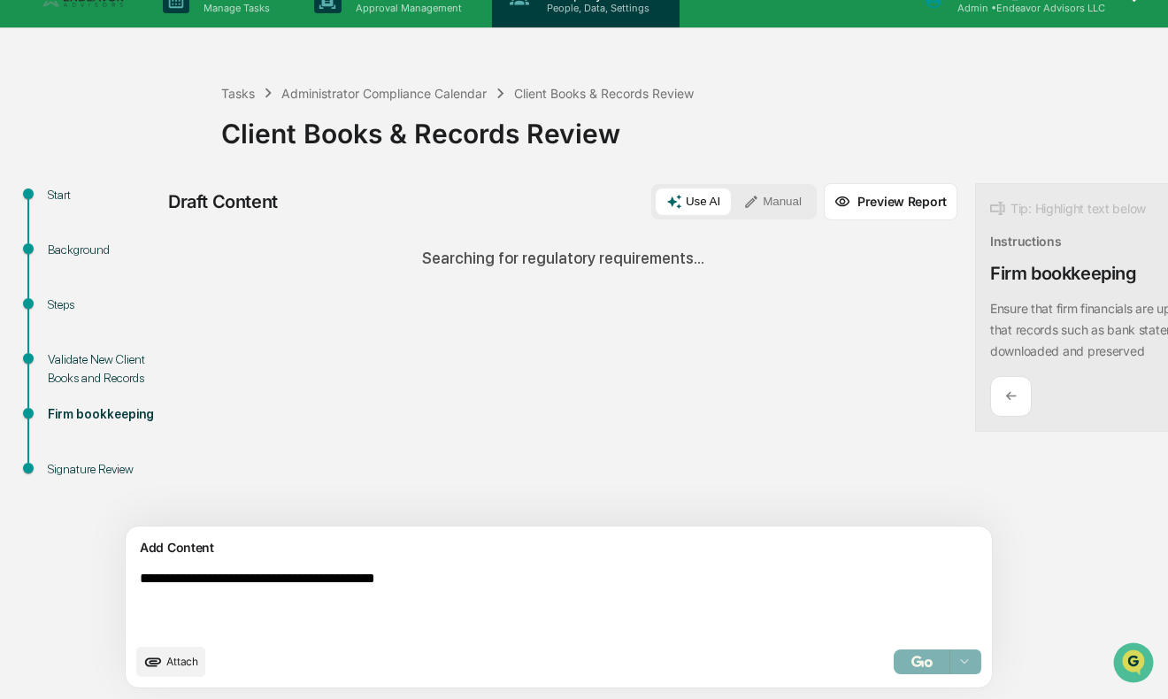
type textarea "**********"
click at [447, 422] on div "Sources Analyzing workflow compliance..." at bounding box center [562, 380] width 789 height 292
click at [492, 566] on textarea "**********" at bounding box center [518, 602] width 770 height 78
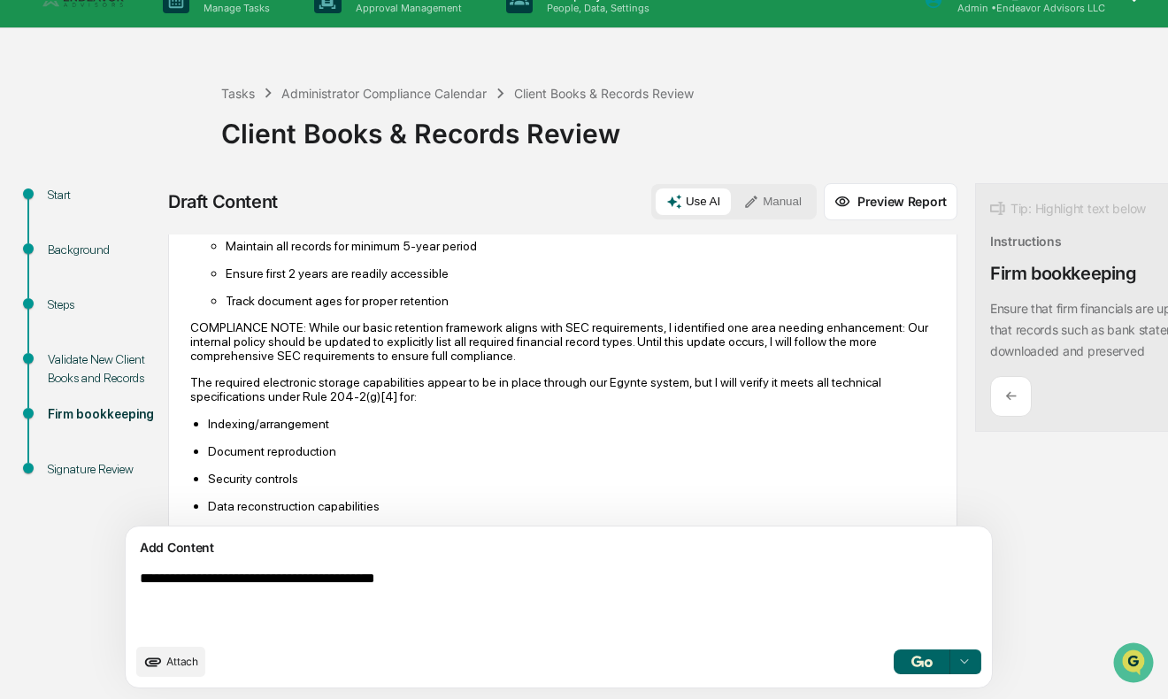
scroll to position [882, 0]
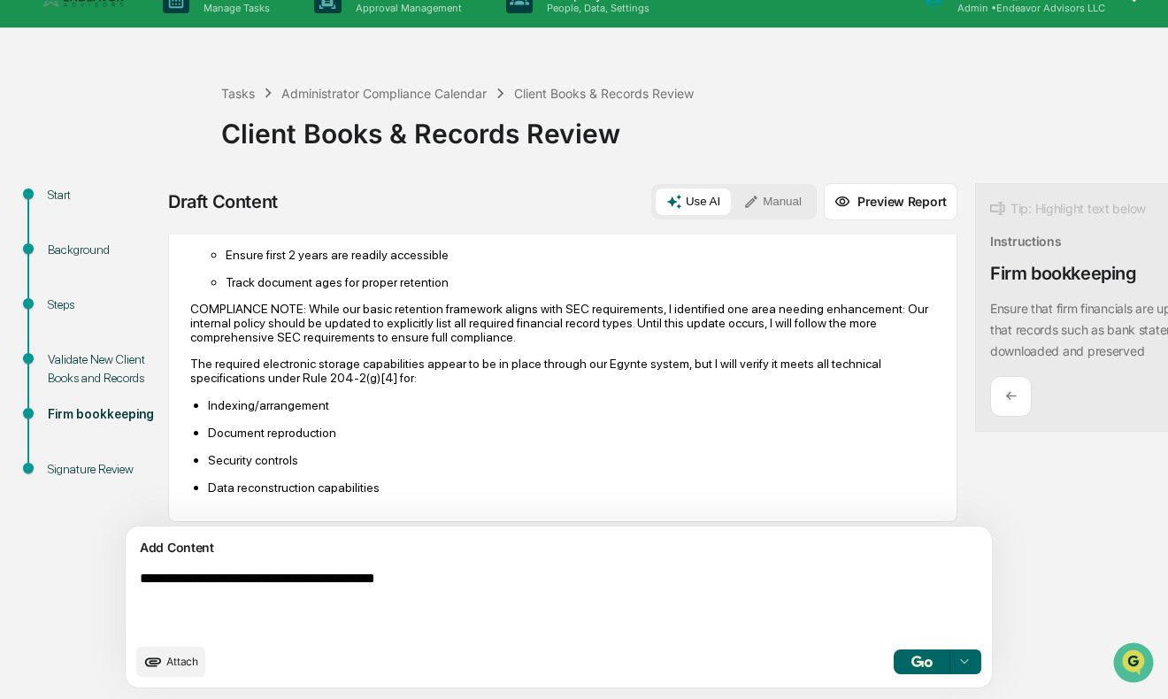
click at [911, 656] on img "button" at bounding box center [921, 660] width 21 height 11
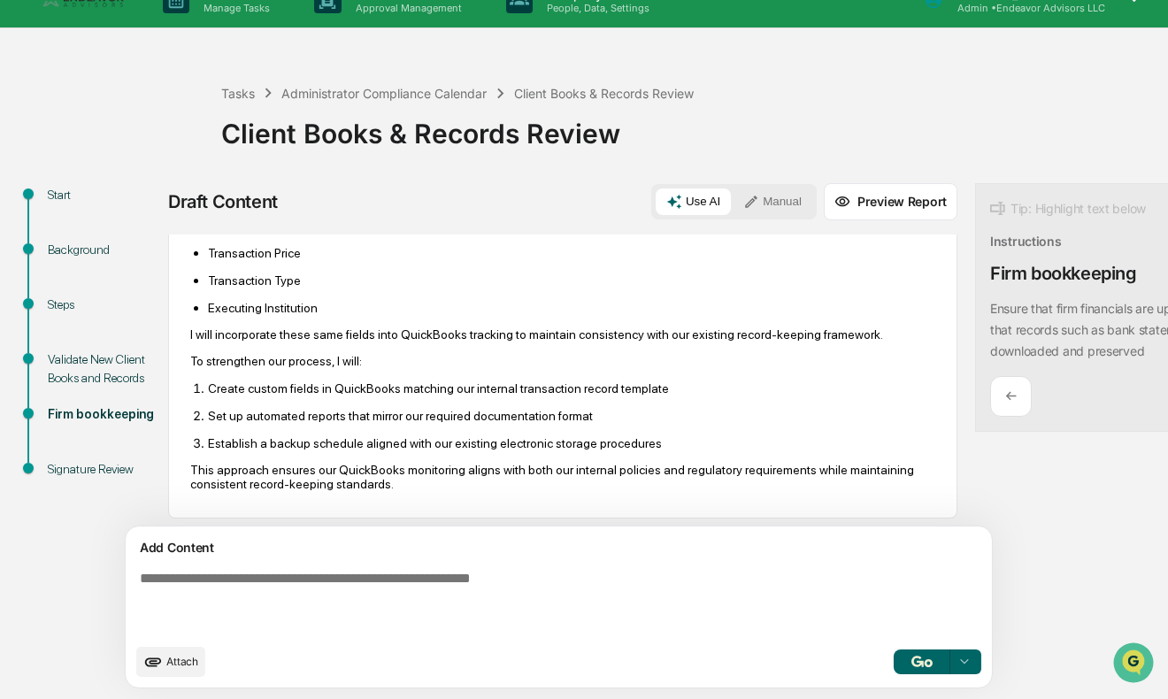
scroll to position [2010, 0]
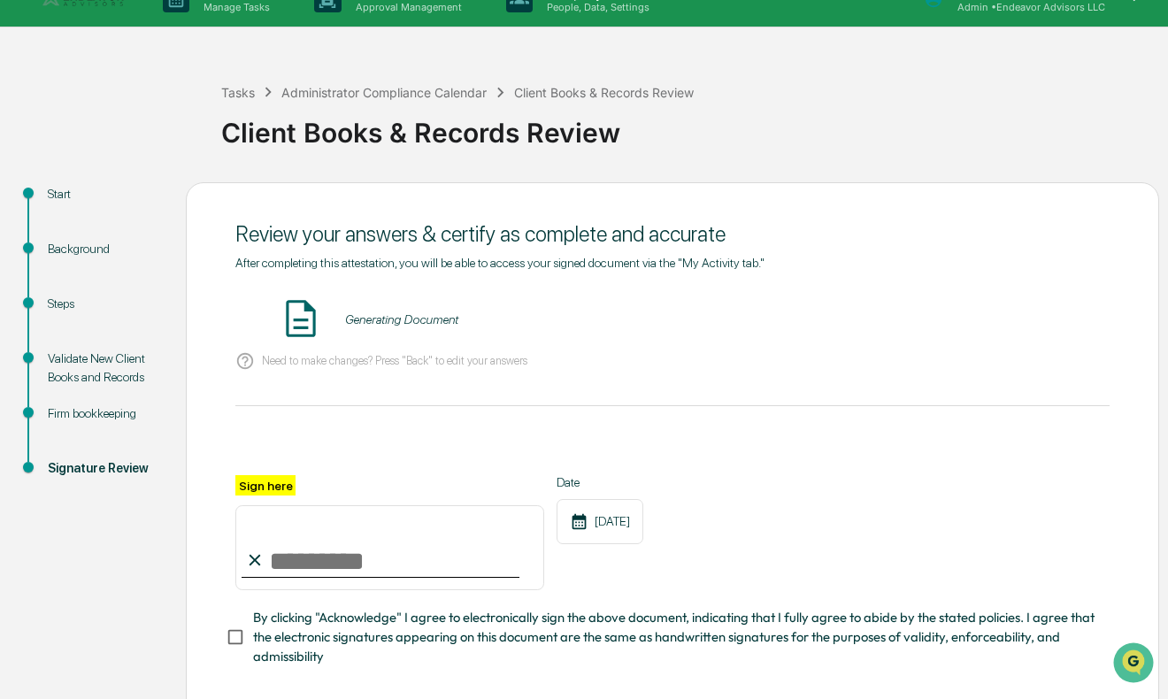
click at [343, 539] on input "Sign here" at bounding box center [389, 547] width 309 height 85
type input "**********"
click at [998, 318] on button "VIEW" at bounding box center [1008, 319] width 115 height 30
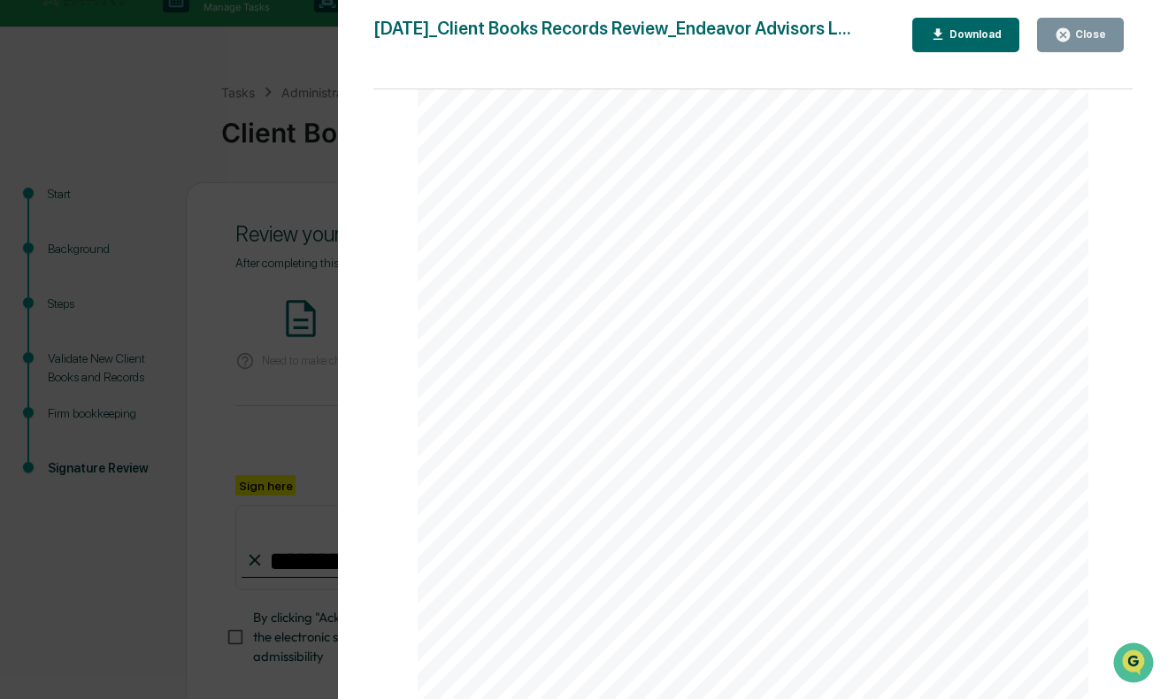
scroll to position [5414, 0]
click at [1094, 34] on div "Close" at bounding box center [1088, 34] width 34 height 12
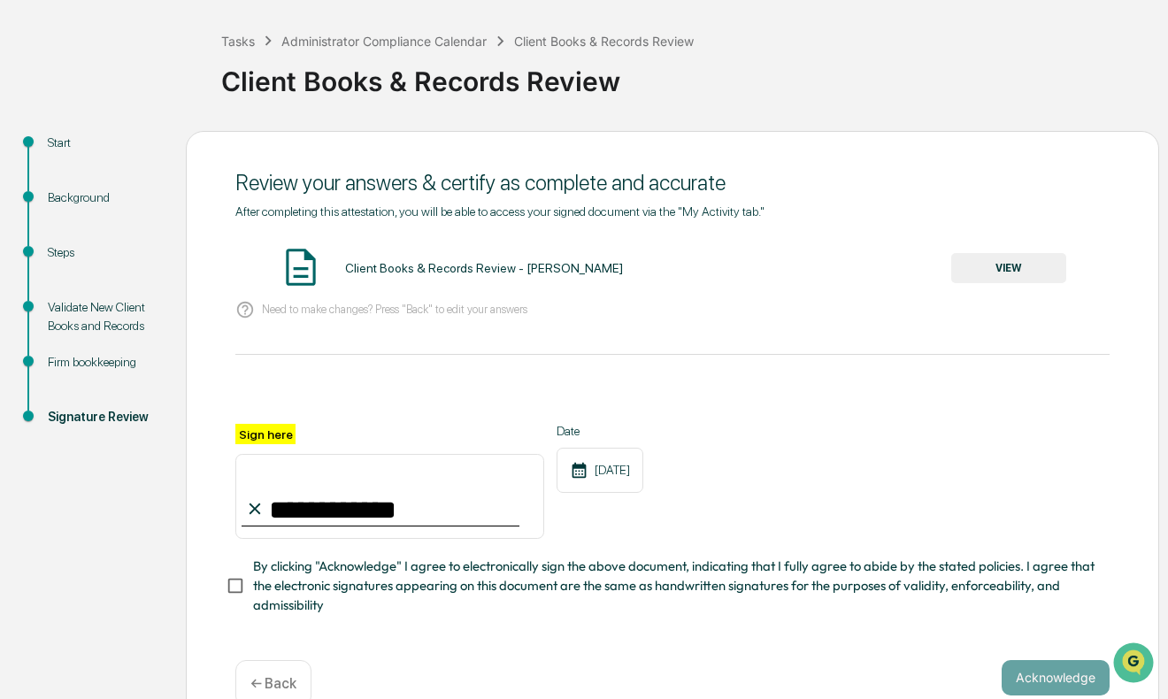
scroll to position [116, 0]
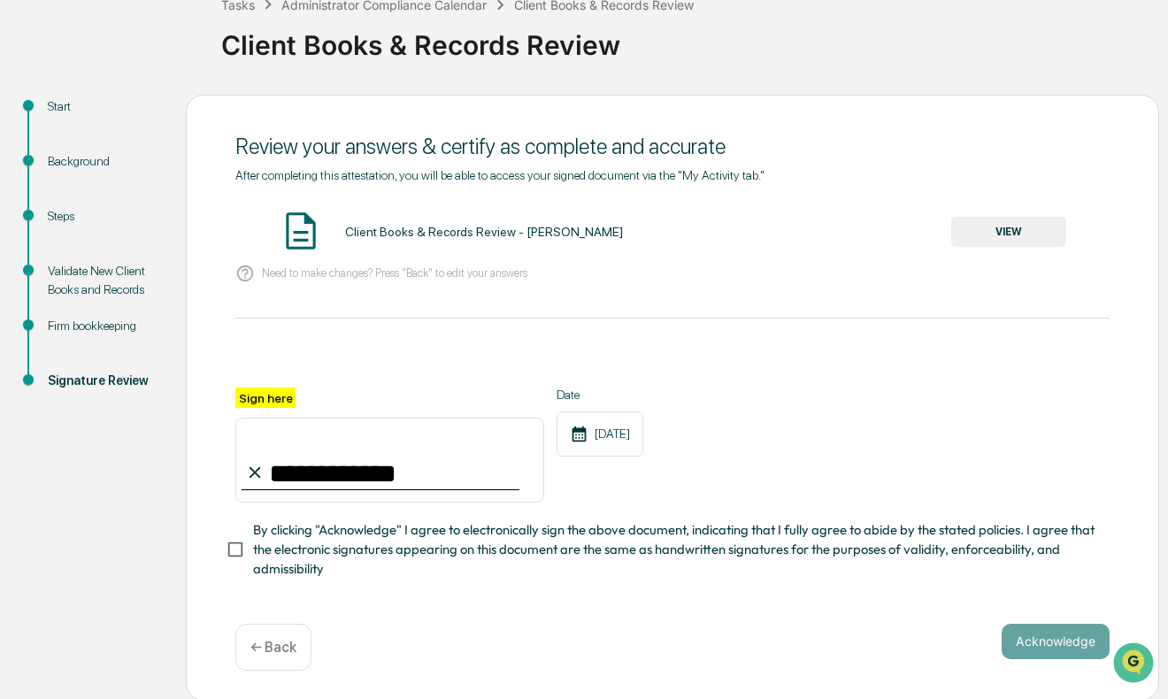
click at [401, 550] on span "By clicking "Acknowledge" I agree to electronically sign the above document, in…" at bounding box center [674, 549] width 842 height 59
click at [1054, 651] on button "Acknowledge" at bounding box center [1055, 641] width 108 height 35
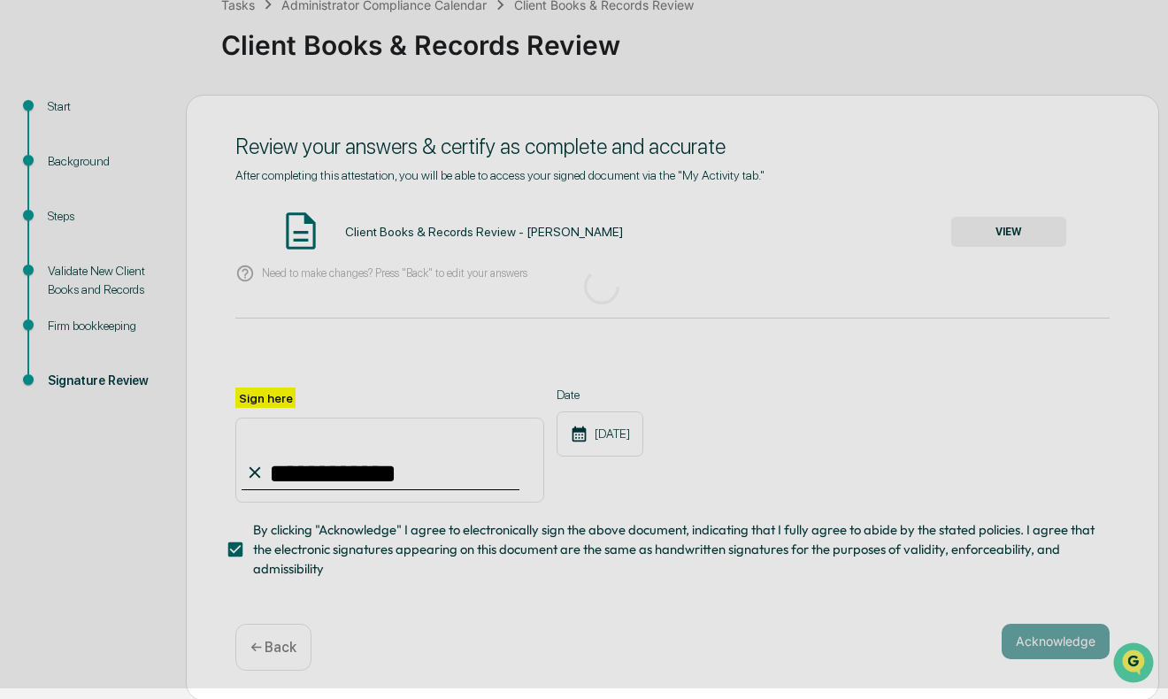
scroll to position [14, 0]
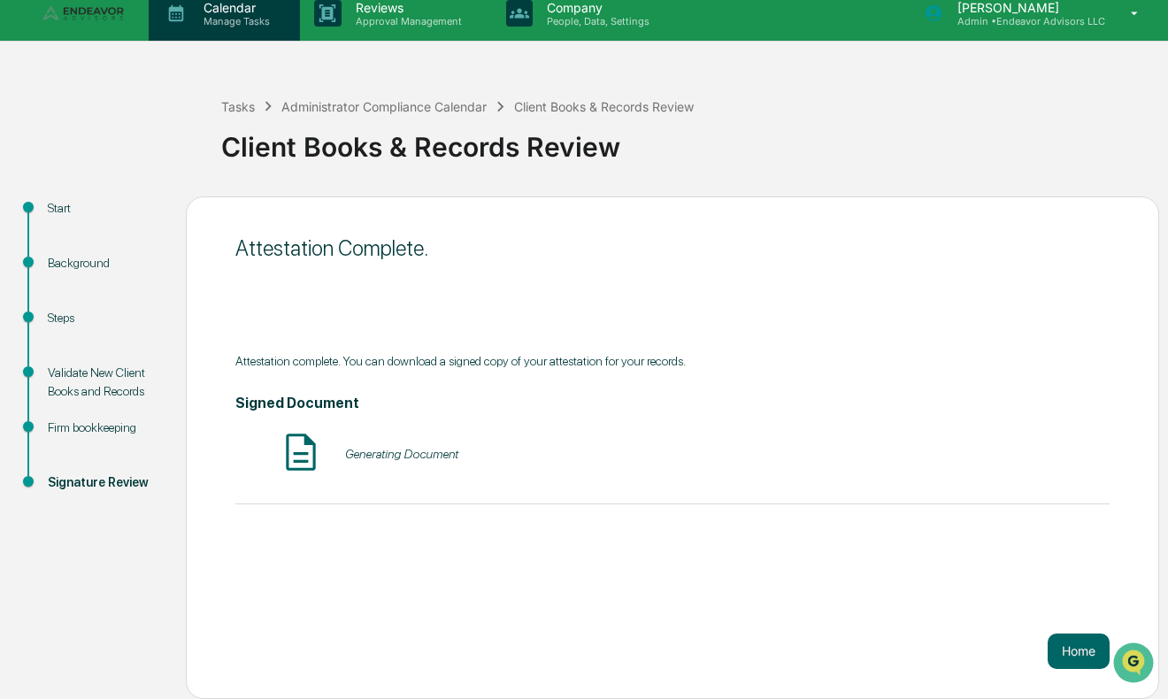
click at [202, 25] on p "Manage Tasks" at bounding box center [233, 21] width 89 height 12
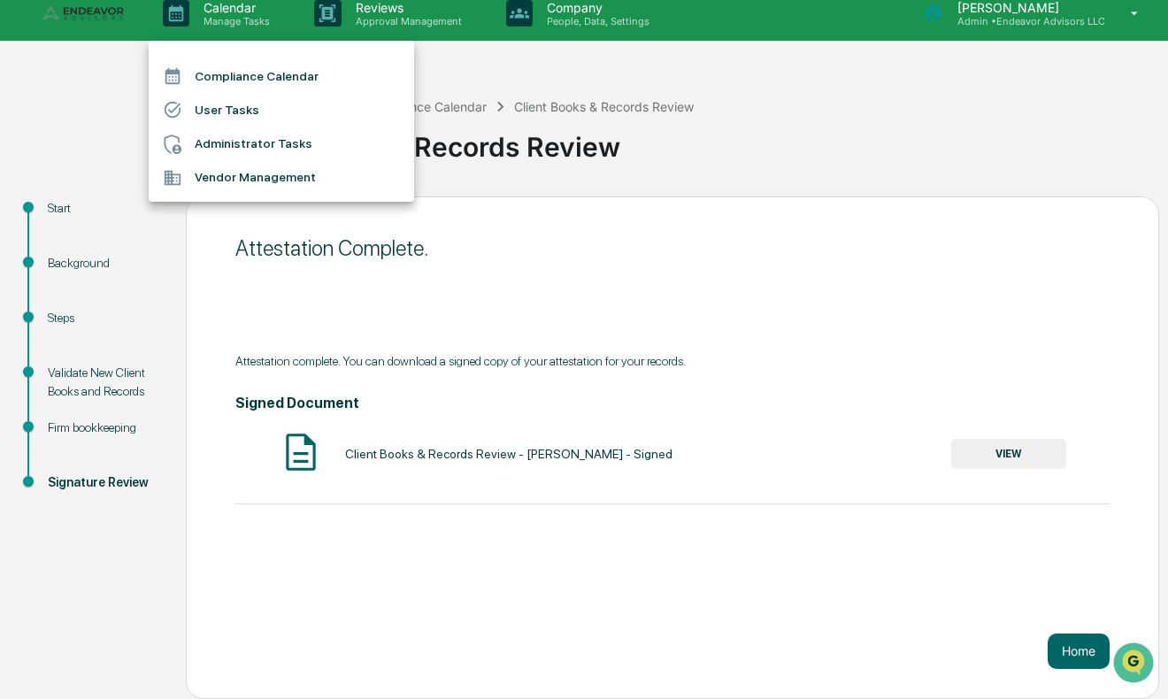
click at [223, 135] on li "Administrator Tasks" at bounding box center [281, 144] width 265 height 34
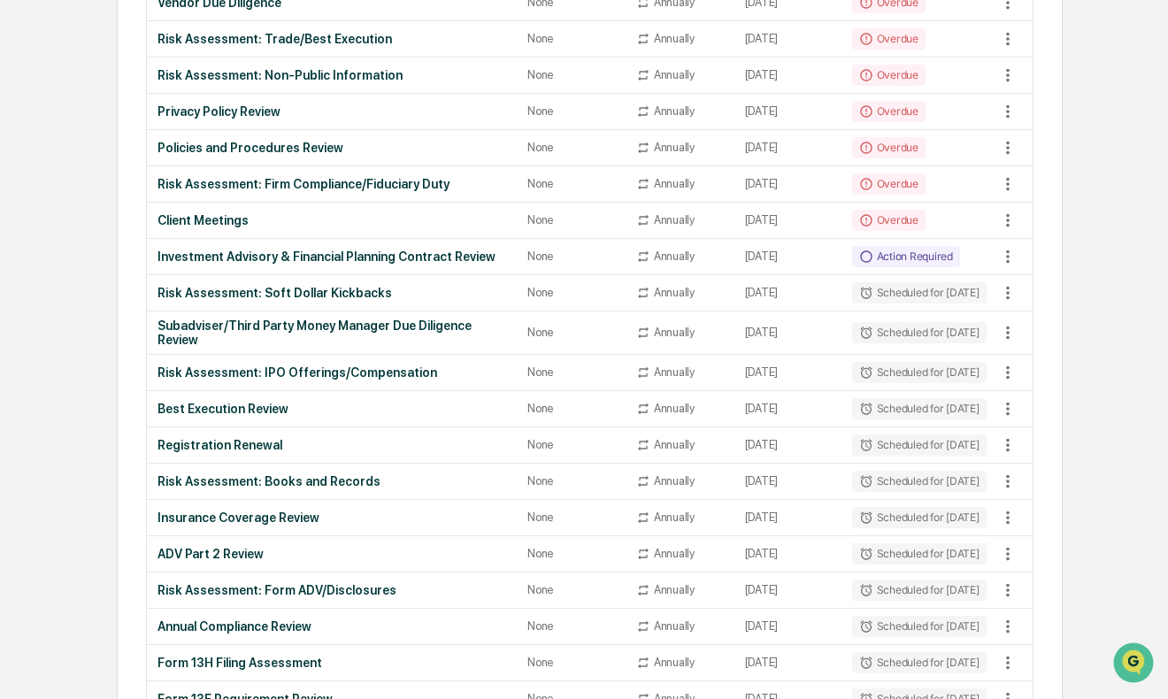
scroll to position [1123, 0]
